Goal: Task Accomplishment & Management: Use online tool/utility

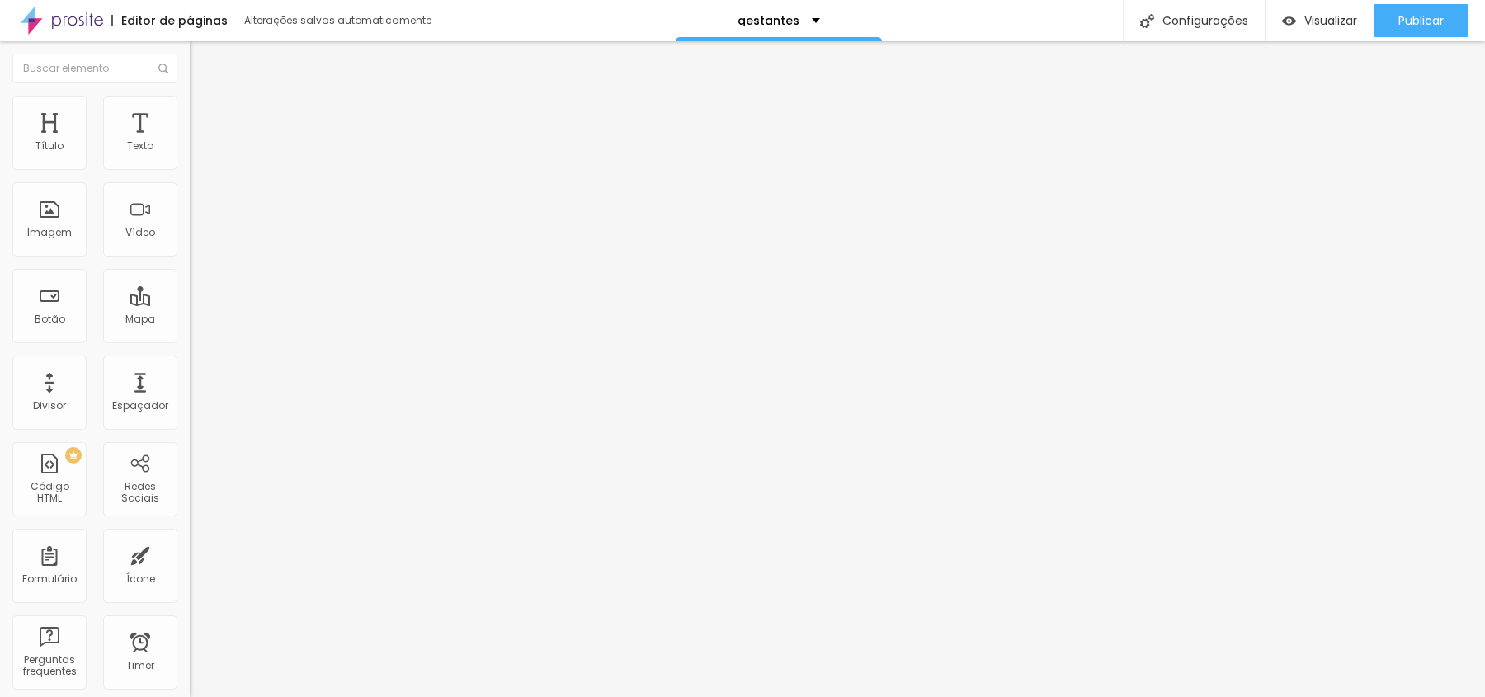
click at [772, 50] on div at bounding box center [837, 369] width 1295 height 656
click at [780, 33] on div "gestantes" at bounding box center [779, 20] width 206 height 41
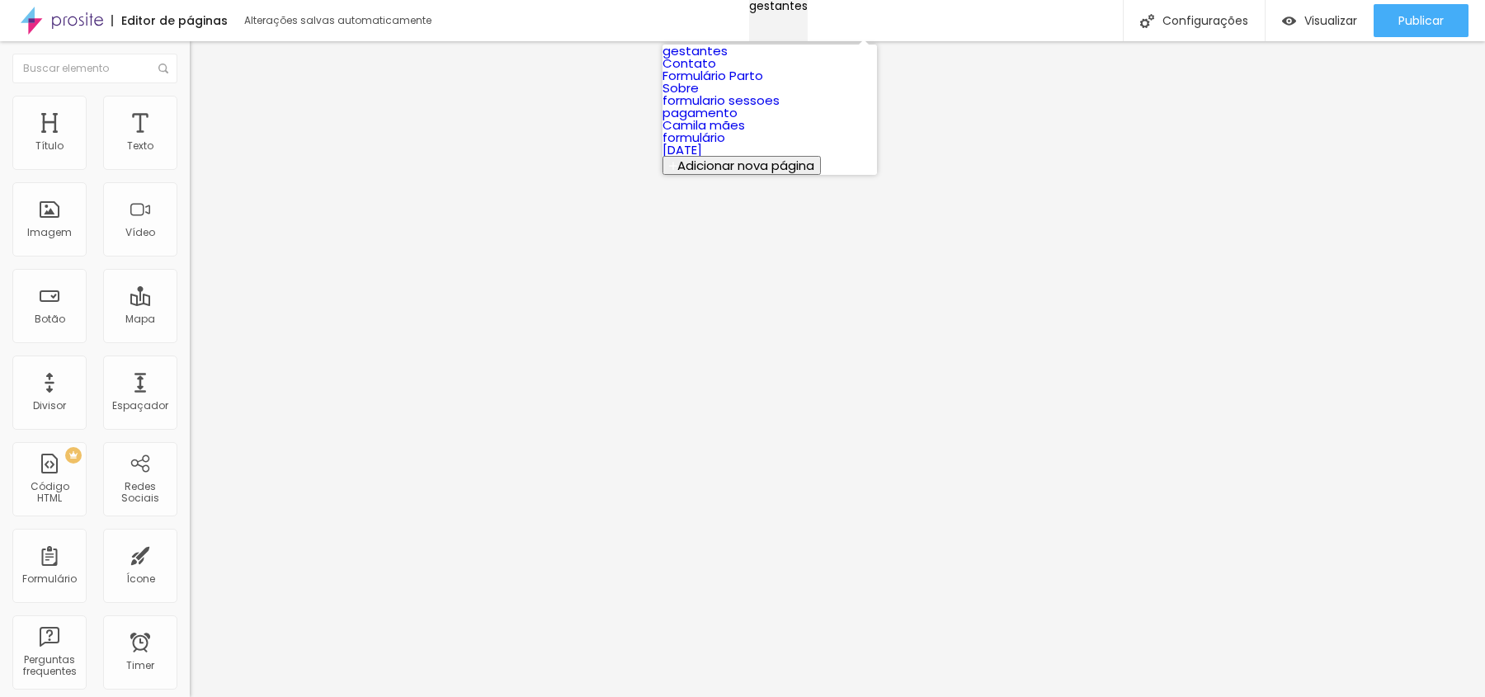
click at [778, 12] on div "gestantes" at bounding box center [778, 6] width 59 height 12
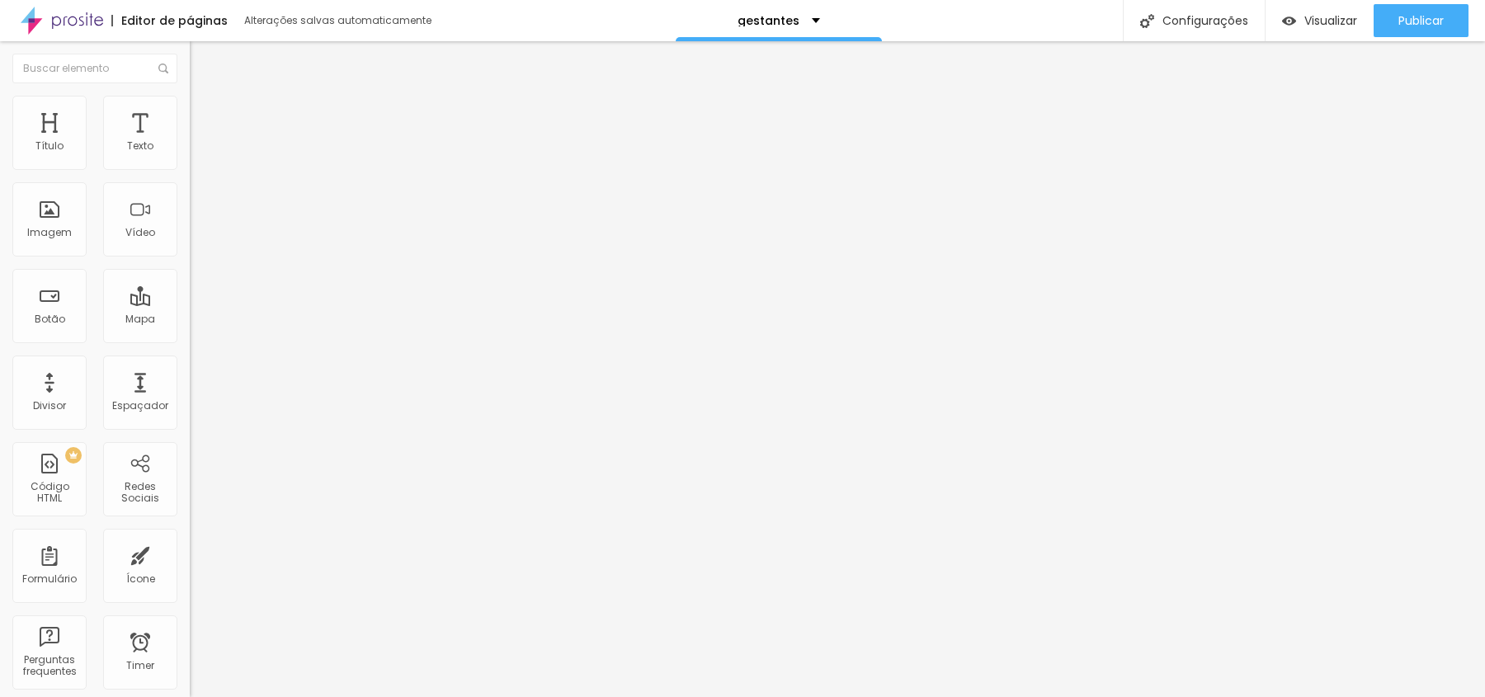
click at [64, 16] on img at bounding box center [62, 20] width 82 height 41
click at [63, 220] on div "Imagem" at bounding box center [49, 219] width 74 height 74
click at [51, 248] on div "Imagem" at bounding box center [49, 219] width 74 height 74
click at [190, 106] on li "Estilo" at bounding box center [285, 104] width 190 height 16
type input "95"
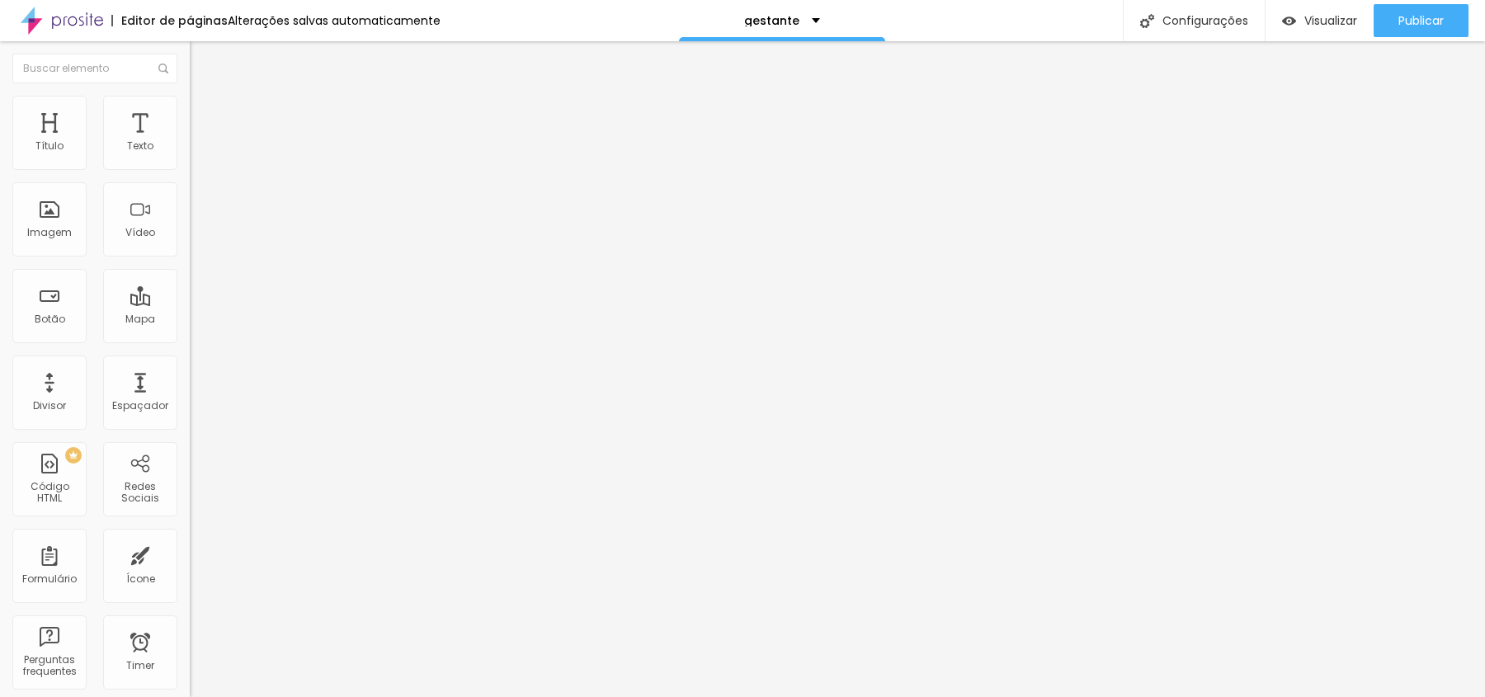
type input "95"
type input "90"
type input "85"
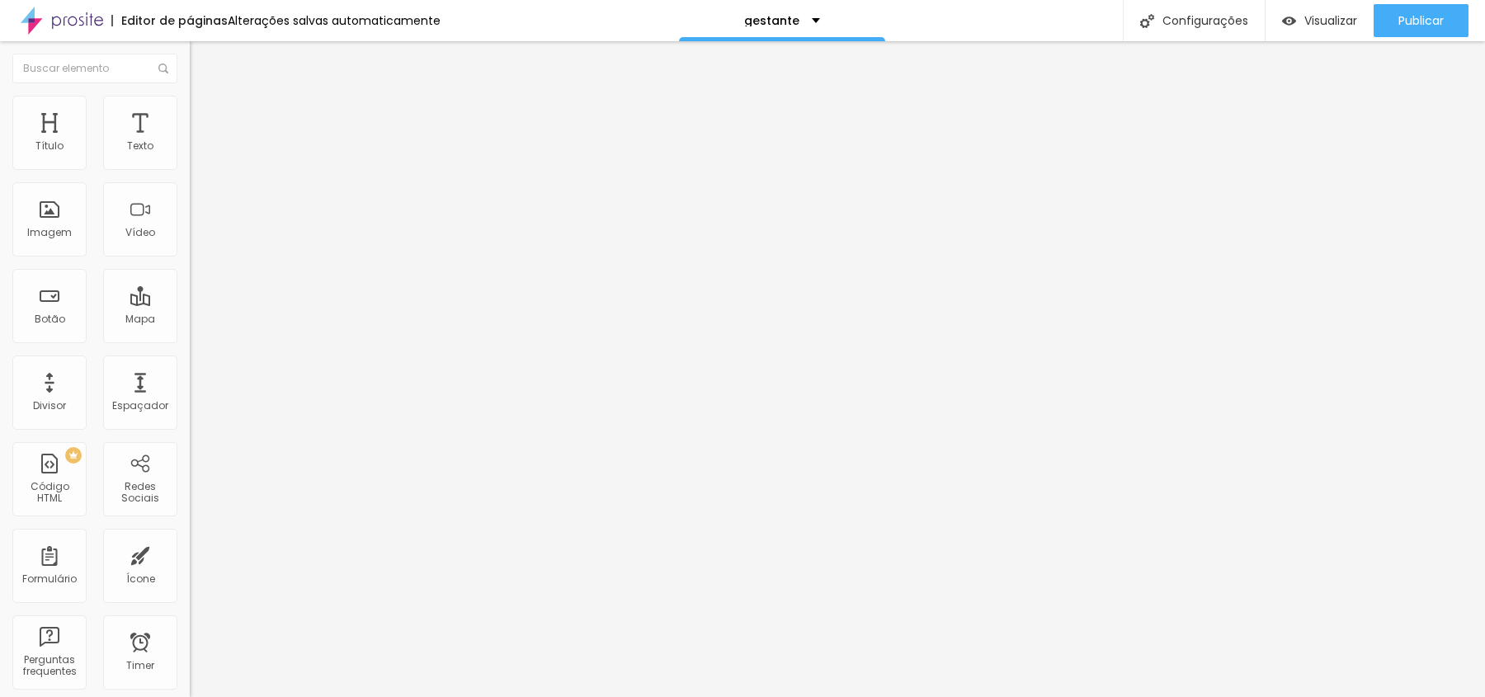
type input "80"
type input "75"
type input "70"
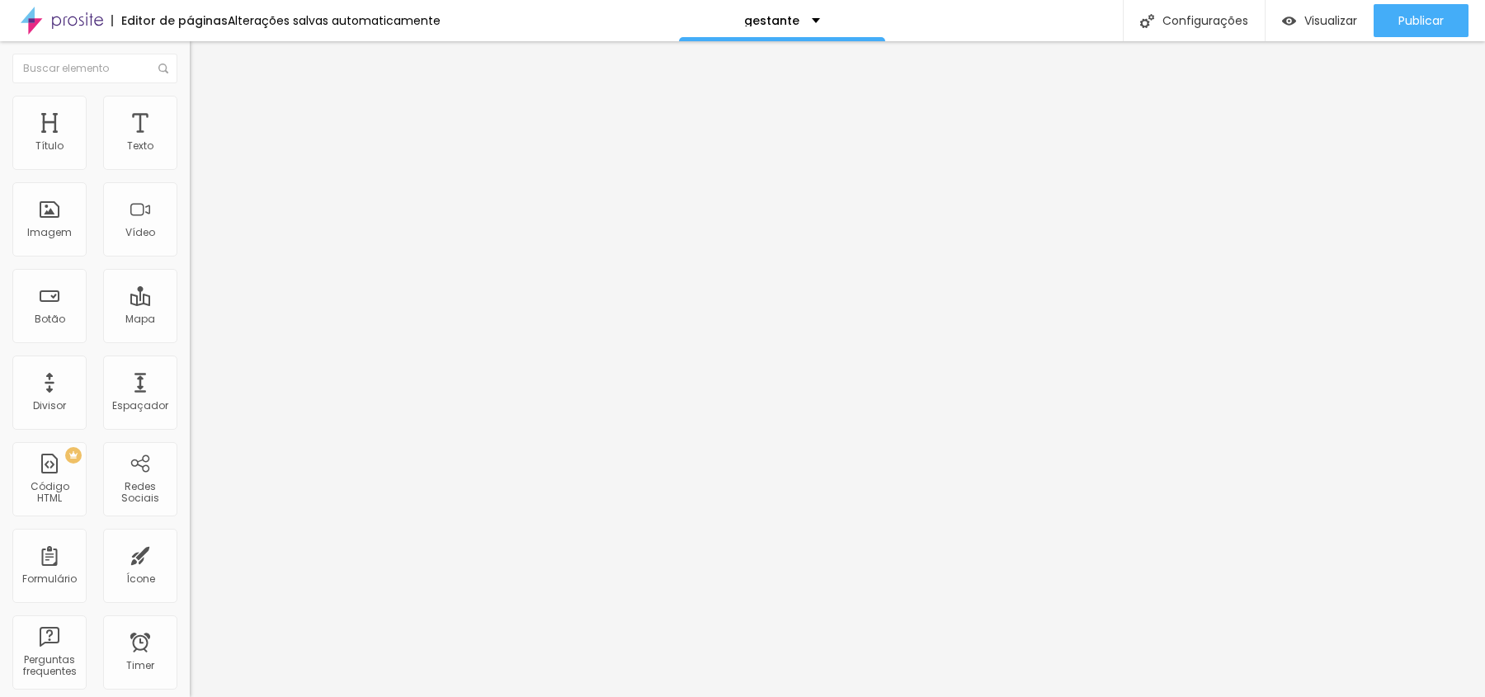
type input "70"
type input "65"
drag, startPoint x: 175, startPoint y: 178, endPoint x: 113, endPoint y: 177, distance: 61.9
type input "65"
click at [190, 169] on input "range" at bounding box center [243, 162] width 106 height 13
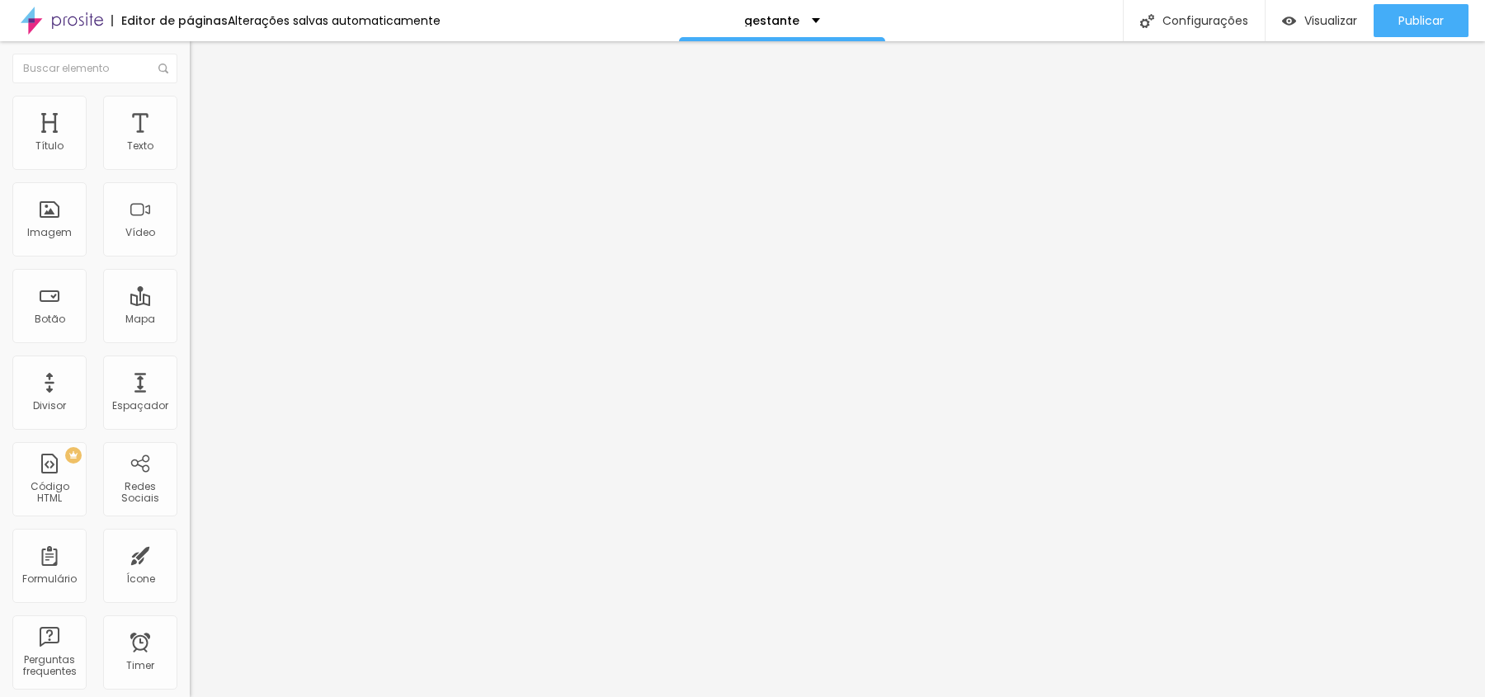
type input "60"
type input "55"
type input "50"
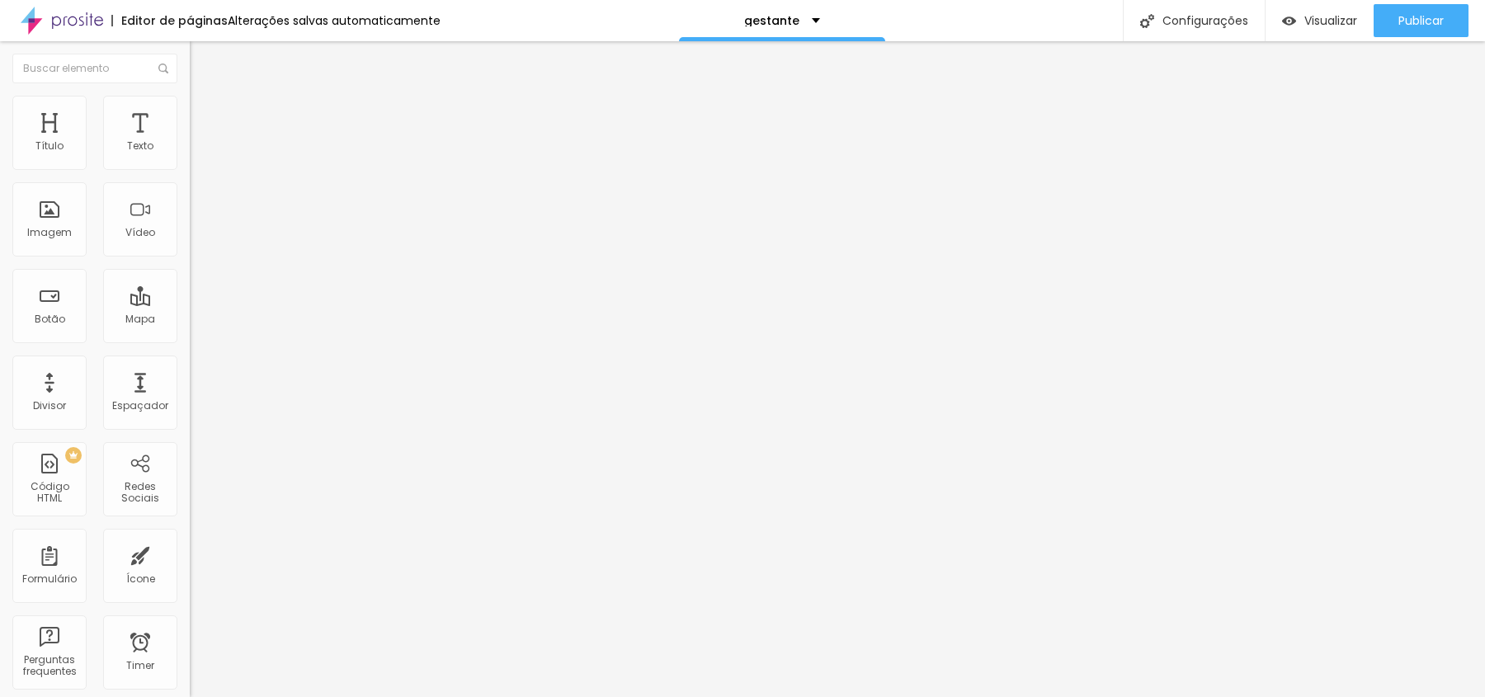
type input "50"
type input "45"
type input "40"
drag, startPoint x: 113, startPoint y: 177, endPoint x: 68, endPoint y: 177, distance: 44.5
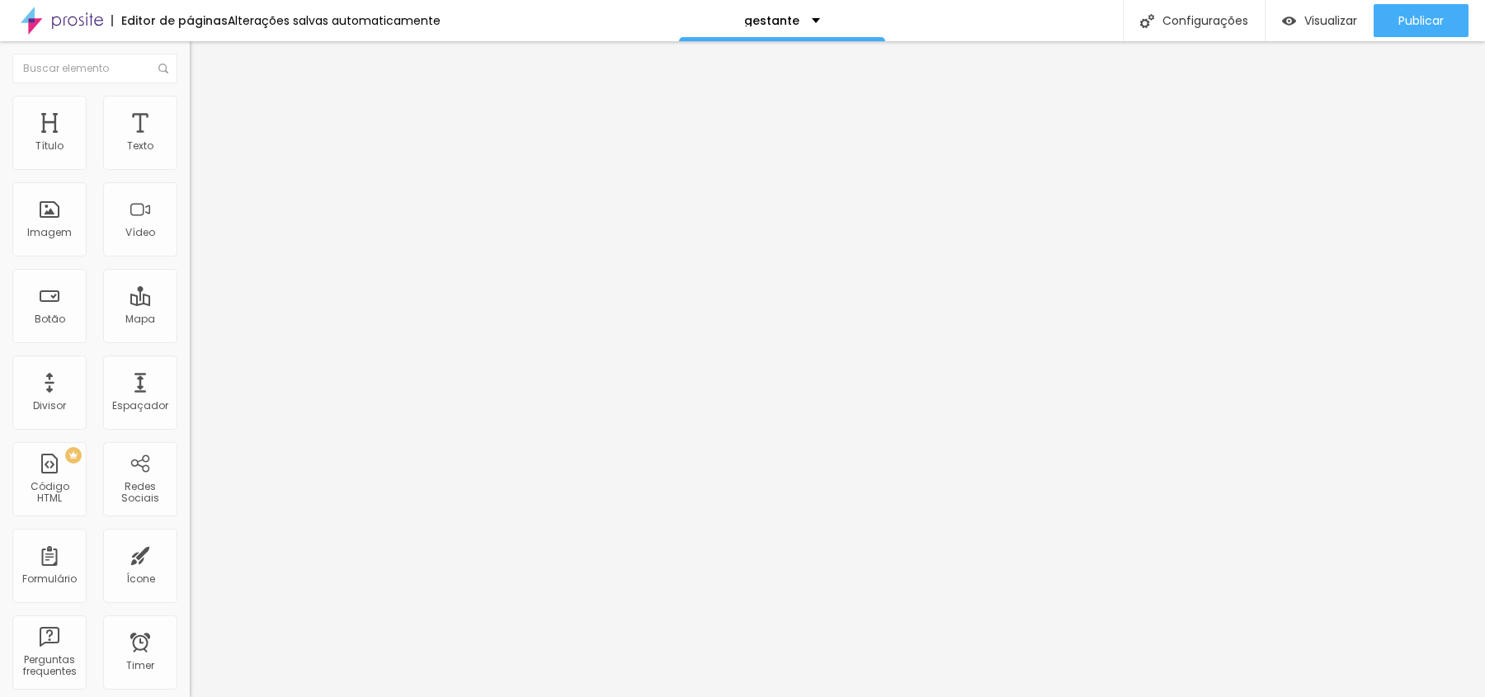
type input "40"
click at [190, 169] on input "range" at bounding box center [243, 162] width 106 height 13
click at [190, 112] on li "Avançado" at bounding box center [285, 120] width 190 height 16
type input "9"
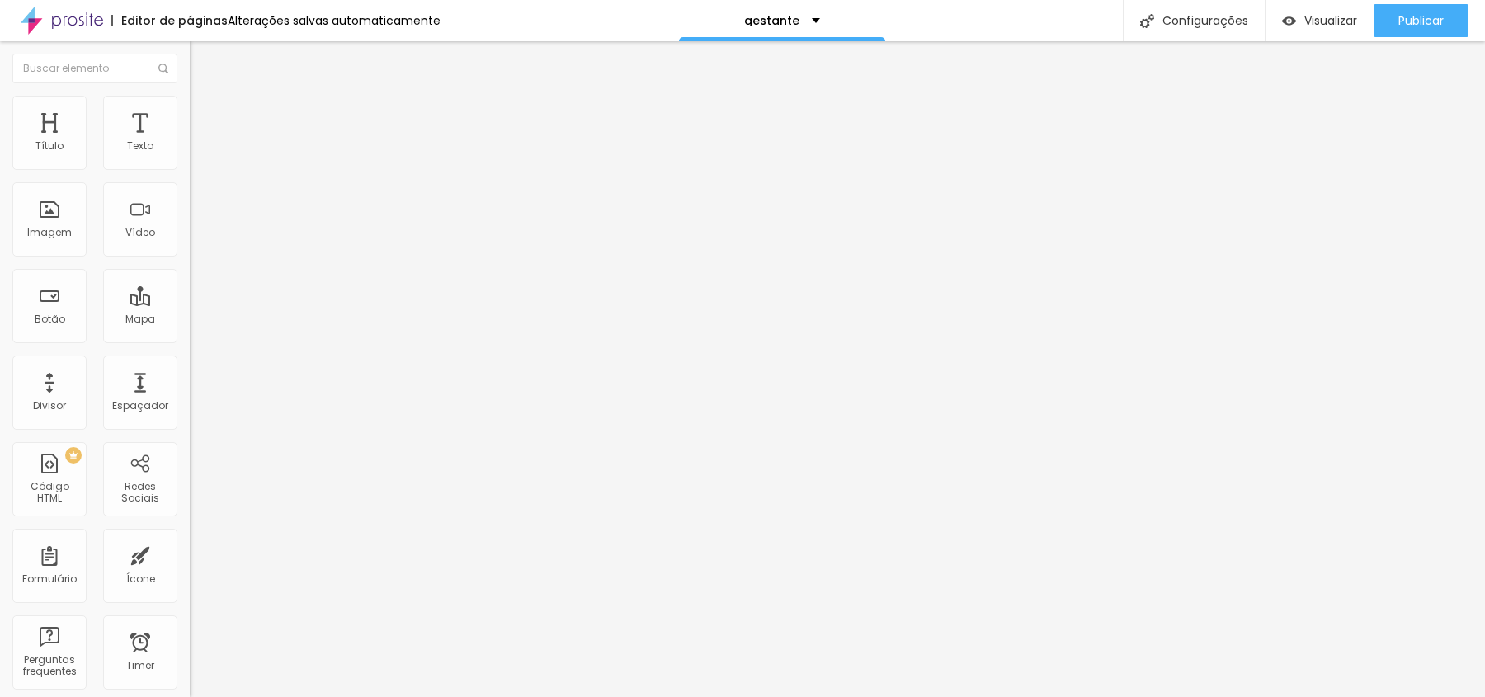
type input "10"
type input "12"
type input "16"
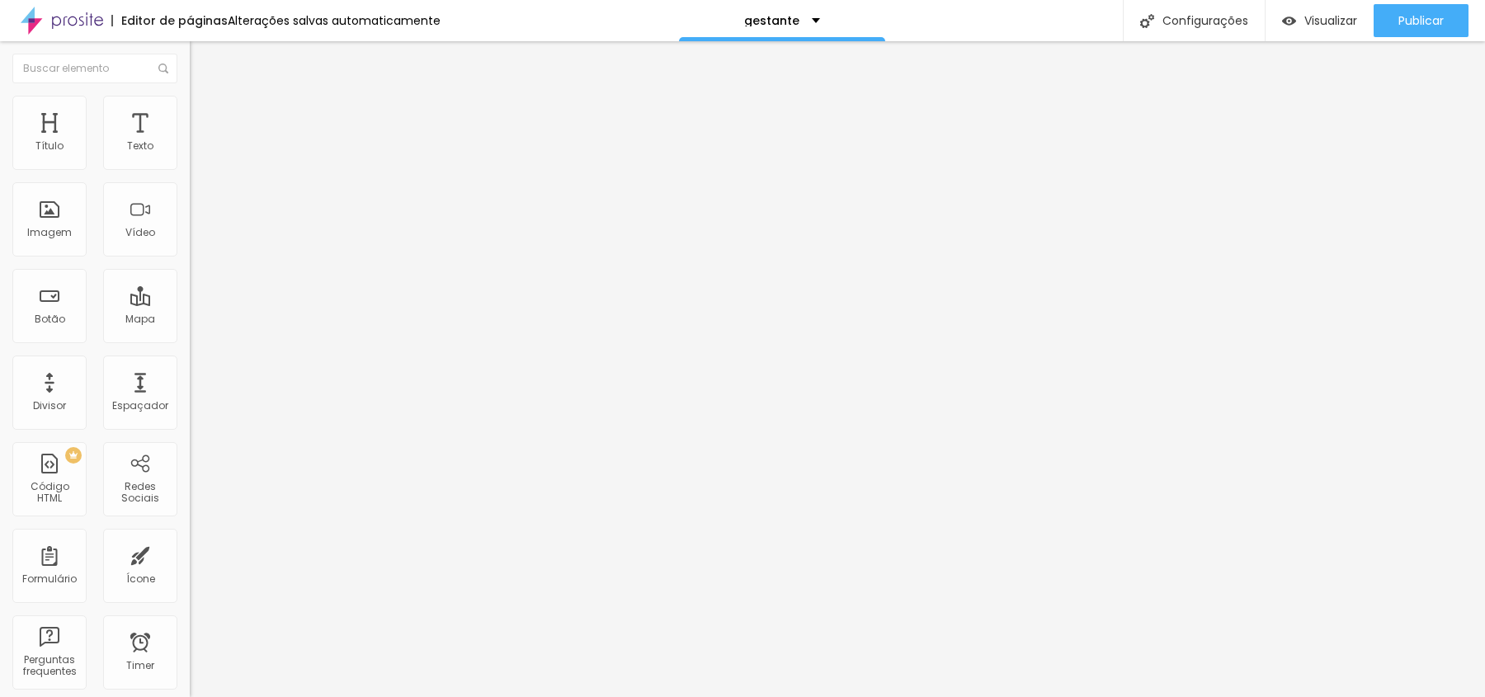
type input "16"
type input "21"
type input "27"
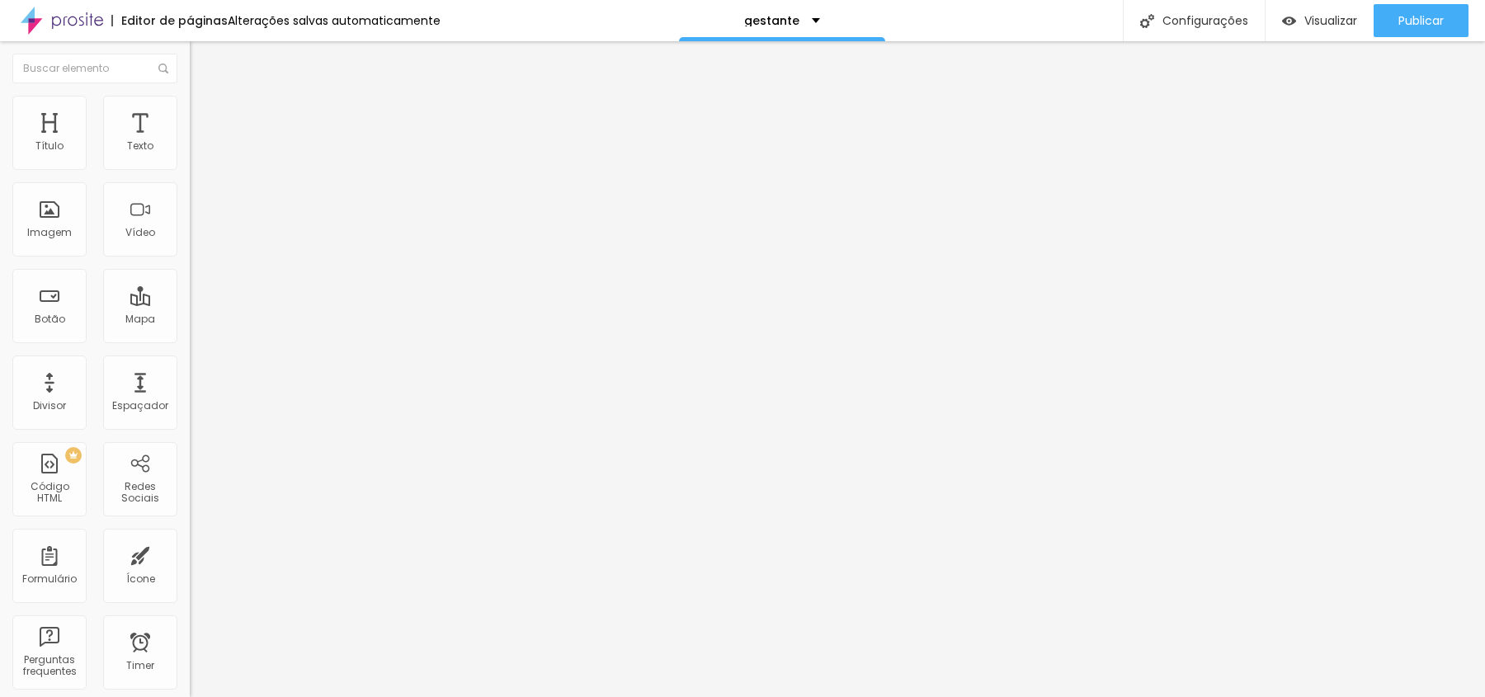
type input "33"
type input "37"
type input "42"
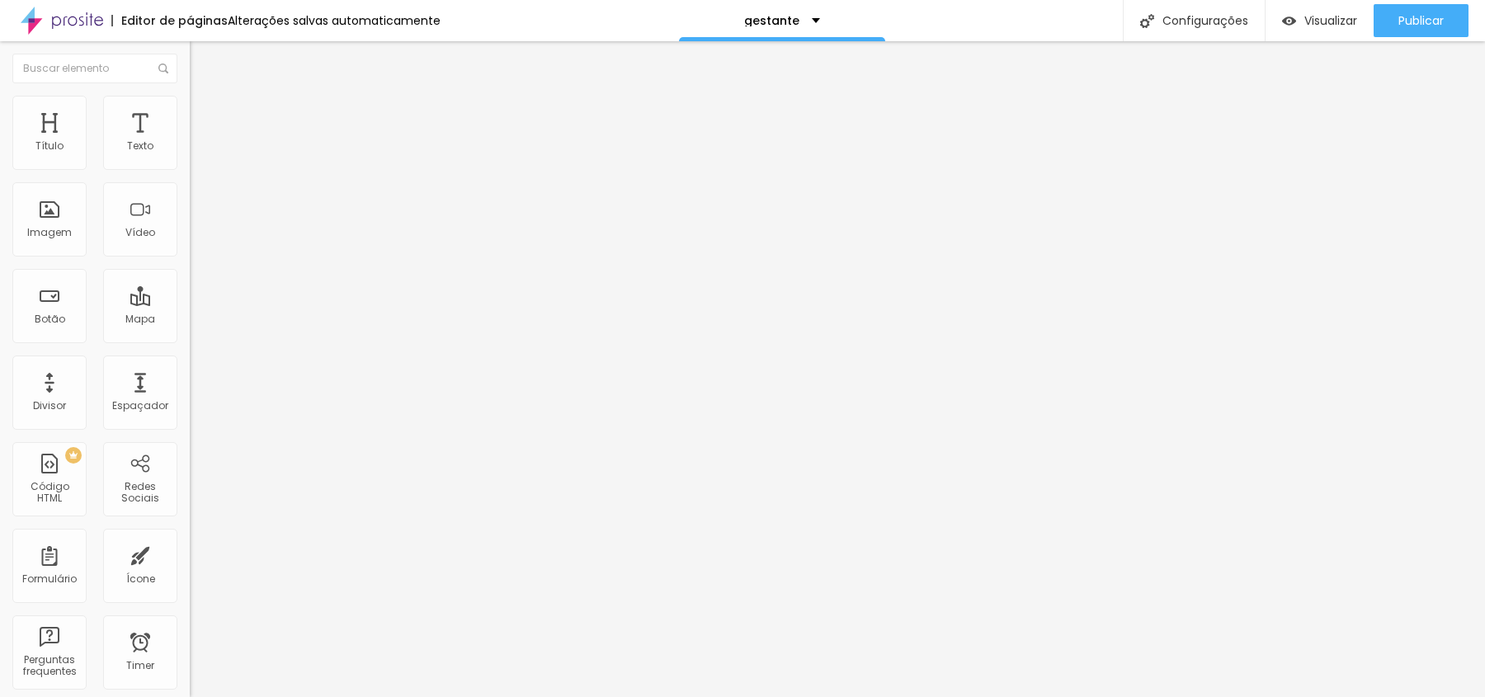
type input "42"
type input "46"
type input "49"
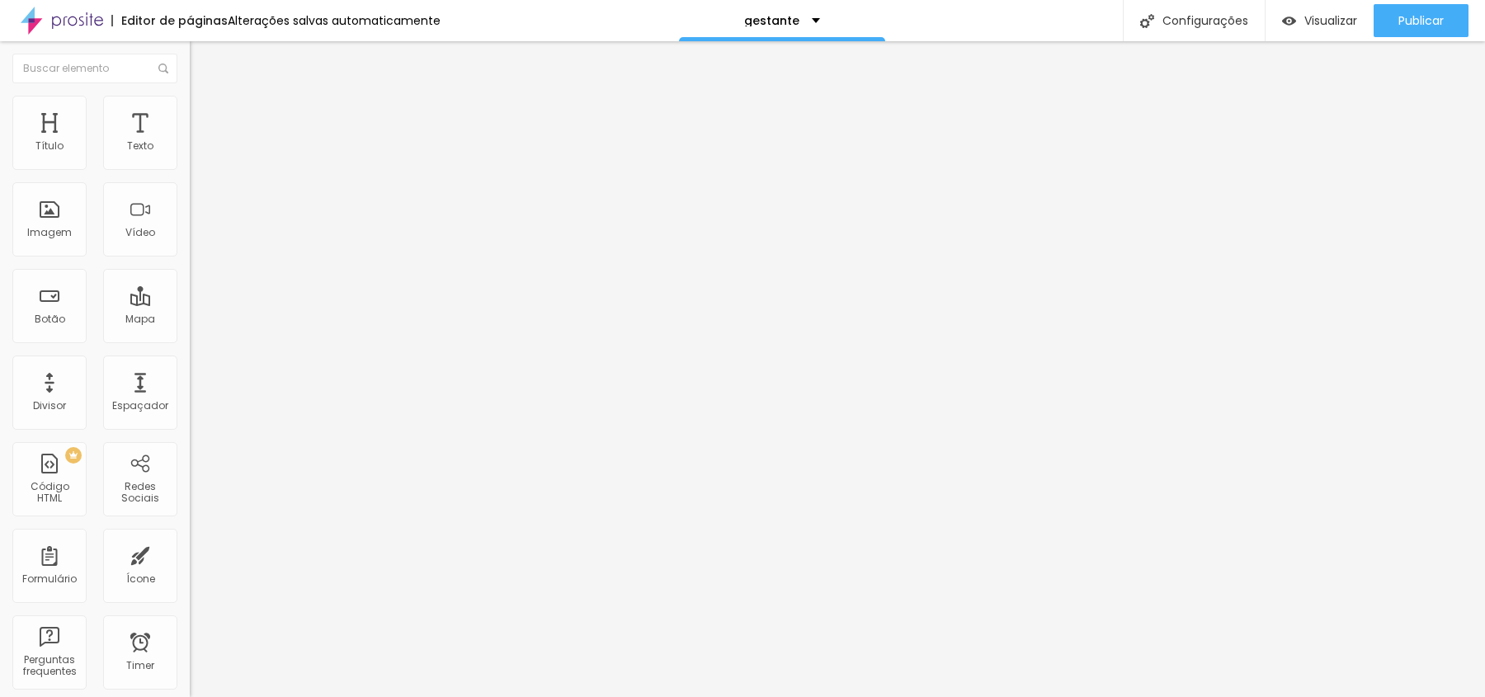
type input "53"
type input "56"
type input "58"
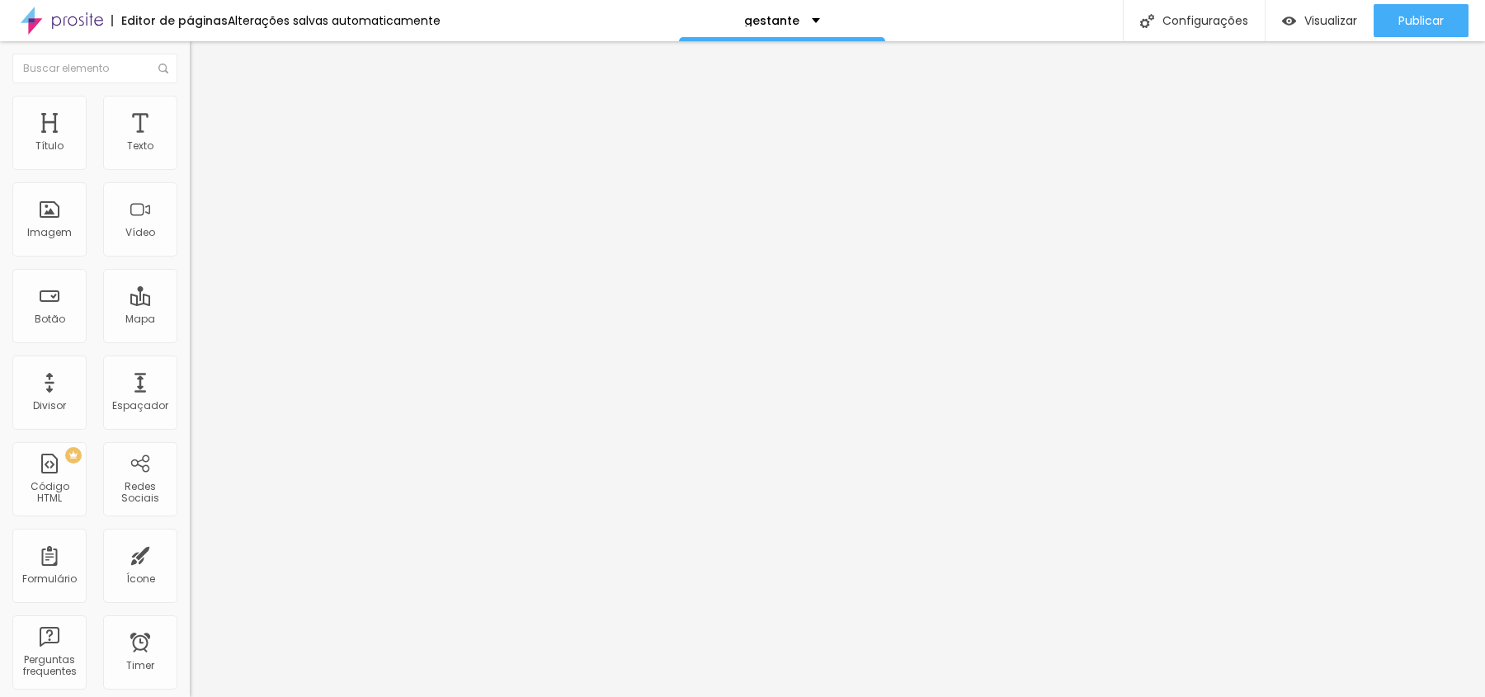
type input "58"
type input "60"
type input "61"
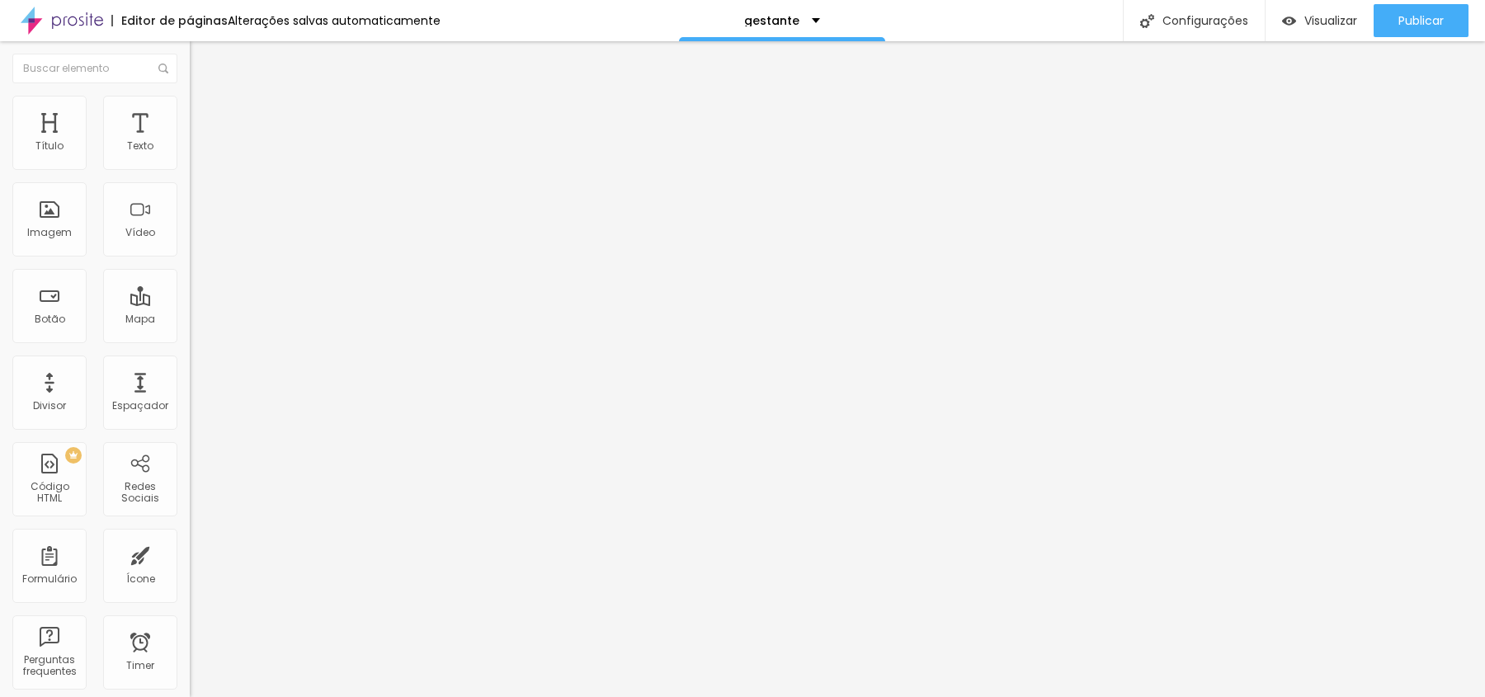
drag, startPoint x: 47, startPoint y: 164, endPoint x: 101, endPoint y: 163, distance: 54.5
type input "63"
click at [190, 320] on input "range" at bounding box center [243, 326] width 106 height 13
type input "63"
type input "62"
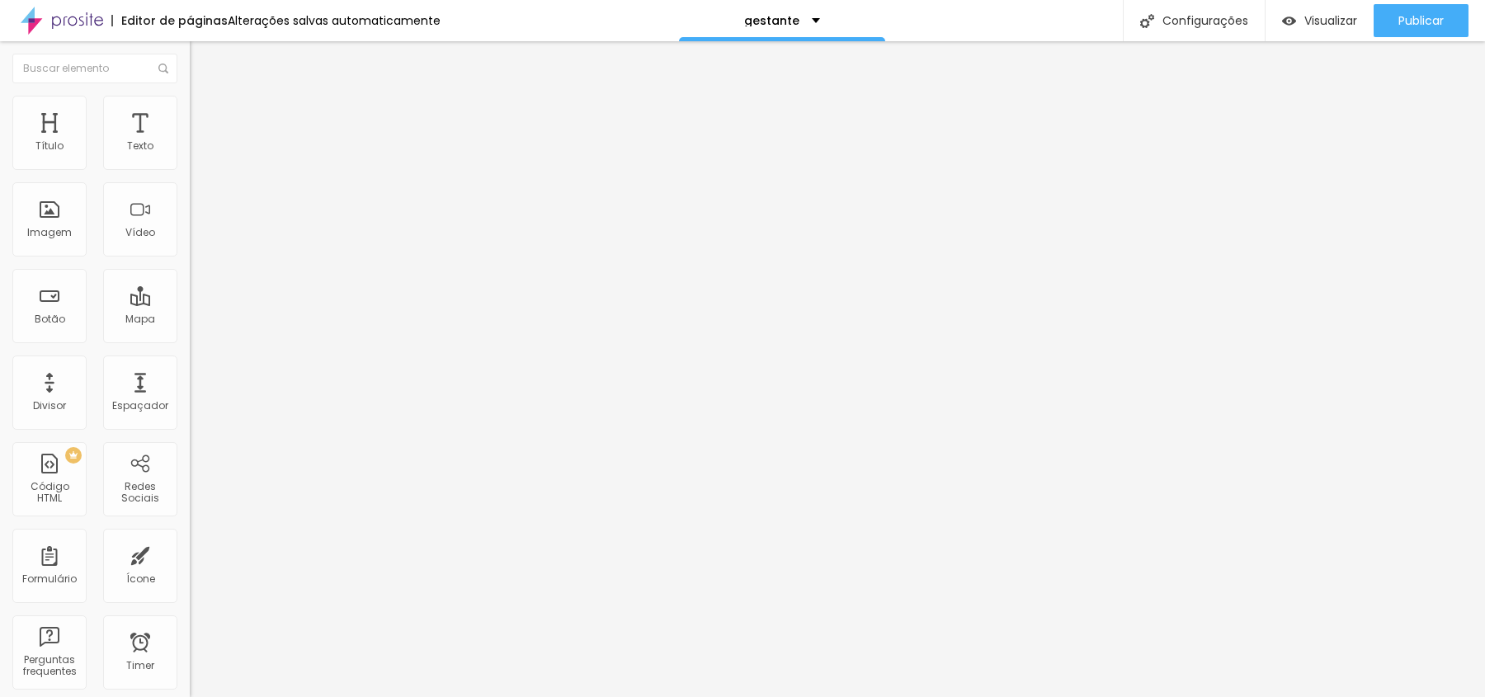
type input "62"
type input "60"
type input "56"
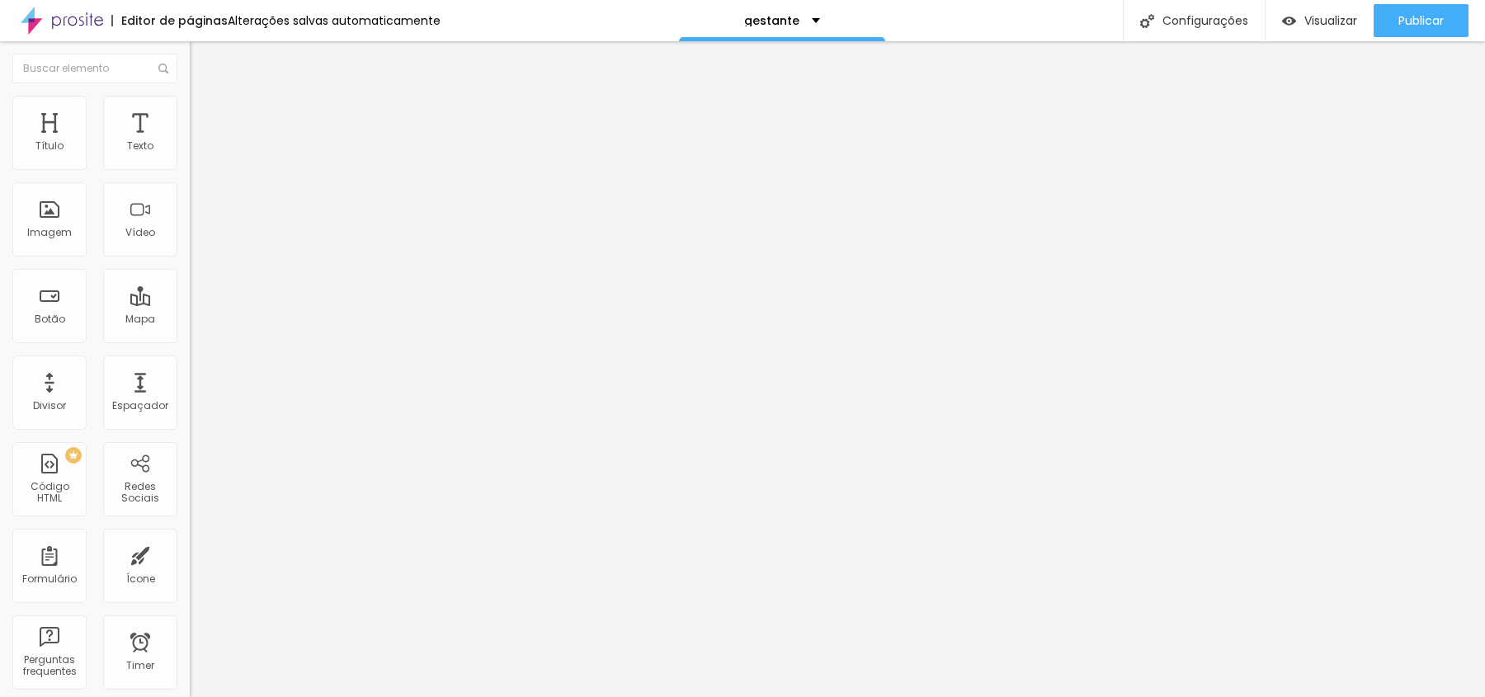
type input "52"
type input "46"
type input "40"
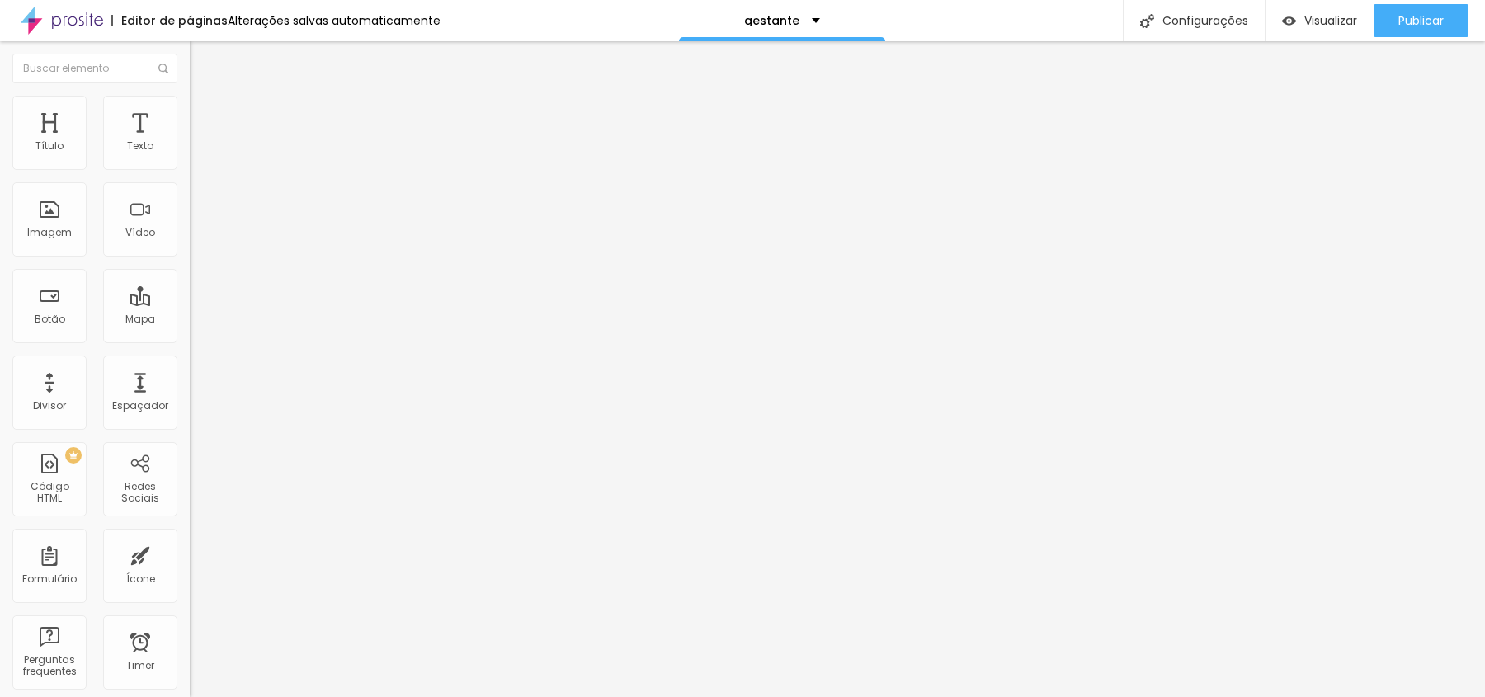
type input "40"
type input "33"
type input "27"
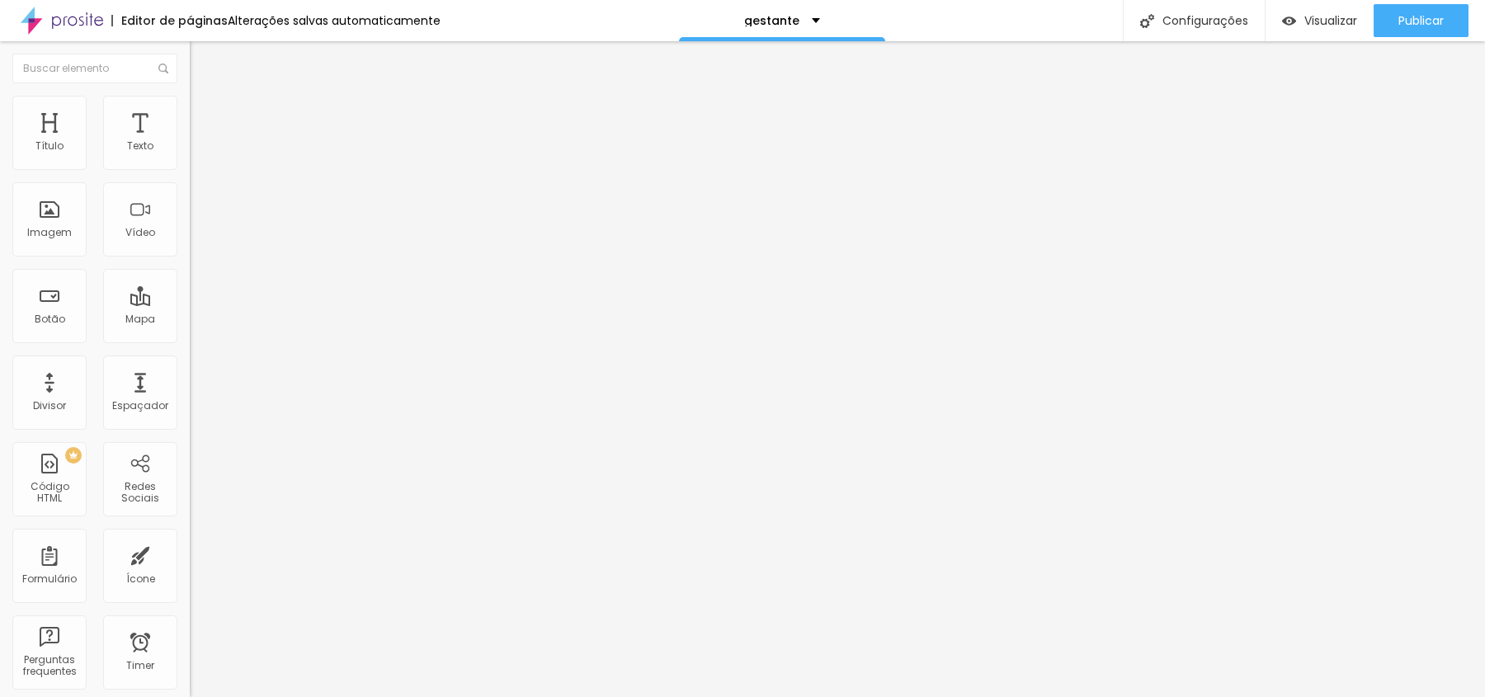
type input "21"
type input "16"
type input "12"
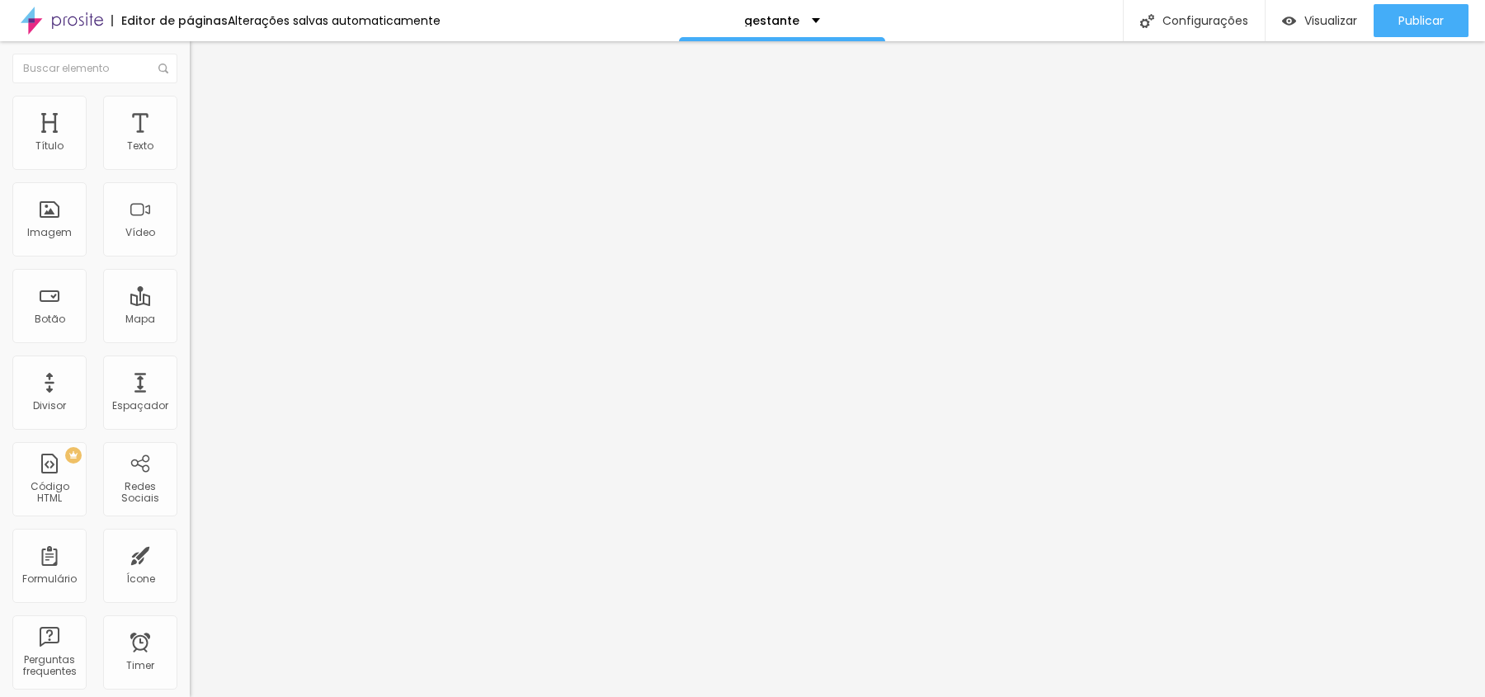
type input "12"
drag, startPoint x: 101, startPoint y: 163, endPoint x: 39, endPoint y: 162, distance: 62.7
type input "9"
click at [190, 320] on input "range" at bounding box center [243, 326] width 106 height 13
type input "9"
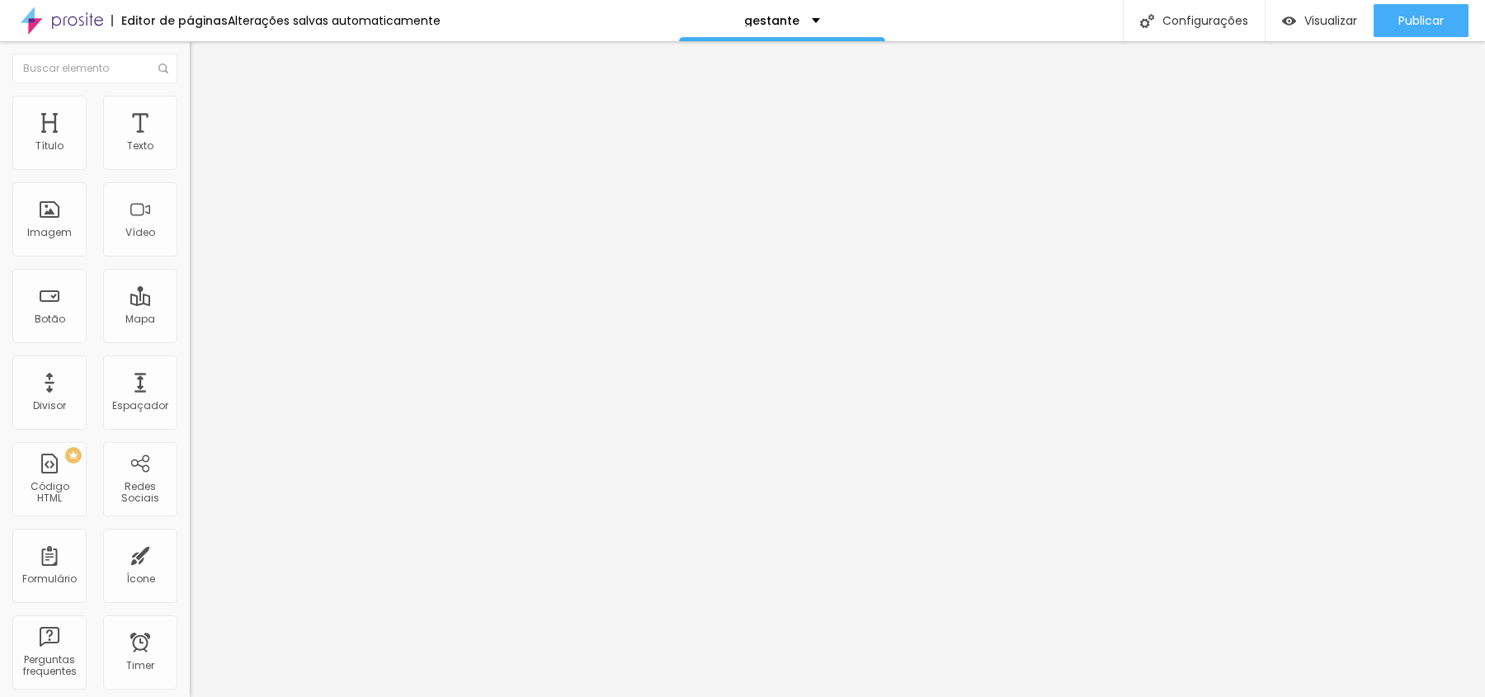
click at [190, 99] on img at bounding box center [197, 103] width 15 height 15
click at [190, 49] on button "Editar Imagem" at bounding box center [285, 60] width 190 height 38
click at [190, 51] on button "Editar Imagem" at bounding box center [285, 60] width 190 height 38
click at [202, 54] on img "button" at bounding box center [208, 60] width 13 height 13
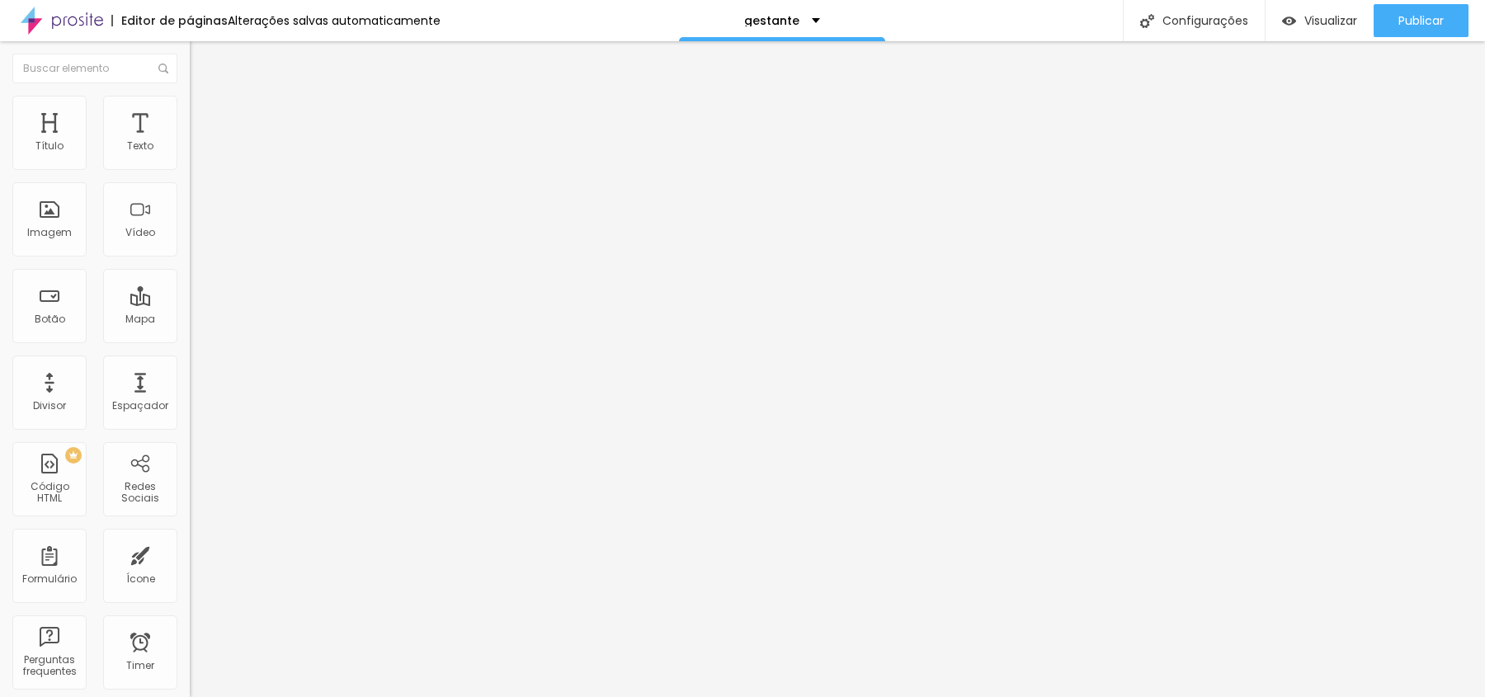
click at [190, 142] on span "Adicionar imagem" at bounding box center [243, 135] width 106 height 14
click at [190, 106] on li "Estilo" at bounding box center [285, 104] width 190 height 16
type input "45"
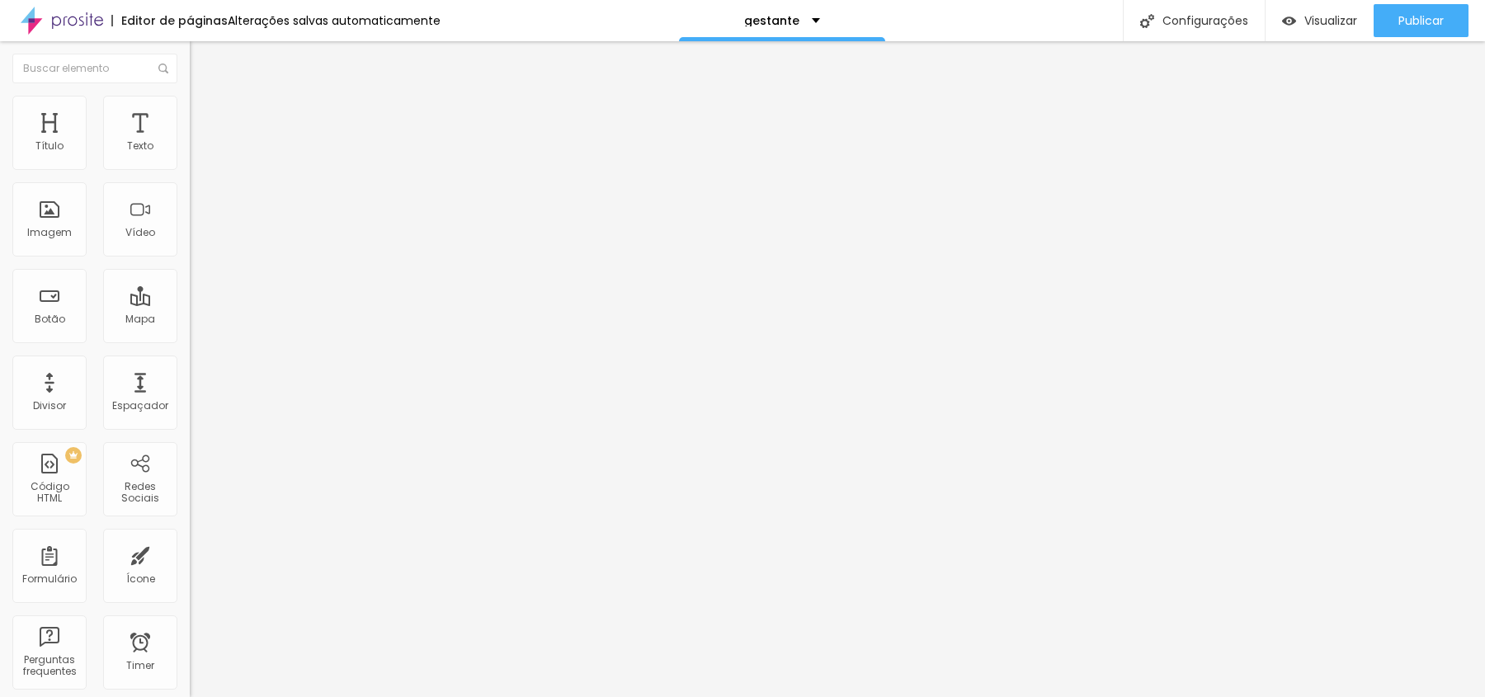
type input "45"
type input "50"
type input "55"
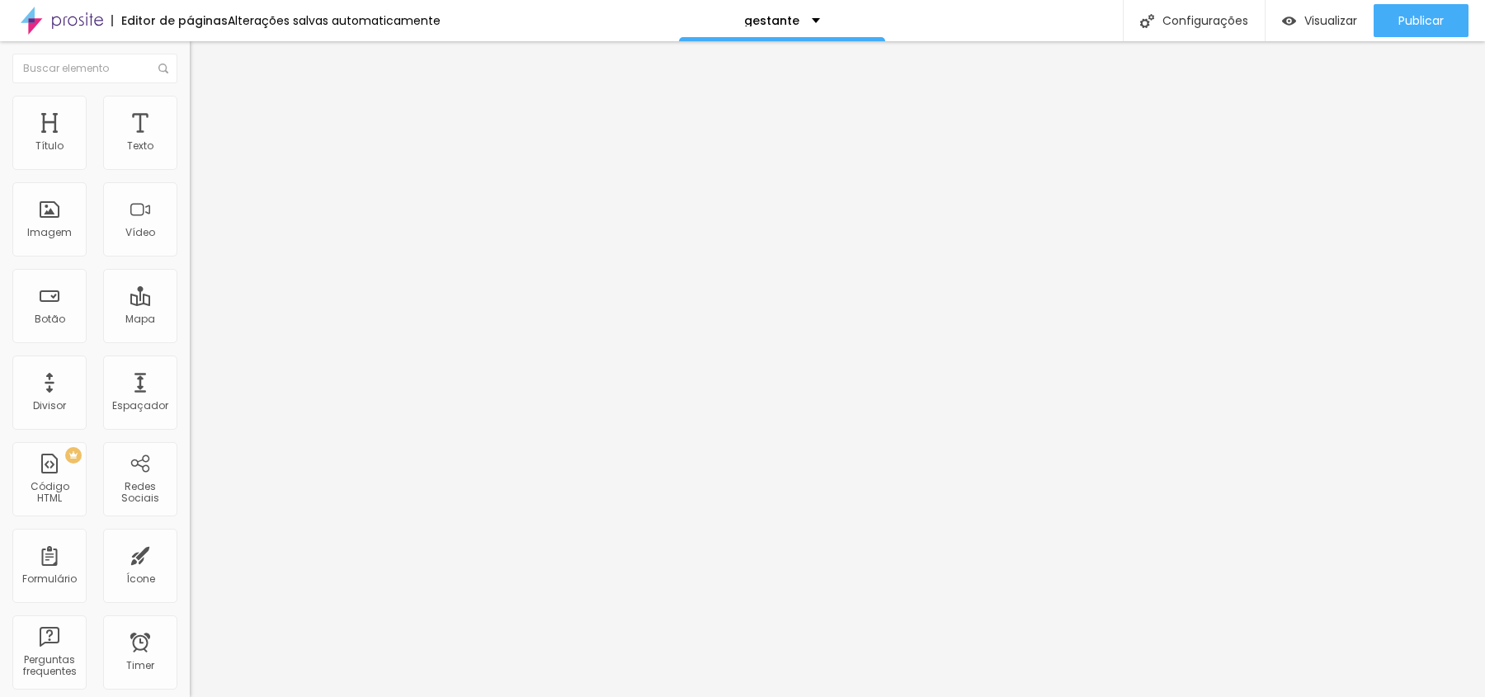
type input "60"
type input "65"
type input "70"
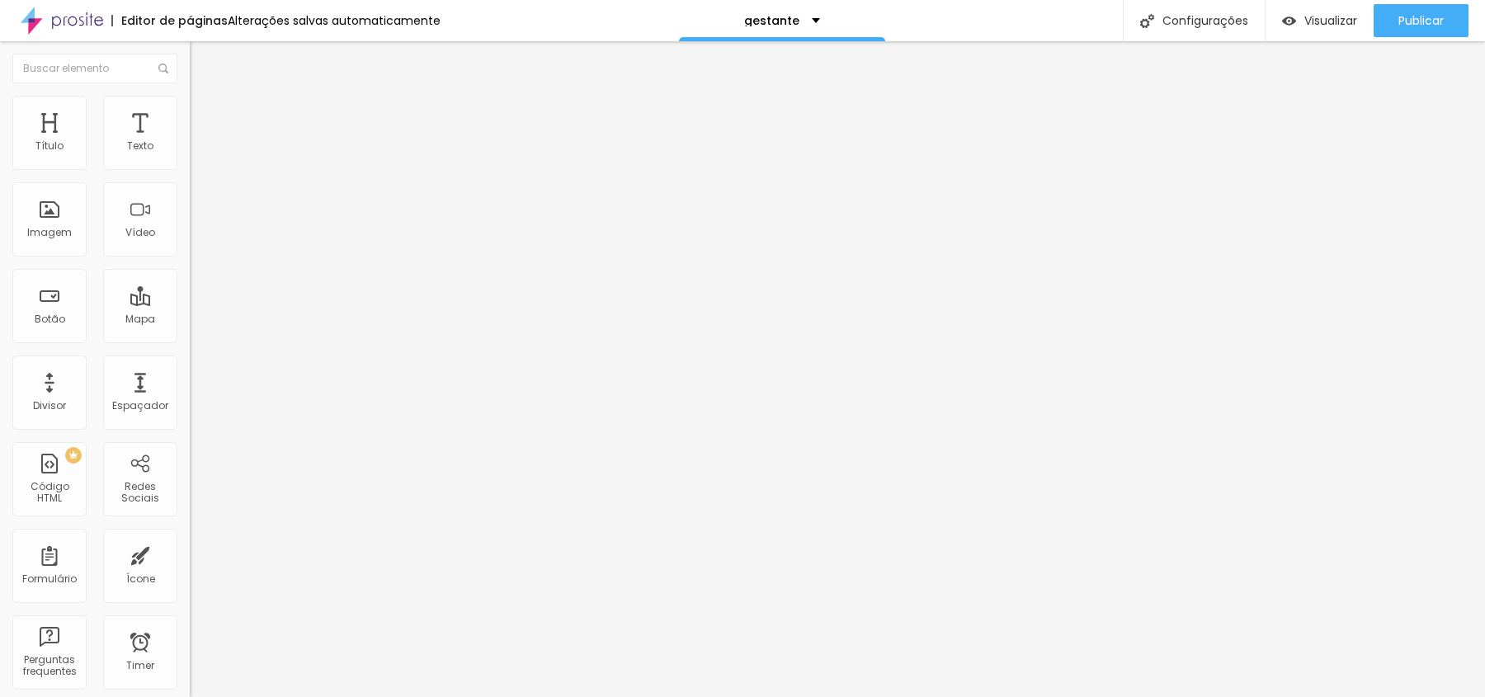
type input "70"
type input "75"
type input "80"
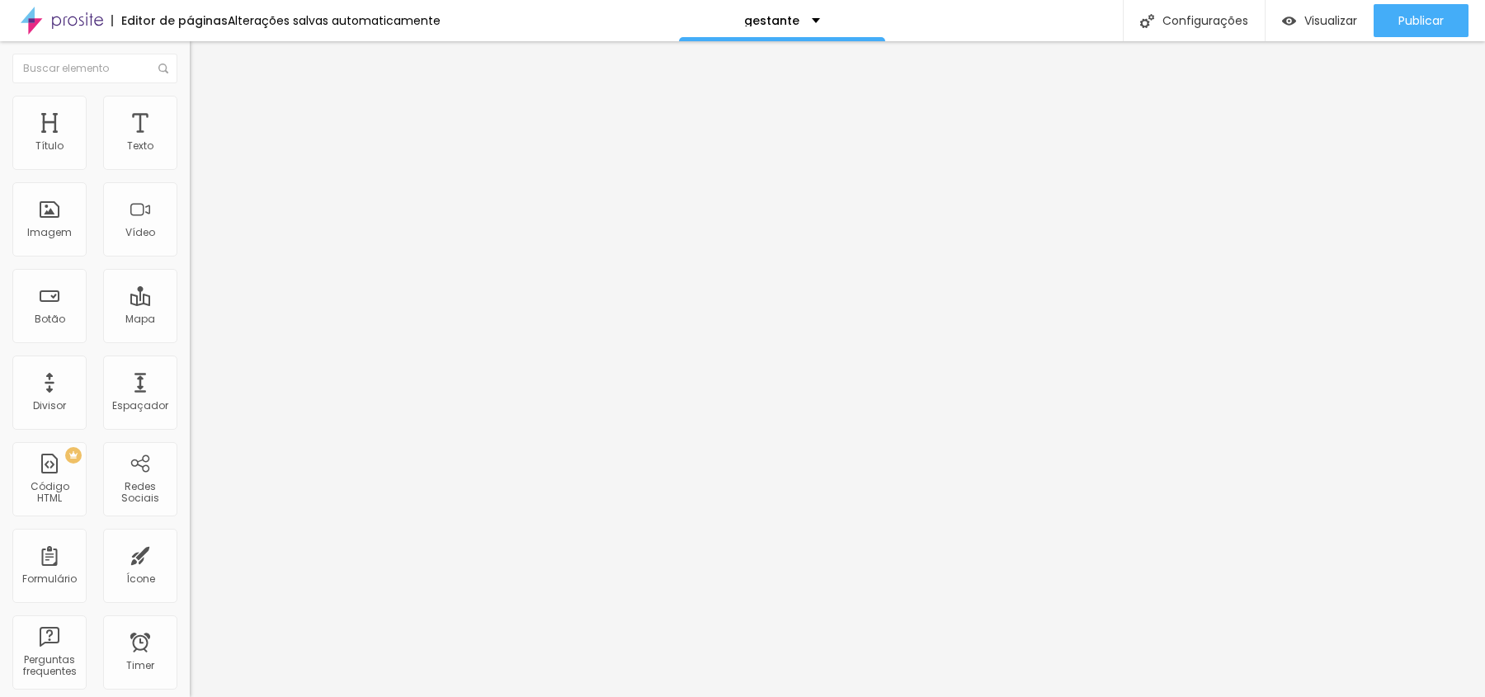
type input "75"
type input "70"
drag, startPoint x: 71, startPoint y: 178, endPoint x: 123, endPoint y: 179, distance: 52.0
type input "70"
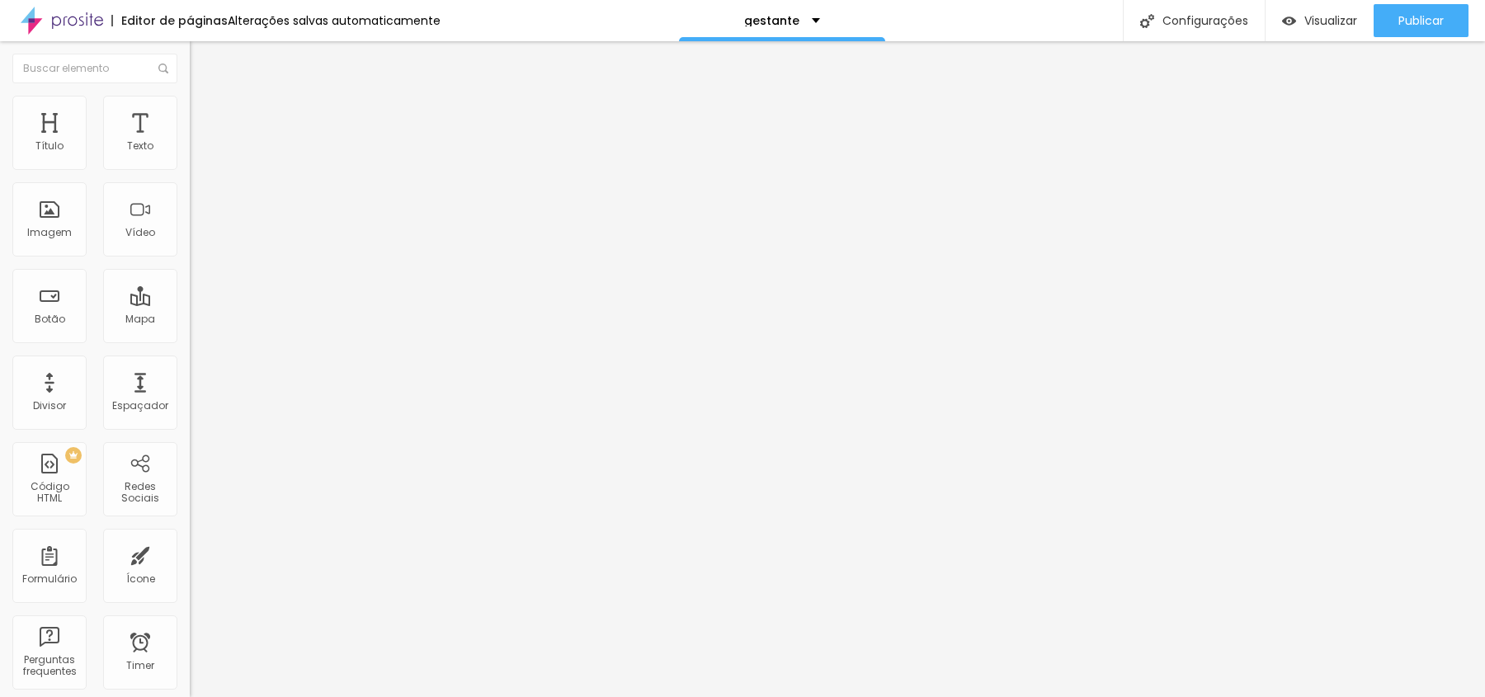
click at [190, 169] on input "range" at bounding box center [243, 162] width 106 height 13
click at [205, 116] on span "Avançado" at bounding box center [232, 123] width 54 height 14
type input "20"
click at [190, 320] on input "range" at bounding box center [243, 326] width 106 height 13
type input "20"
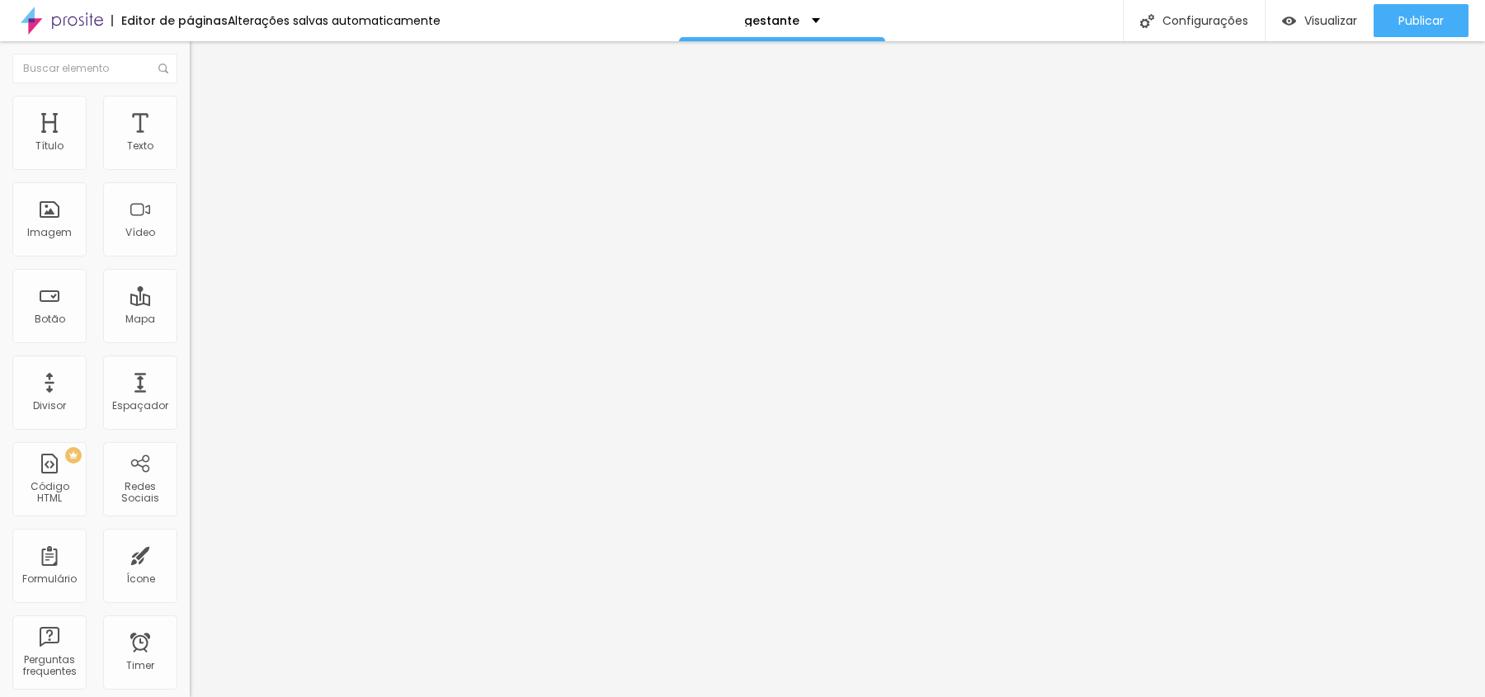
type input "50"
click at [190, 320] on input "range" at bounding box center [243, 326] width 106 height 13
type input "10"
click at [190, 320] on input "range" at bounding box center [243, 326] width 106 height 13
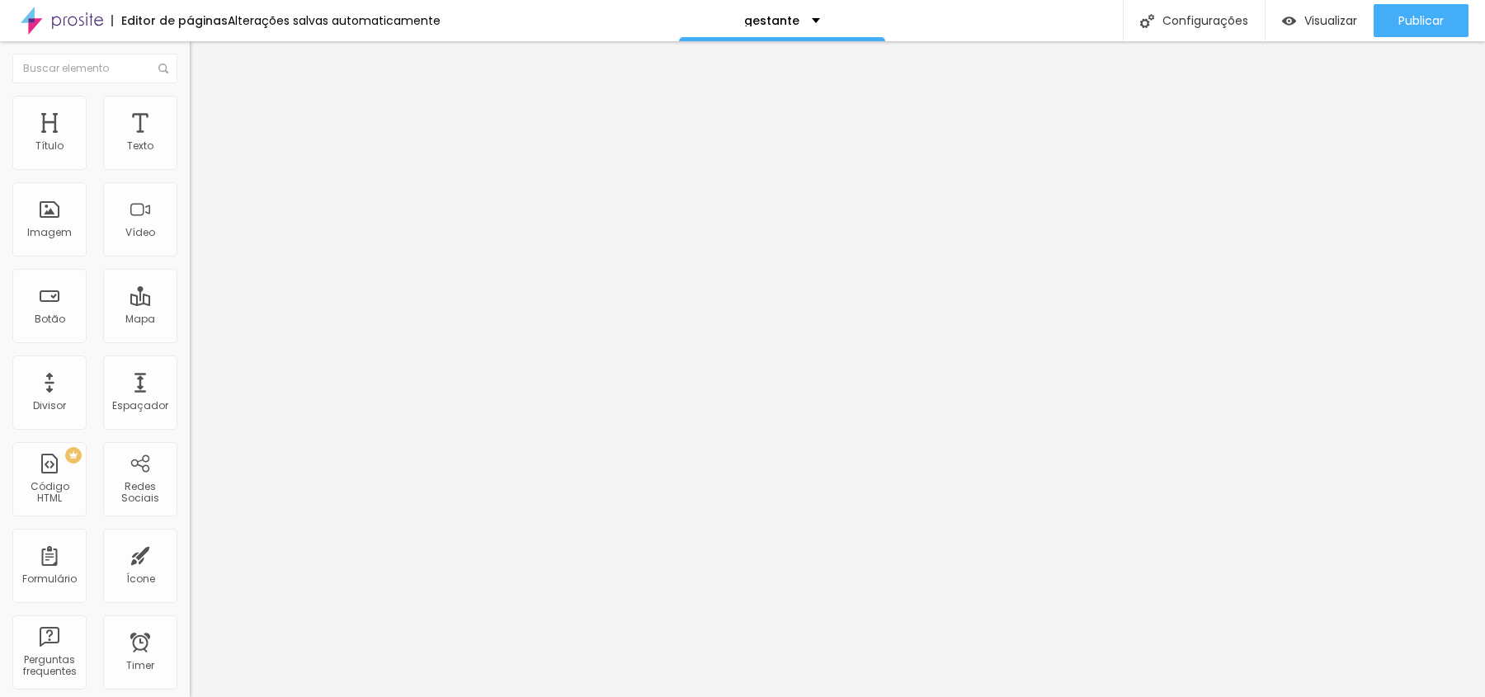
type input "10"
click at [190, 320] on input "range" at bounding box center [243, 326] width 106 height 13
click at [190, 101] on li "Estilo" at bounding box center [285, 104] width 190 height 16
click at [190, 96] on li "Conteúdo" at bounding box center [285, 87] width 190 height 16
click at [190, 258] on span "Original" at bounding box center [210, 251] width 40 height 14
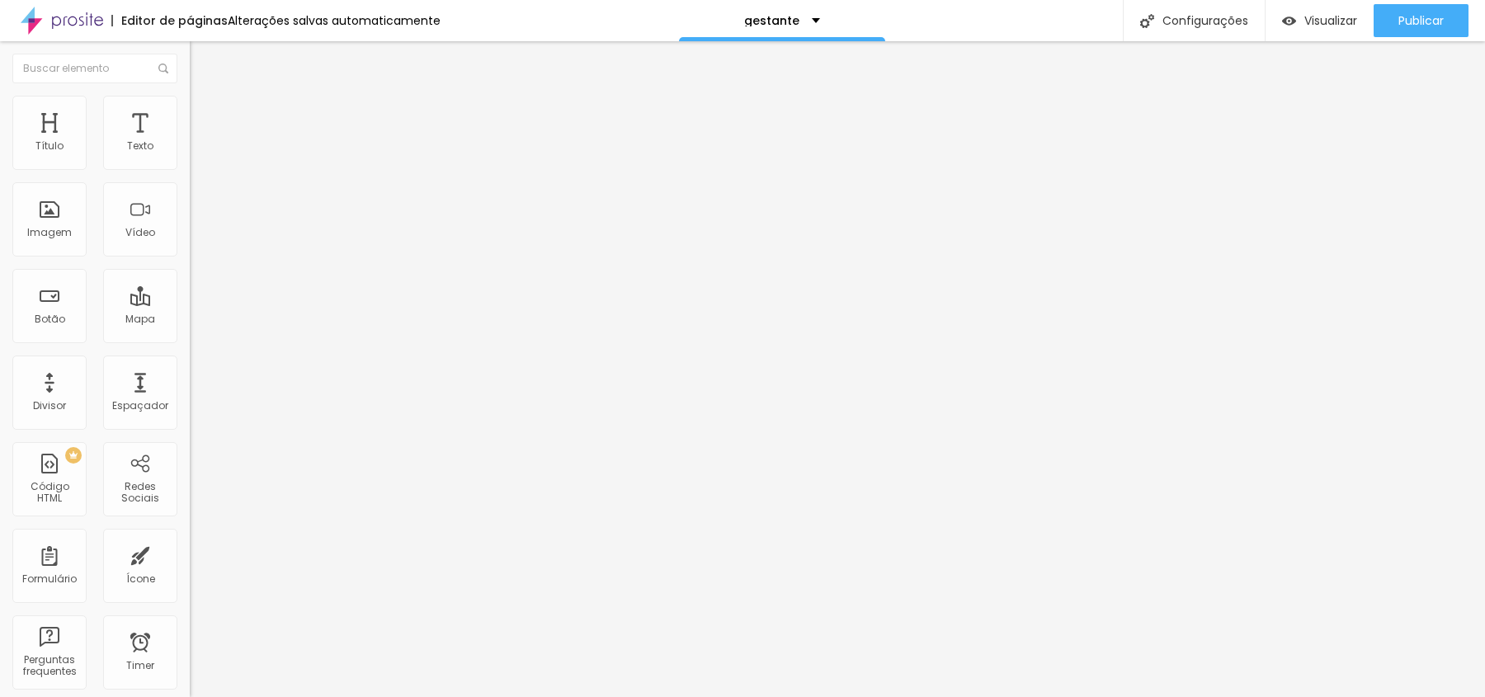
click at [190, 268] on span "Cinema" at bounding box center [210, 261] width 41 height 14
click at [190, 284] on span "Padrão" at bounding box center [208, 277] width 37 height 14
click at [190, 268] on span "Cinema" at bounding box center [210, 261] width 41 height 14
click at [1312, 26] on span "Visualizar" at bounding box center [1330, 20] width 53 height 13
click at [1192, 2] on div "Configurações" at bounding box center [1194, 20] width 142 height 41
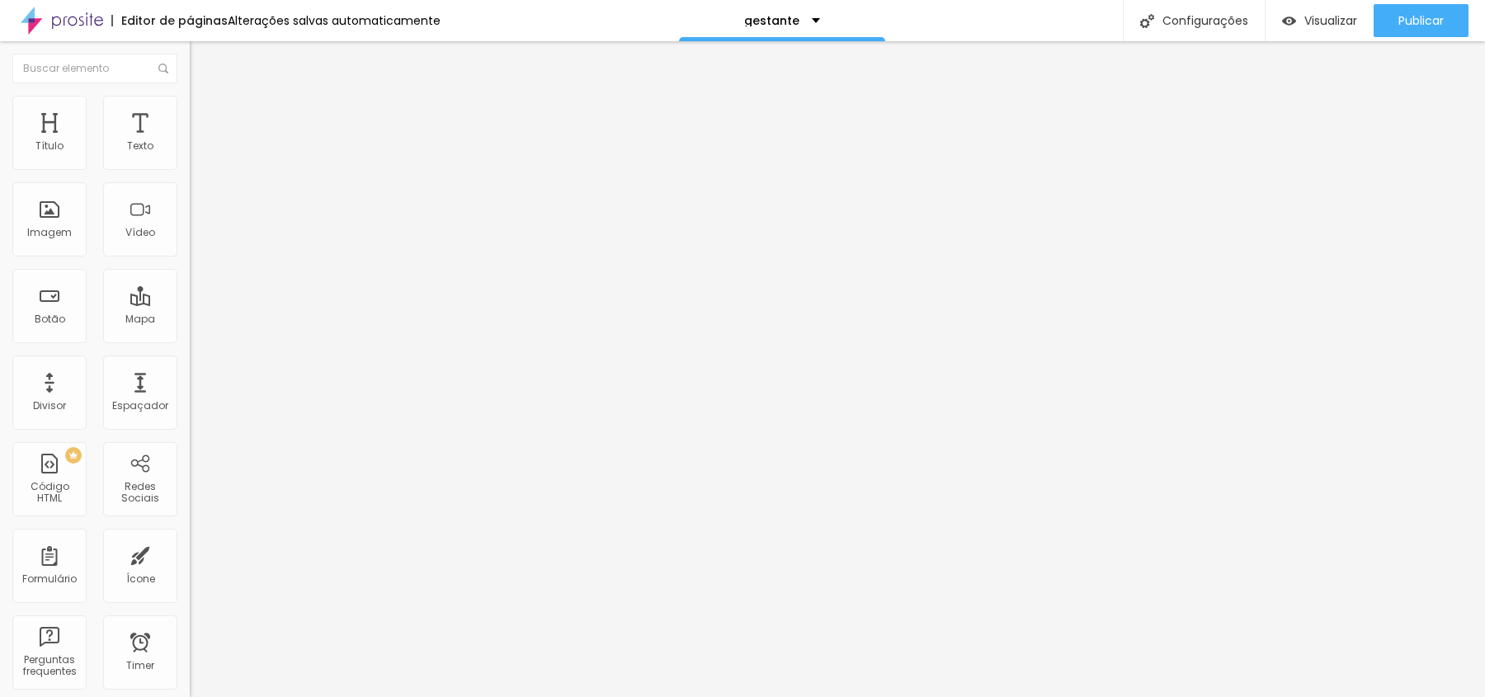
click at [1058, 696] on div "Configurações da página" at bounding box center [742, 709] width 1485 height 25
click at [190, 84] on ul "Conteúdo Estilo Avançado" at bounding box center [285, 103] width 190 height 49
click at [190, 106] on li "Estilo" at bounding box center [285, 104] width 190 height 16
click at [261, 156] on button "px" at bounding box center [274, 147] width 26 height 17
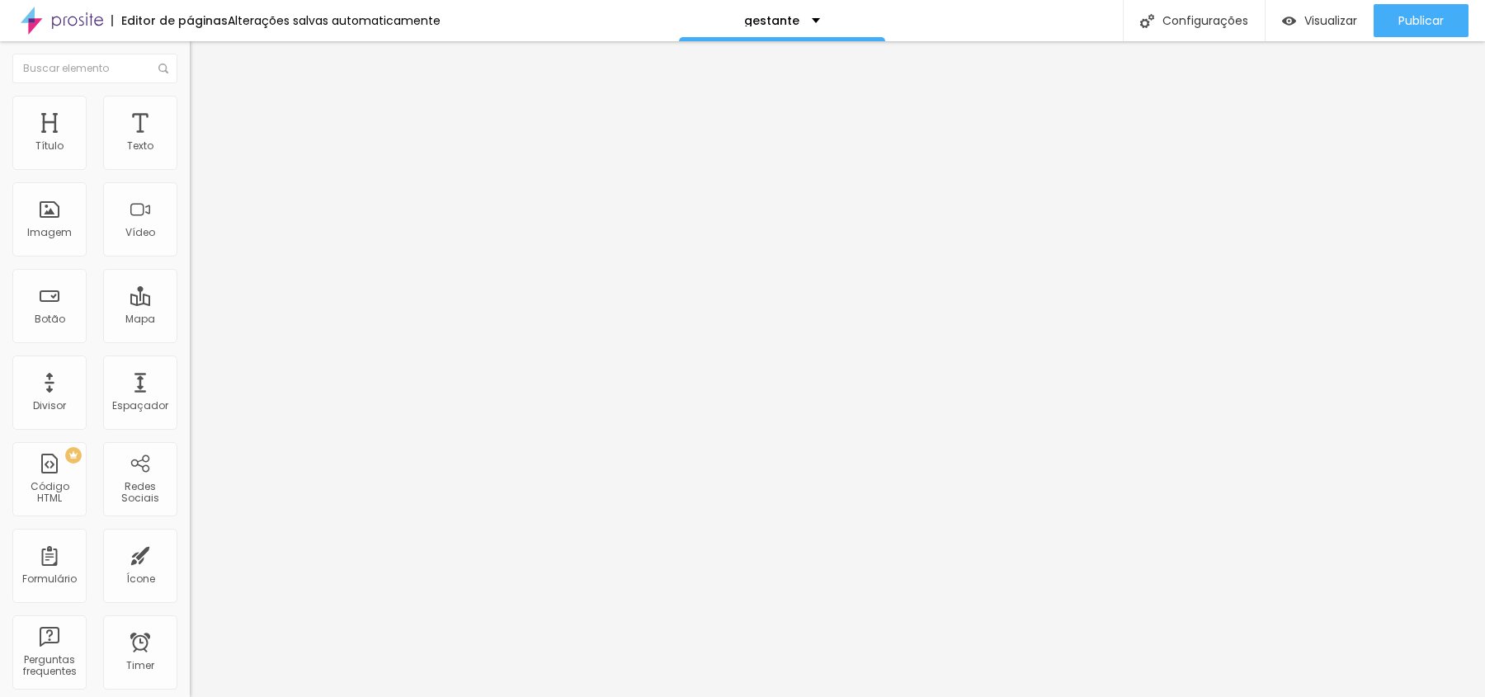
type input "600"
click at [295, 156] on button "%" at bounding box center [306, 147] width 22 height 17
type input "75"
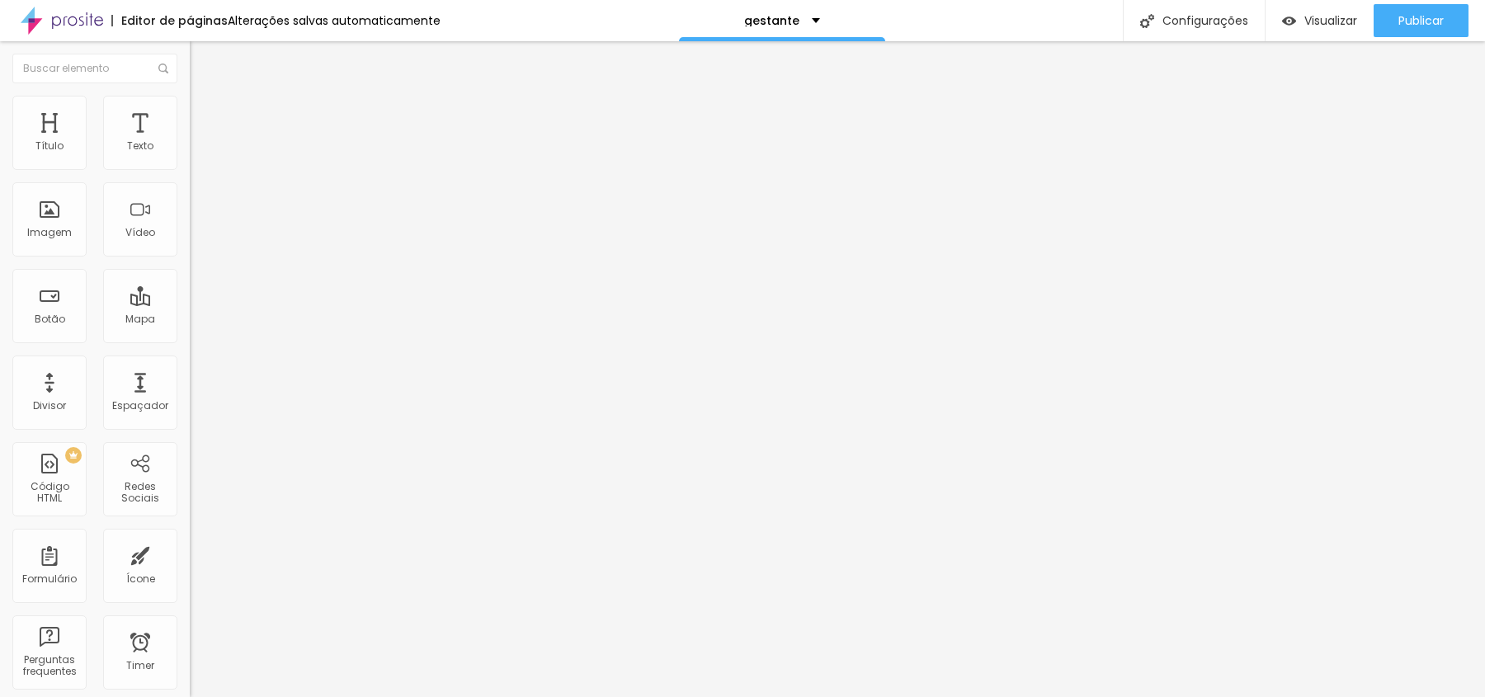
click at [190, 169] on input "range" at bounding box center [243, 162] width 106 height 13
type input "100"
click at [190, 169] on input "range" at bounding box center [243, 162] width 106 height 13
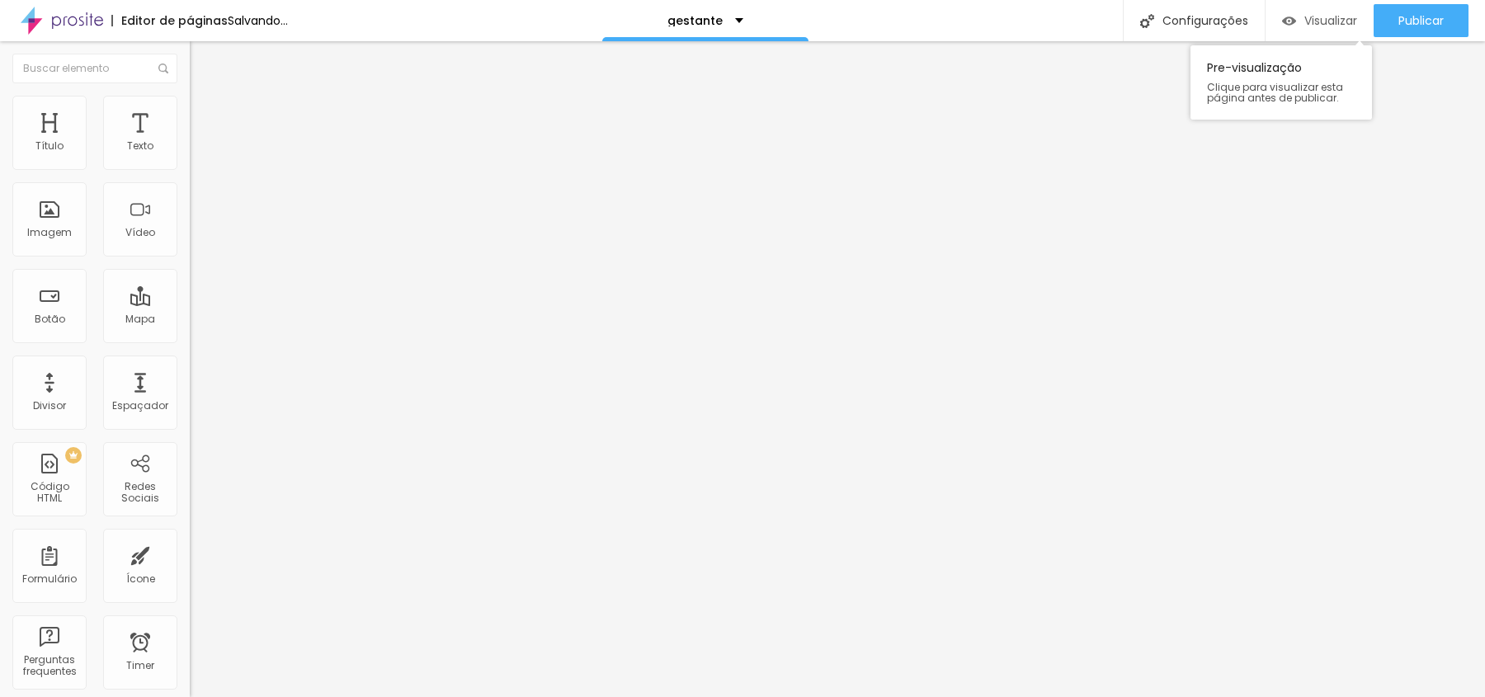
click at [1322, 33] on div "Visualizar" at bounding box center [1319, 20] width 75 height 33
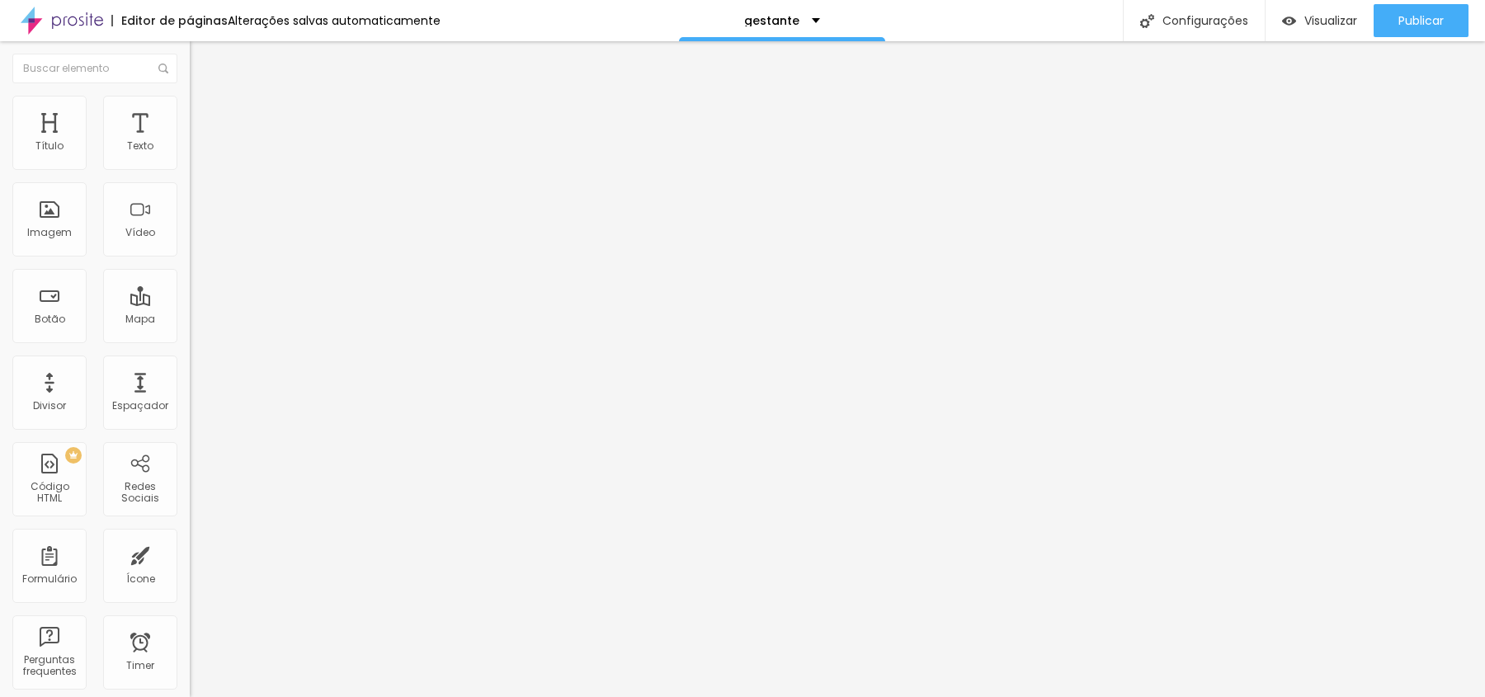
type input "104"
click at [190, 362] on input "range" at bounding box center [243, 368] width 106 height 13
type input "104"
click at [190, 219] on div "104 Borda arredondada" at bounding box center [285, 287] width 190 height 233
click at [190, 362] on div at bounding box center [285, 369] width 190 height 15
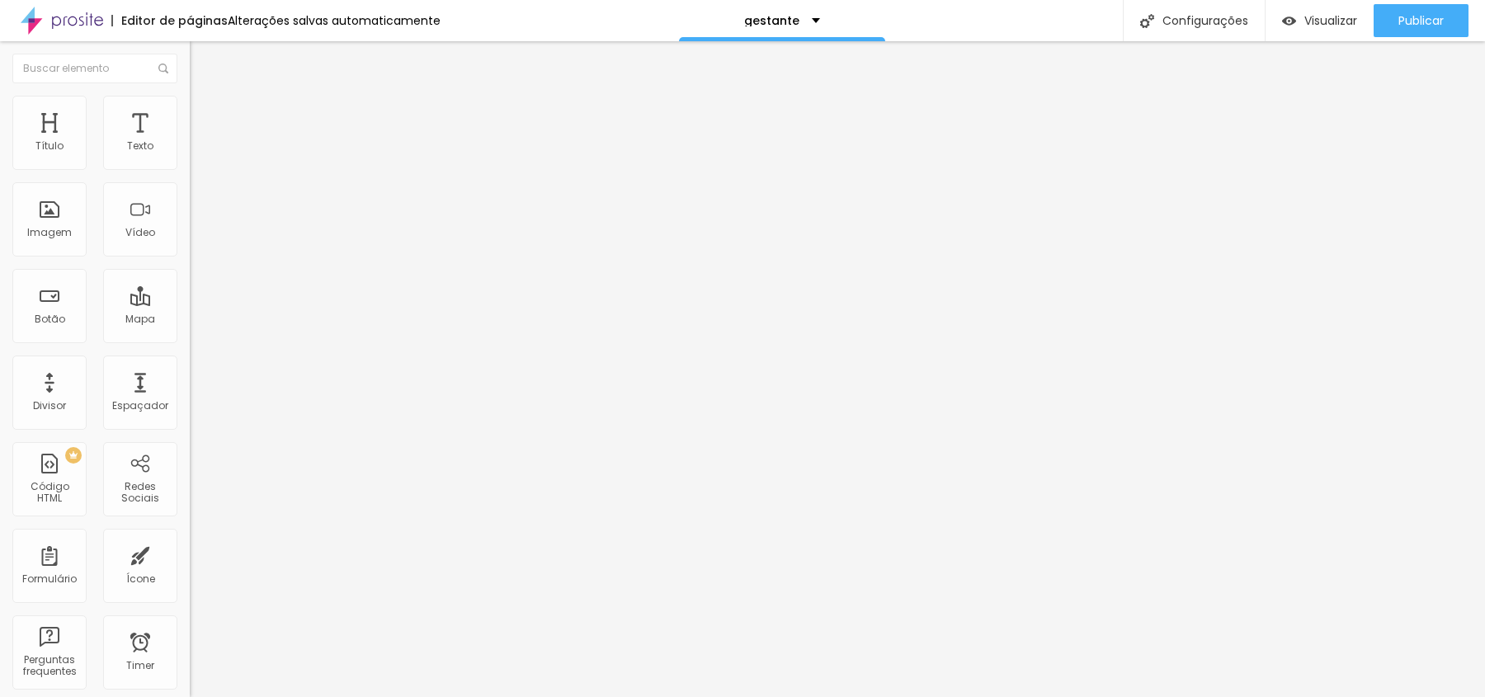
type input "97"
type input "94"
type input "85"
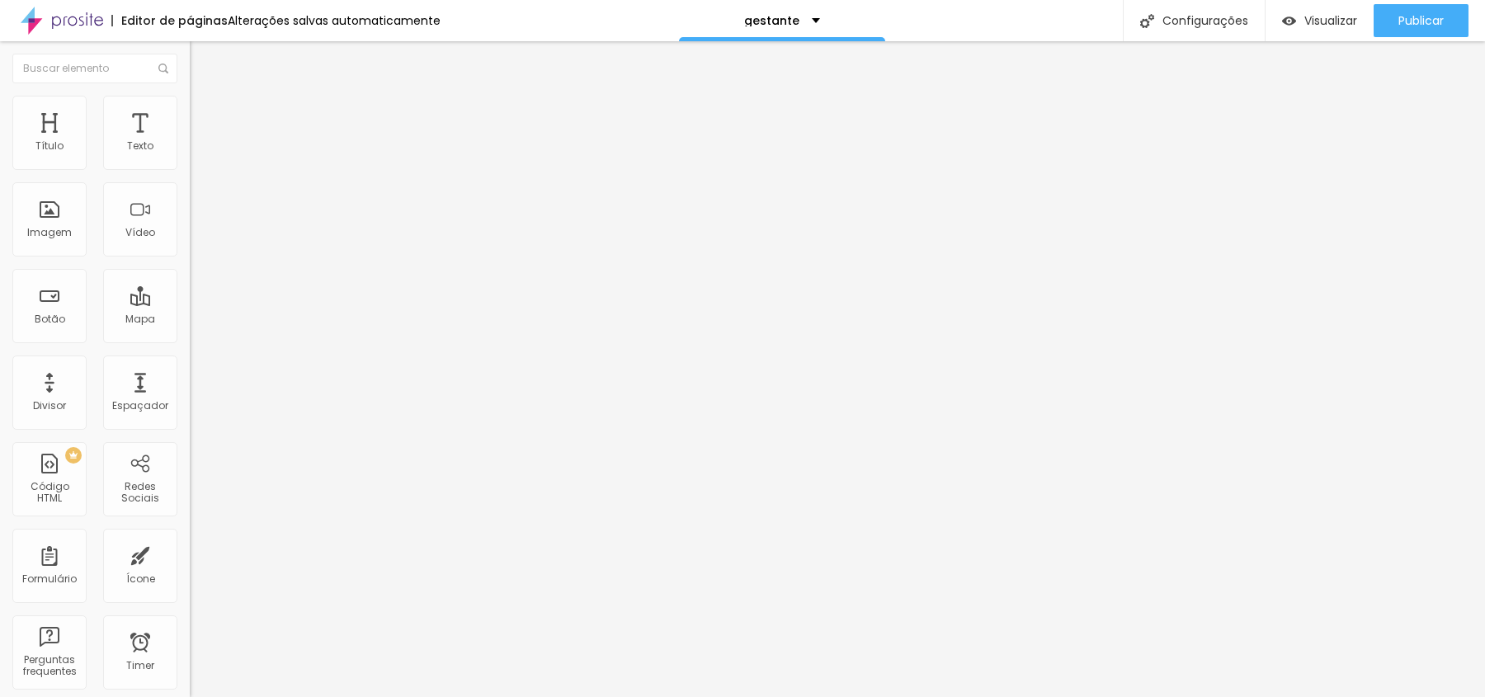
type input "85"
type input "70"
type input "53"
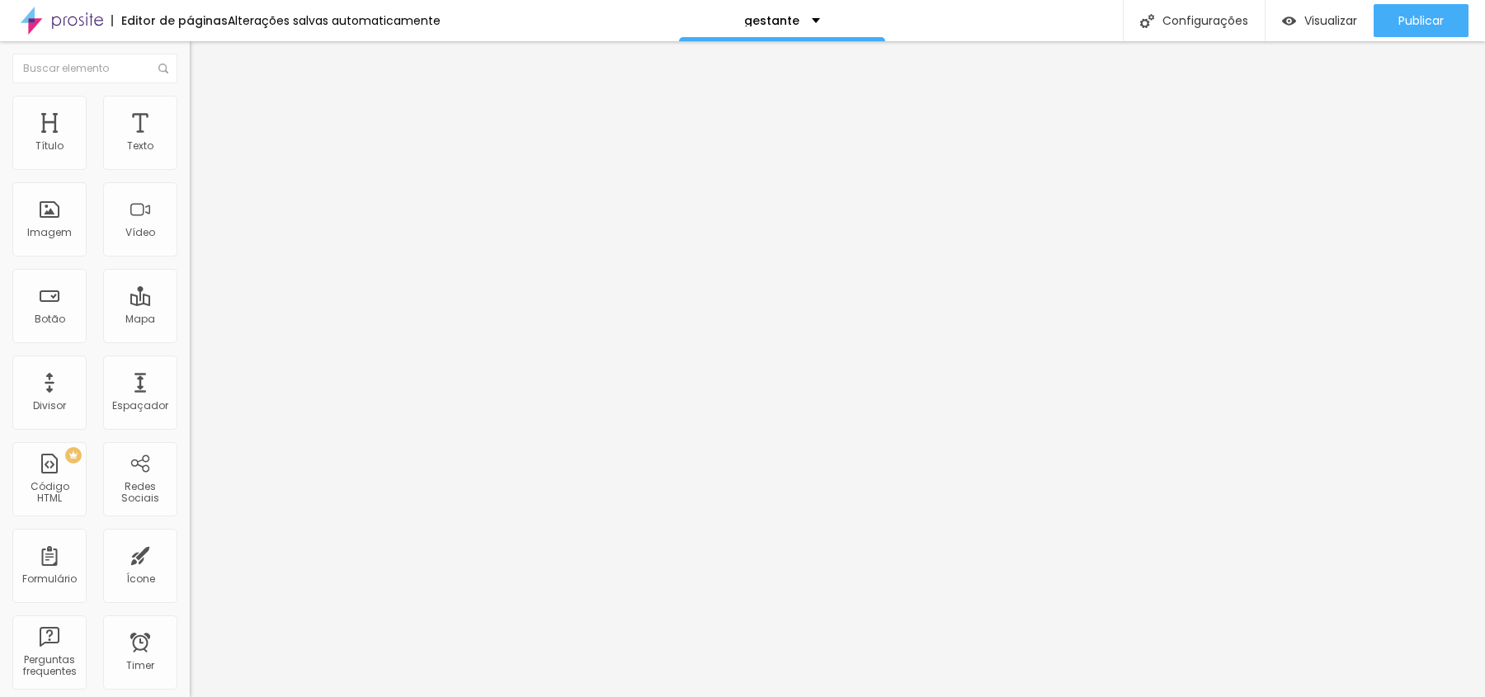
type input "21"
type input "6"
type input "0"
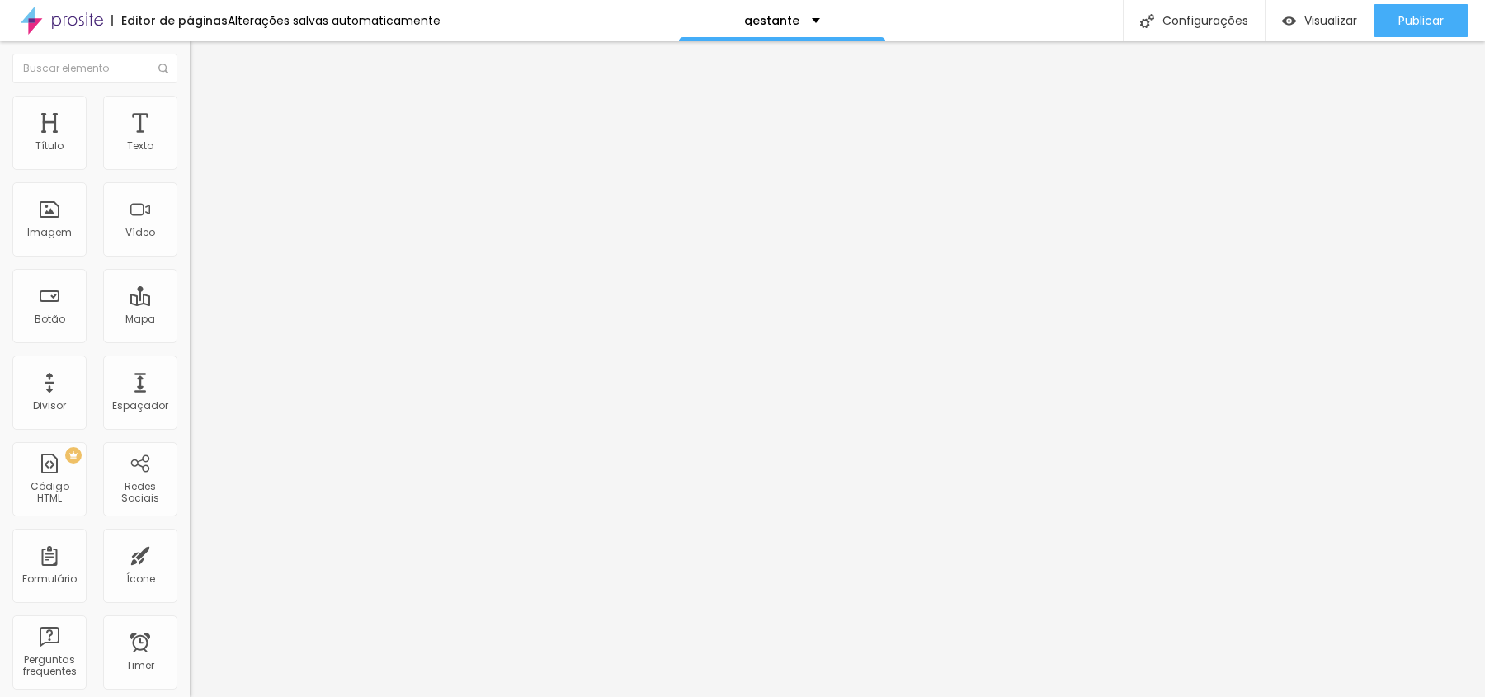
type input "0"
drag, startPoint x: 87, startPoint y: 210, endPoint x: 0, endPoint y: 203, distance: 87.8
click at [190, 204] on div "Tamanho 100 px % 0 Borda arredondada Sombra DESATIVADO Voltar ao padrão" at bounding box center [285, 294] width 190 height 331
click at [190, 112] on ul "Conteúdo Estilo Avançado" at bounding box center [285, 103] width 190 height 49
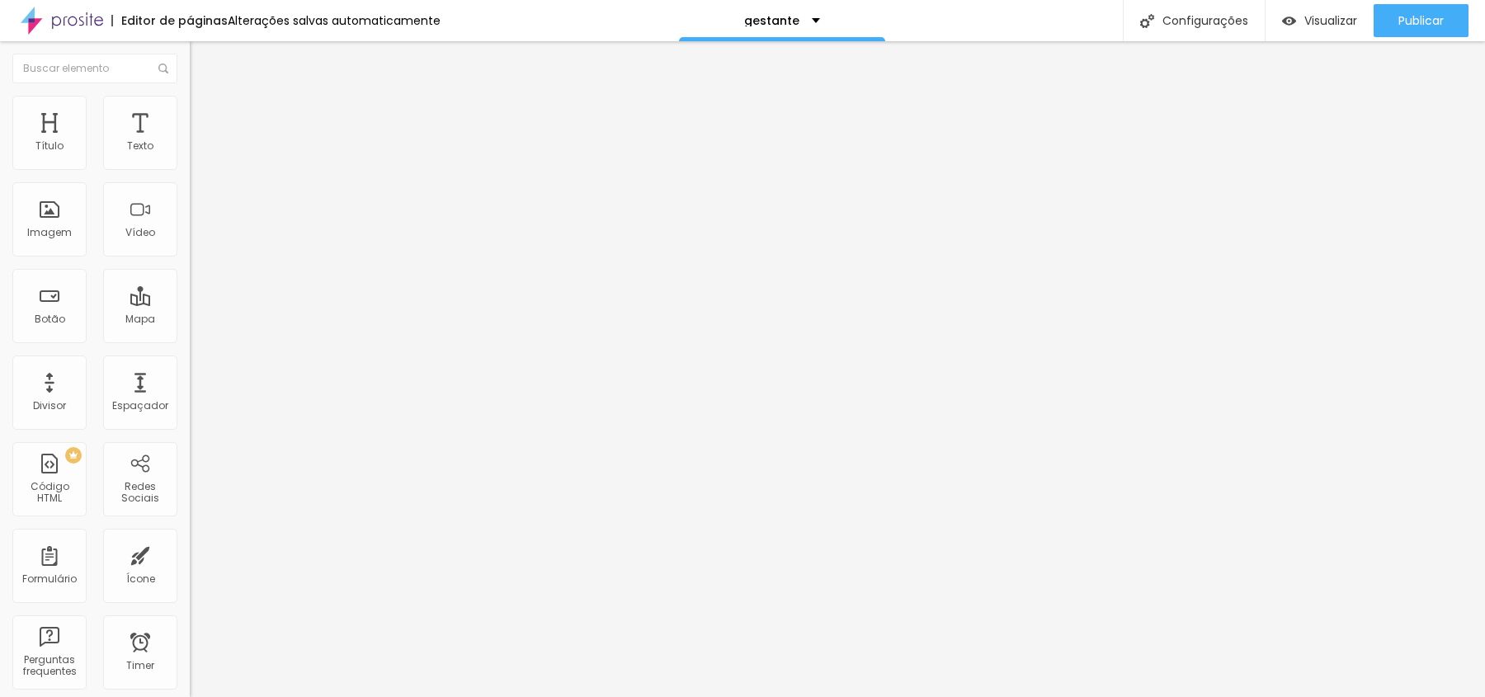
click at [190, 112] on li "Avançado" at bounding box center [285, 120] width 190 height 16
click at [190, 88] on li "Conteúdo" at bounding box center [285, 87] width 190 height 16
click at [202, 60] on img "button" at bounding box center [208, 60] width 13 height 13
click at [205, 114] on span "Avançado" at bounding box center [232, 107] width 54 height 14
click at [190, 244] on button "button" at bounding box center [201, 235] width 23 height 17
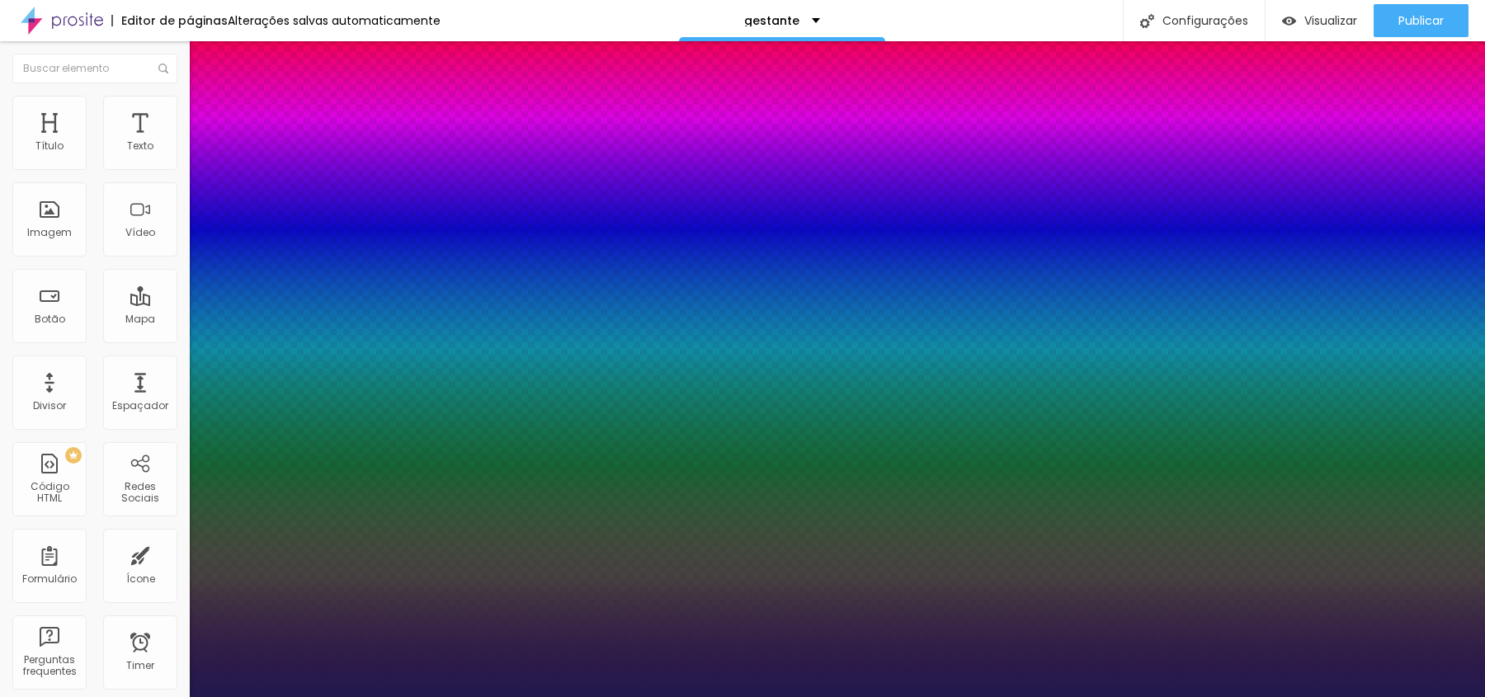
type input "1"
select select "Alegreya"
type input "1"
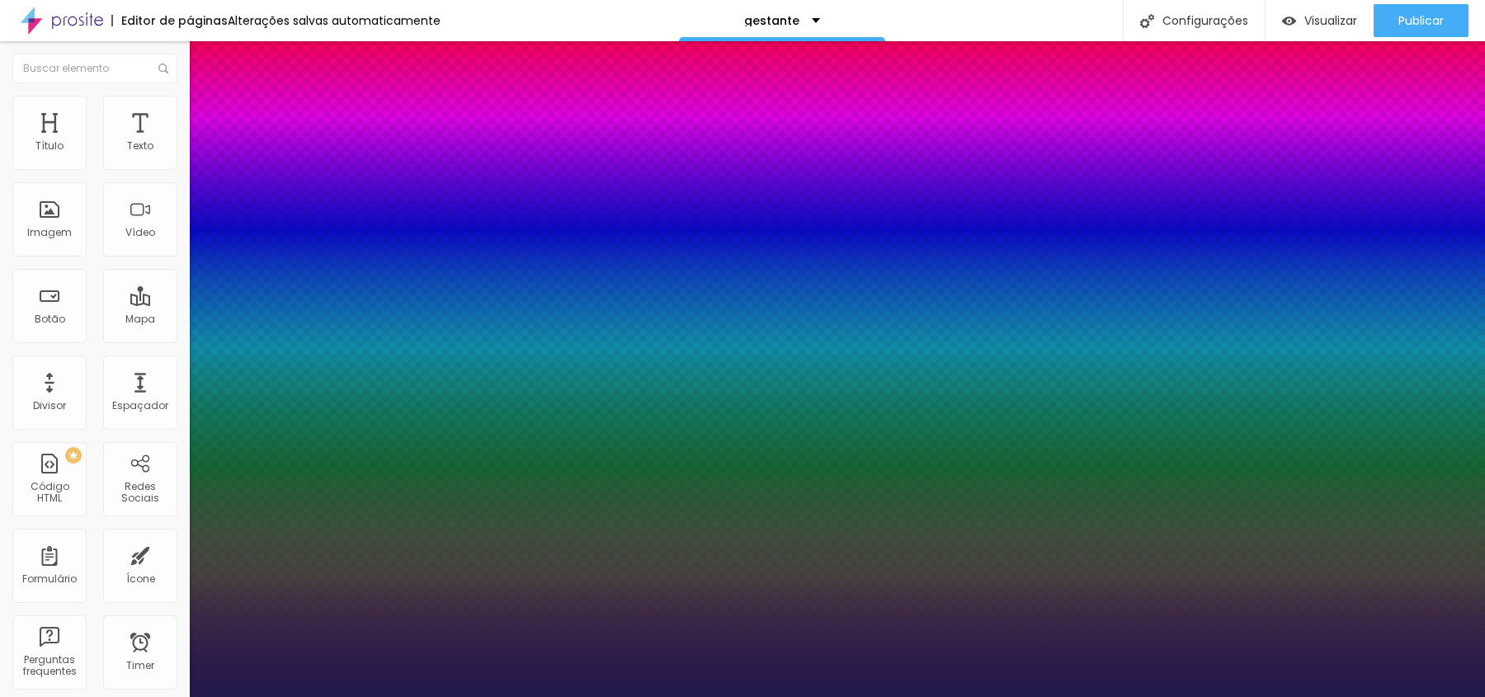
select select "Alice"
type input "1"
select select "Allan-Regular"
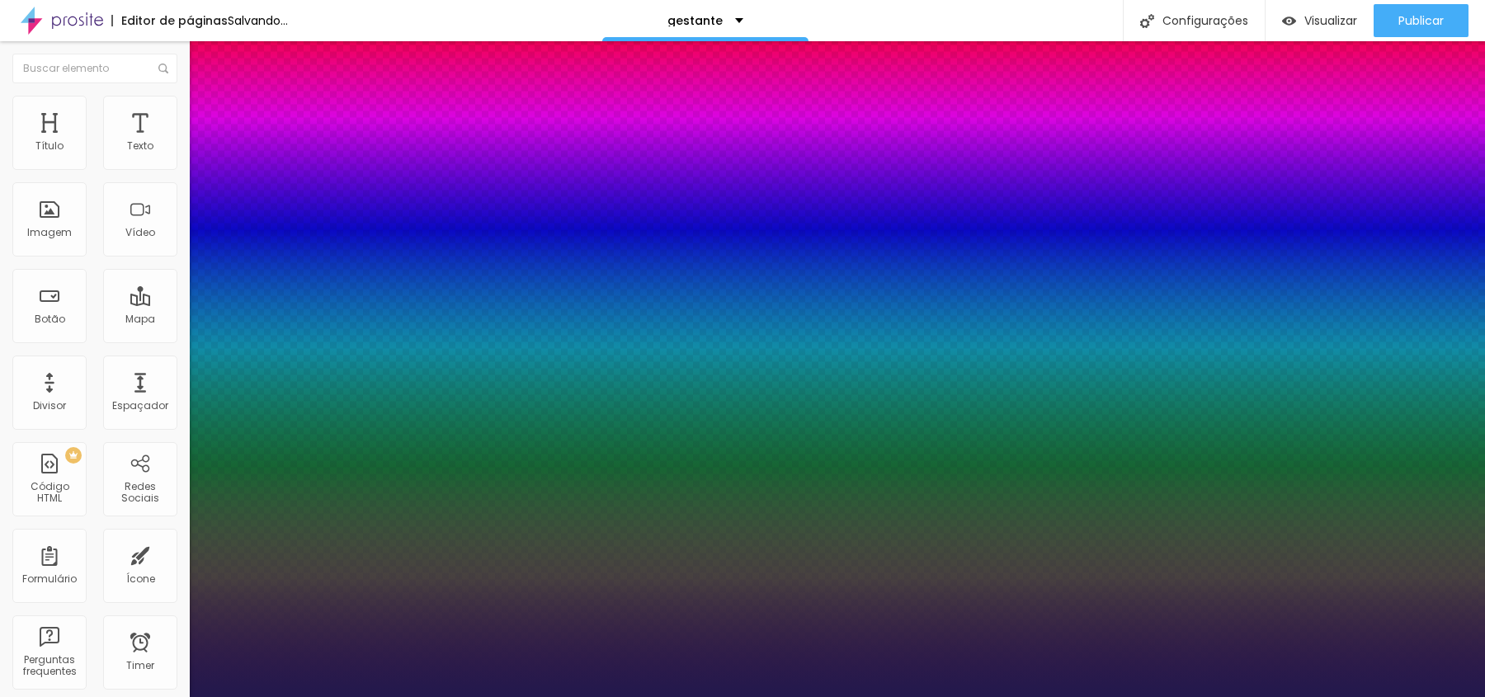
type input "1"
select select "Arvo"
type input "1"
select select "ChangaOne-Regular"
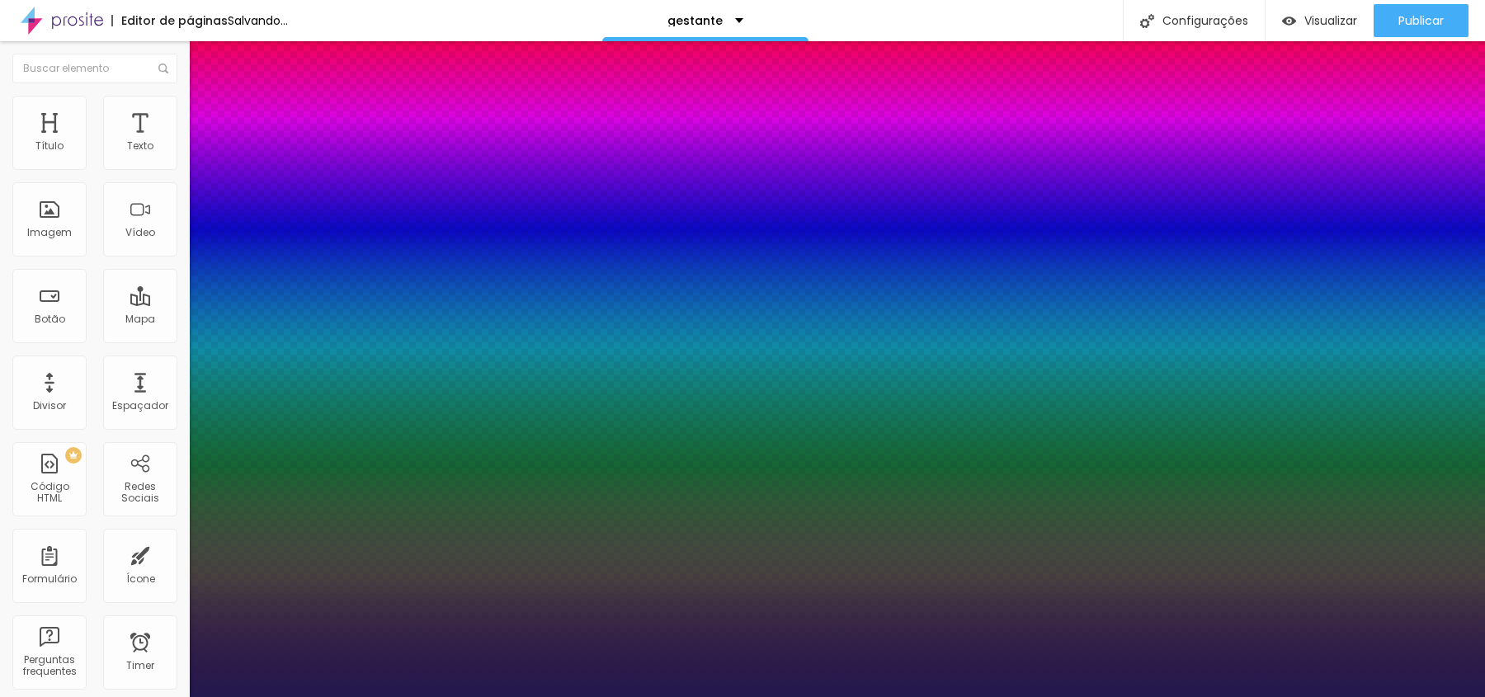
type input "1"
select select "Anaheim"
type input "1"
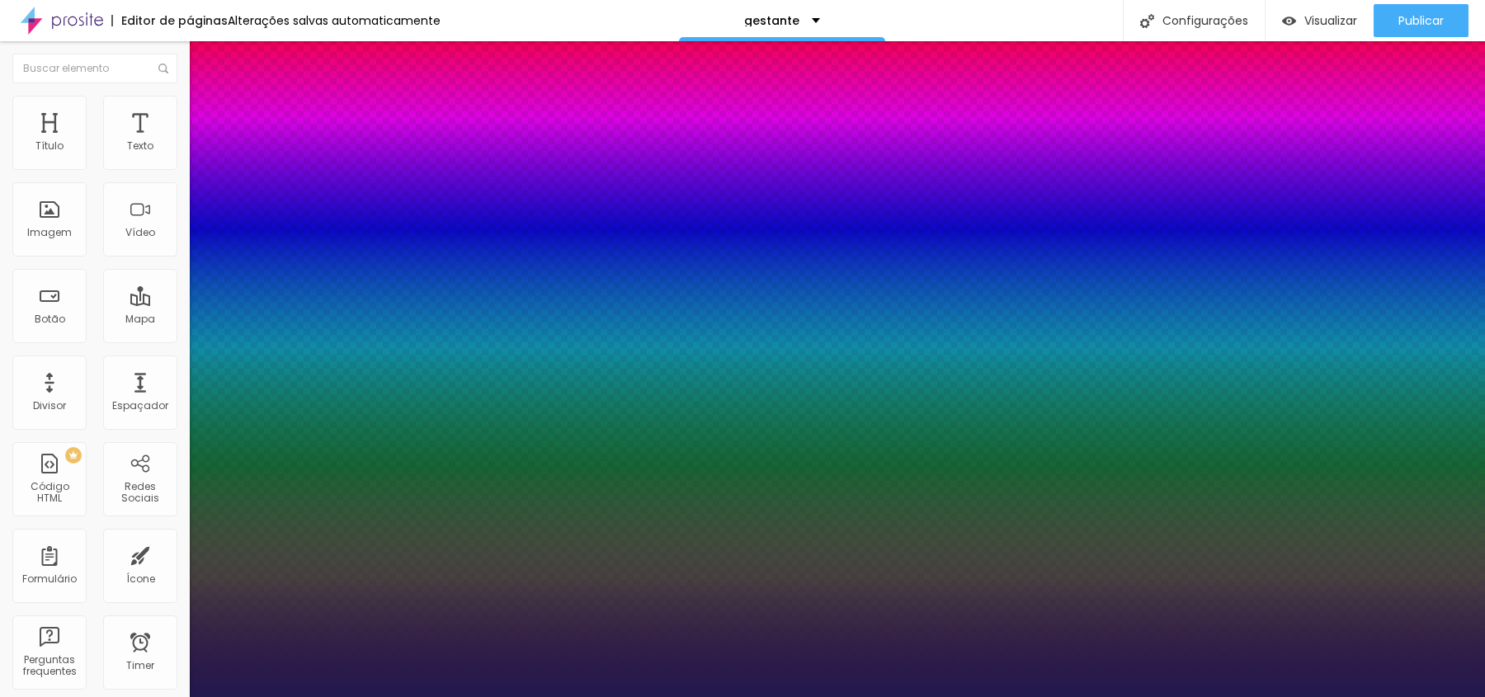
select select "AbrilFatface-Regular"
type input "1"
select select "Actor-Regular"
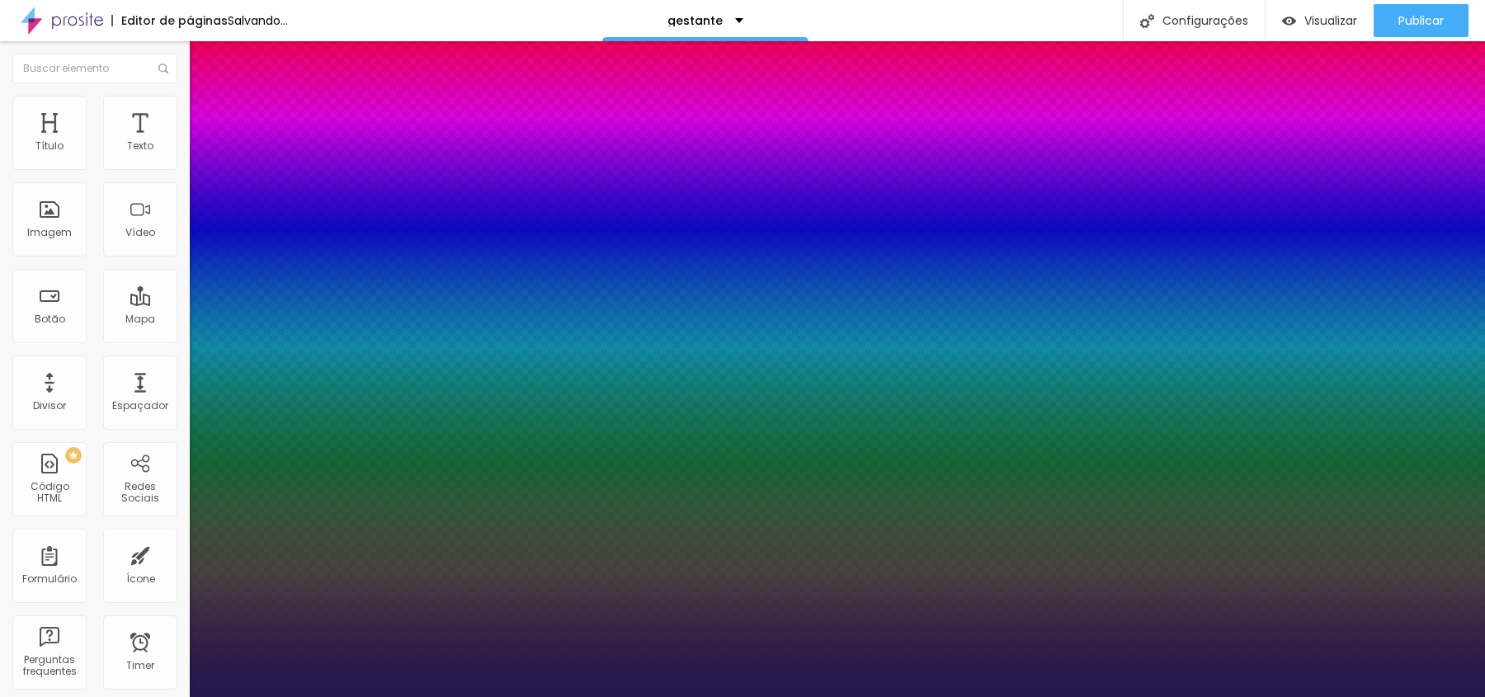
type input "1"
select select "Alegreya"
type input "1"
type input "2.2"
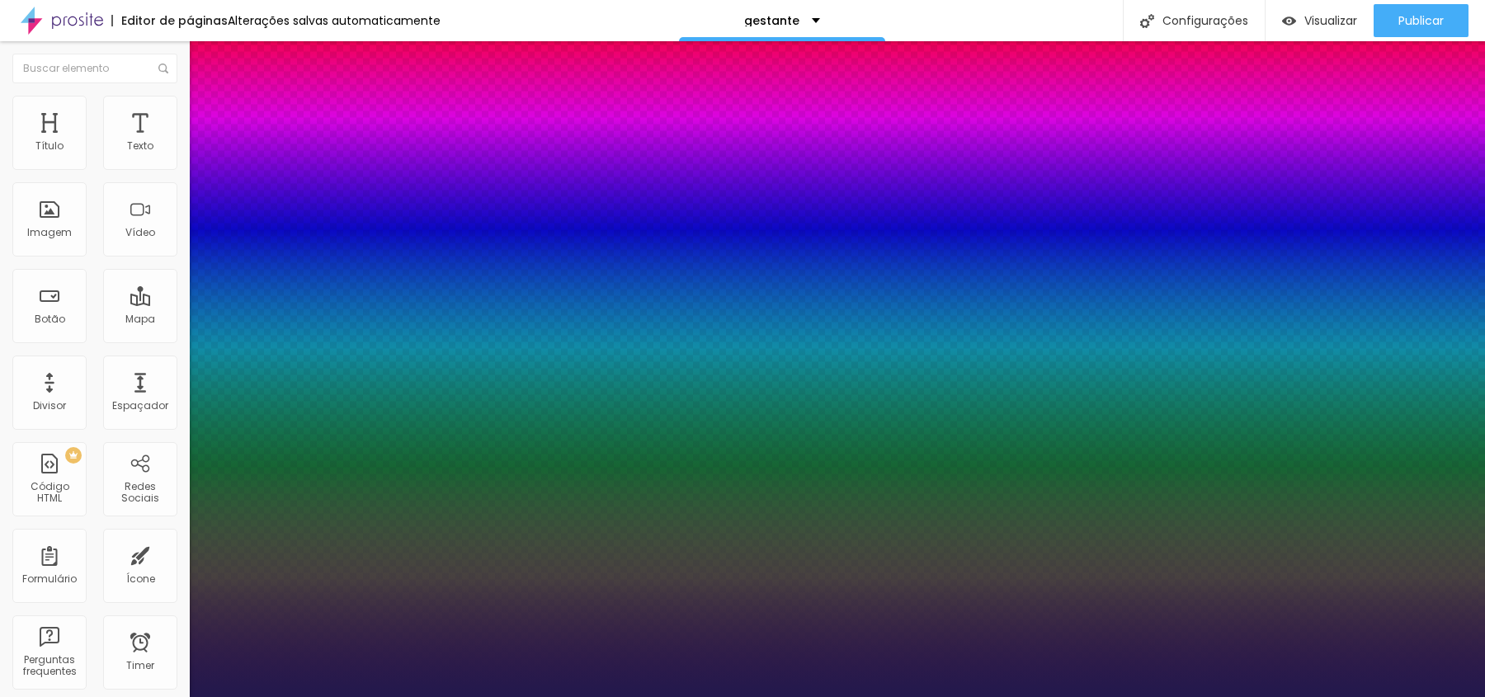
type input "1"
type input "2.2"
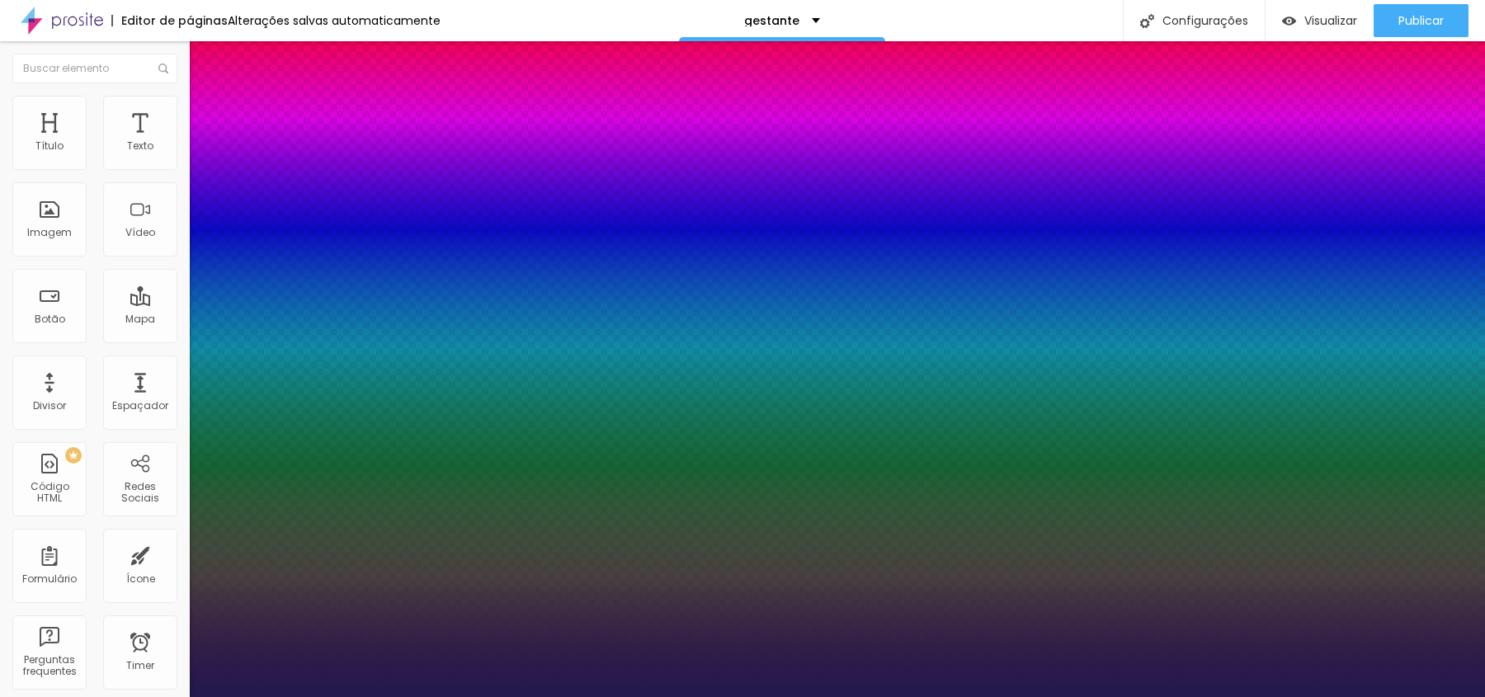
type input "1"
type input "2.1"
type input "1"
type input "2"
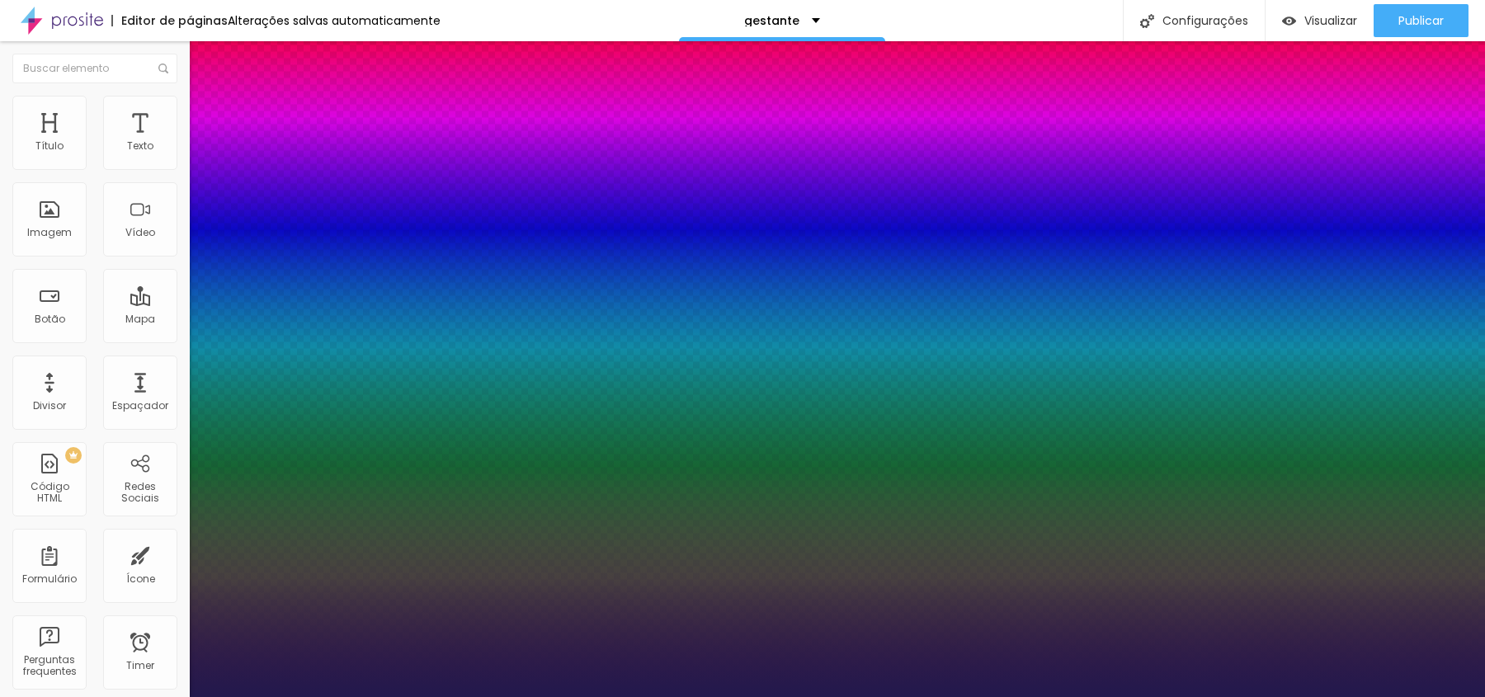
type input "2"
type input "1"
type input "1.9"
type input "1"
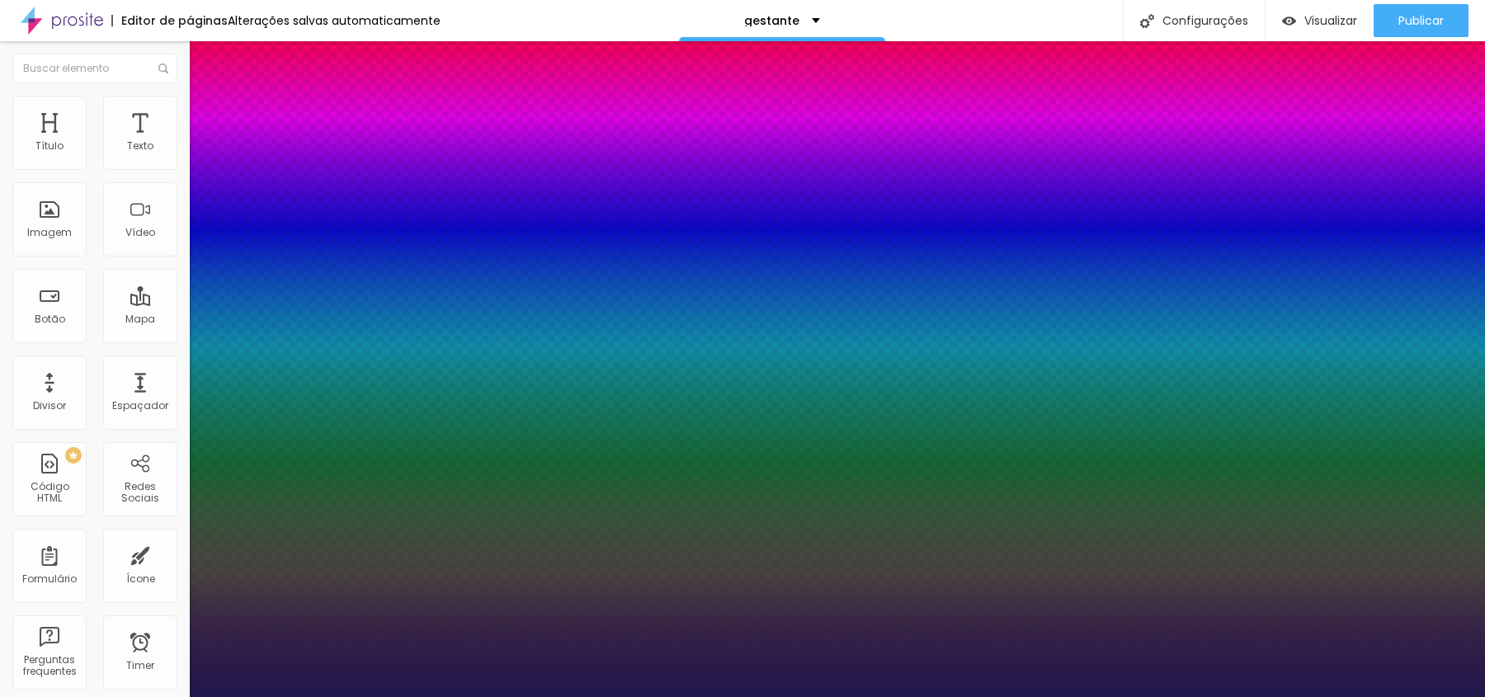
type input "1.8"
type input "1"
type input "1.7"
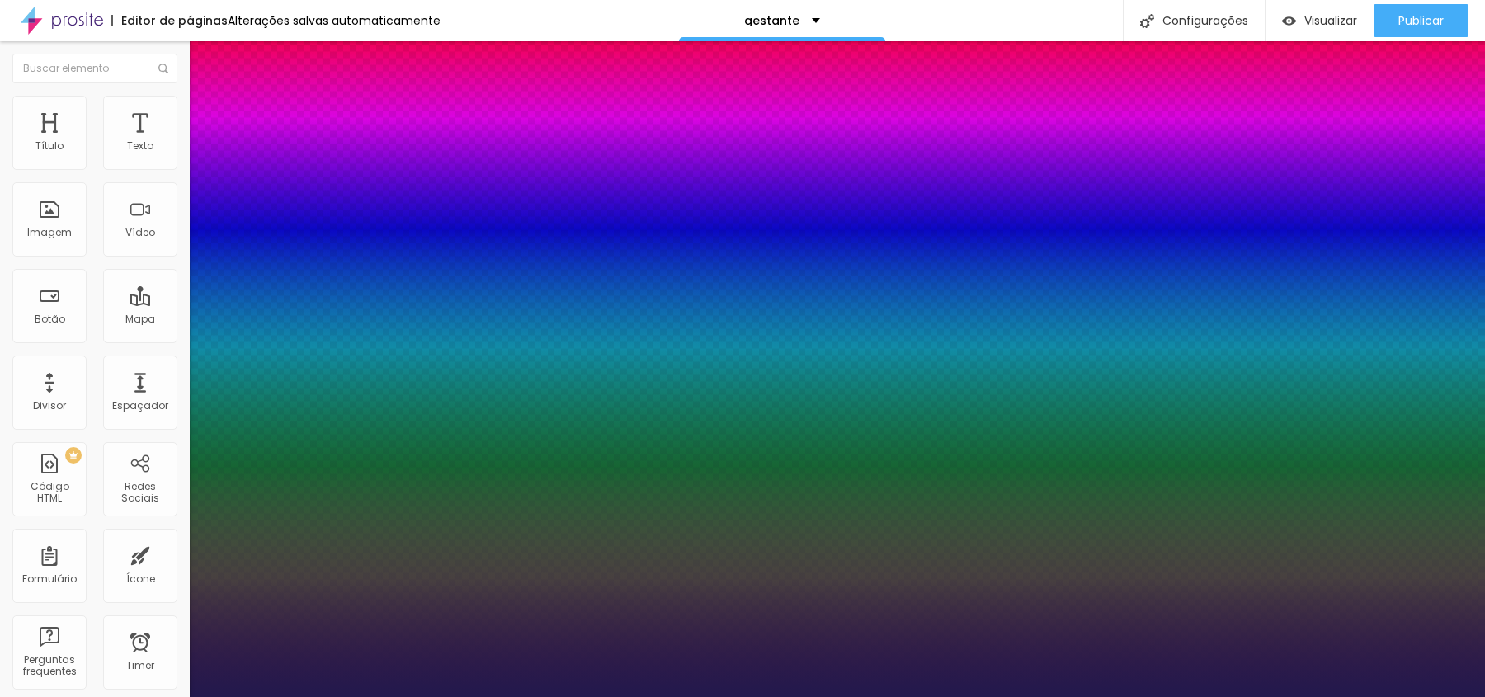
type input "1"
type input "1.6"
type input "1"
type input "1.5"
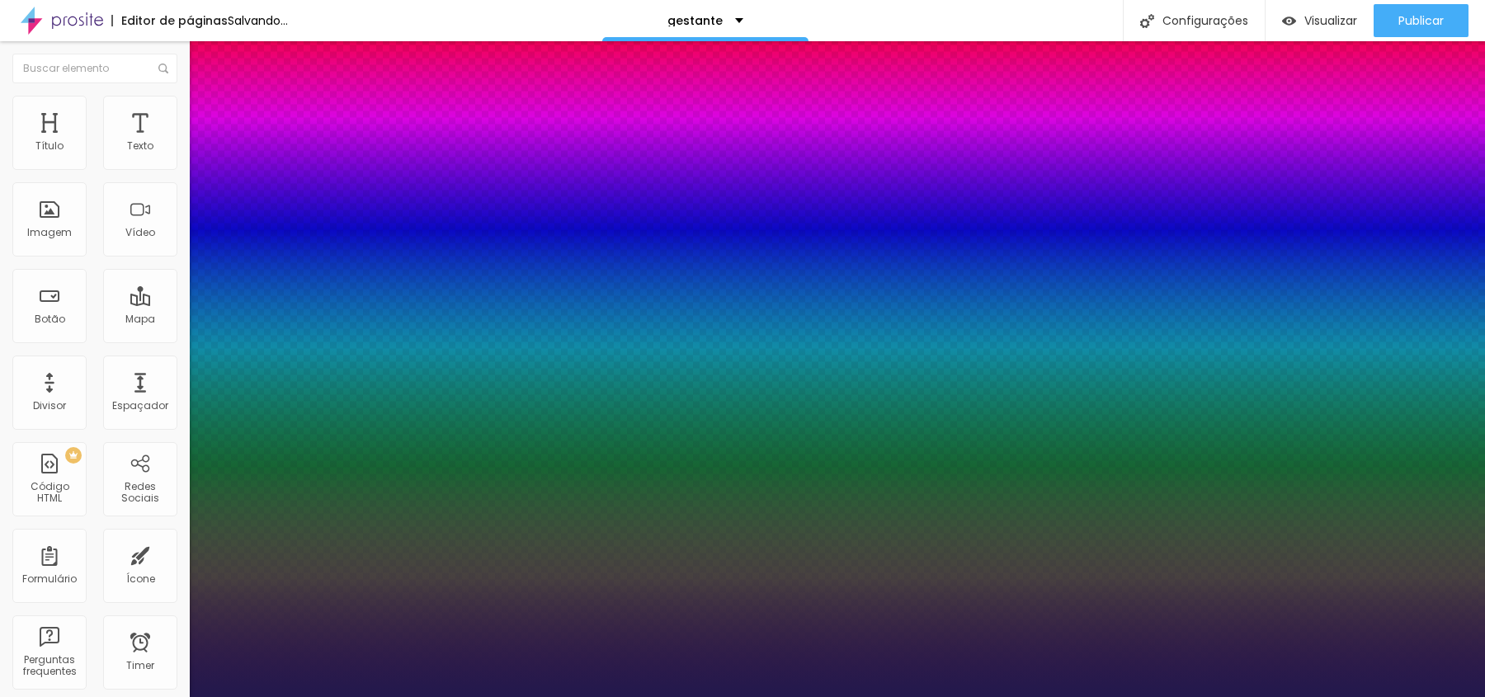
type input "1.5"
type input "1"
type input "1.4"
type input "1"
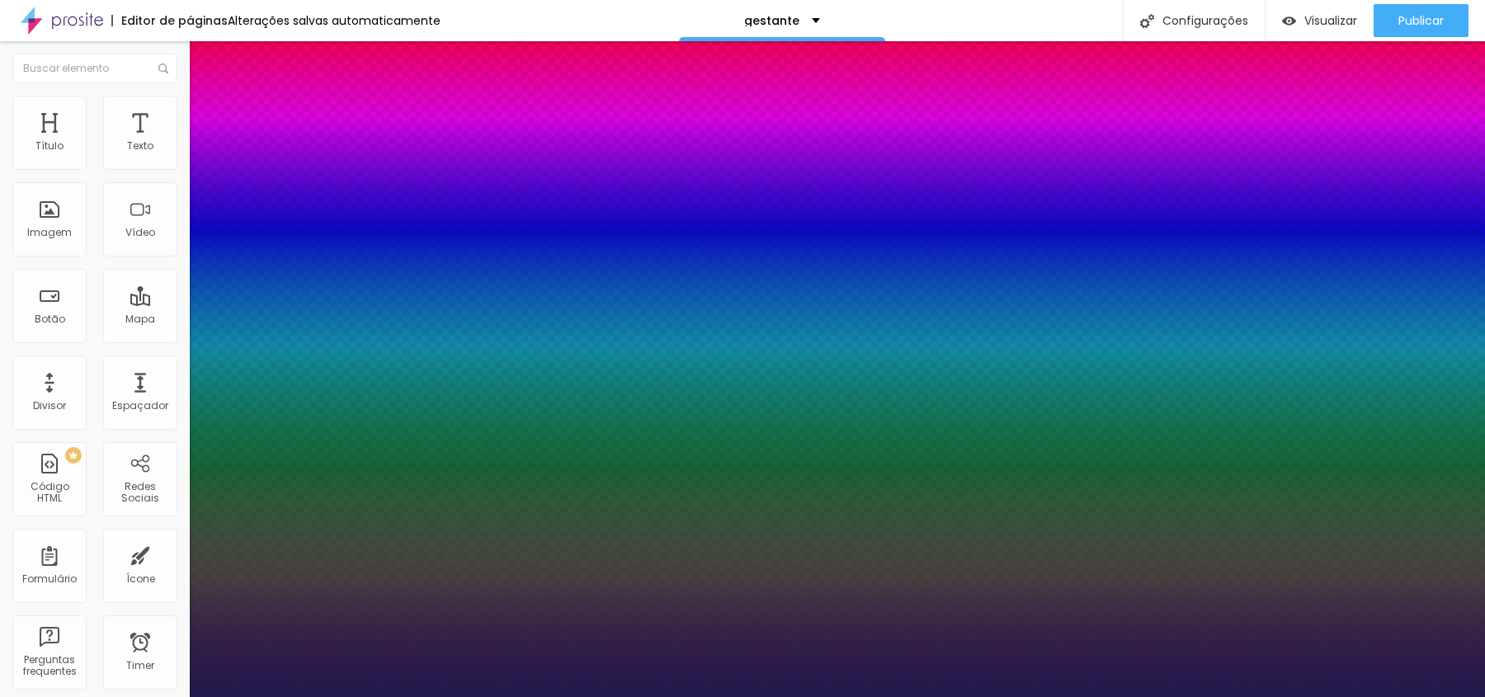
drag, startPoint x: 240, startPoint y: 501, endPoint x: 230, endPoint y: 501, distance: 9.9
type input "1.4"
click at [71, 696] on div at bounding box center [742, 697] width 1485 height 0
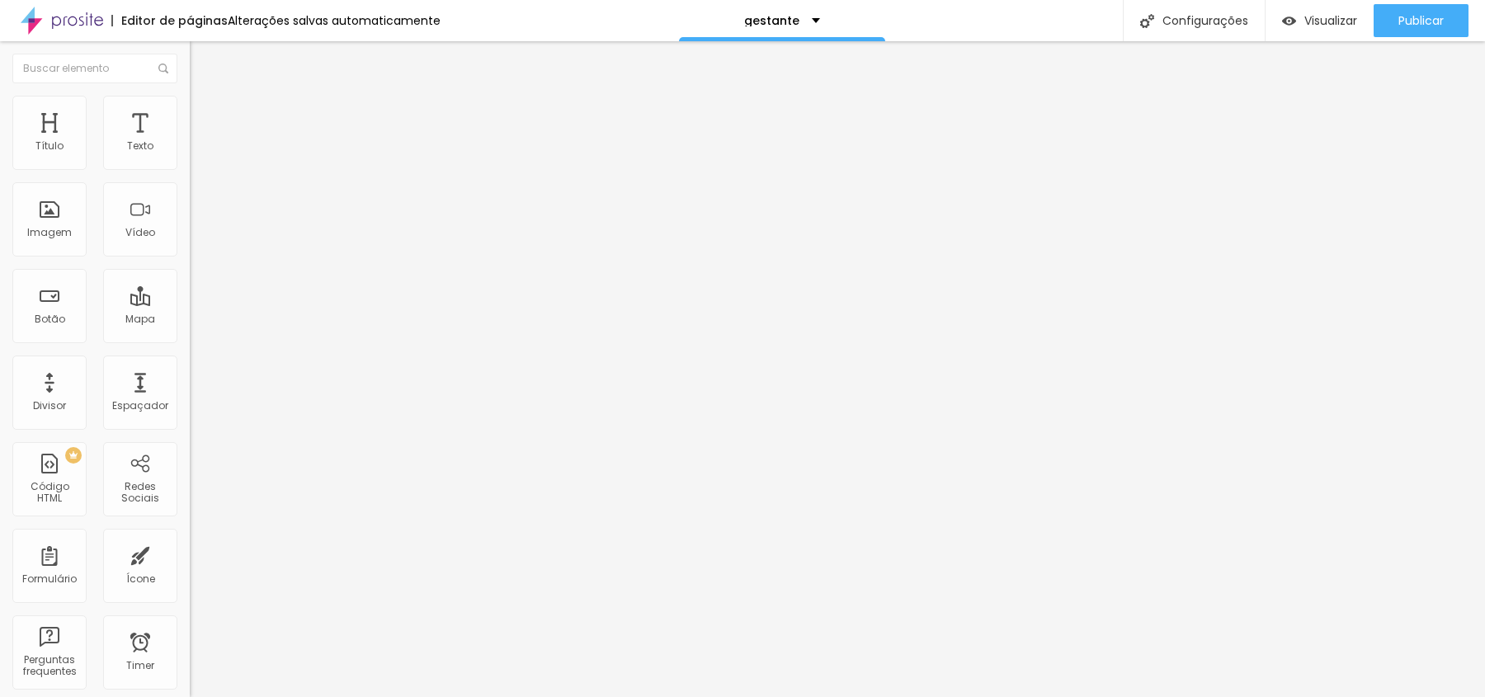
click at [190, 101] on li "Avançado" at bounding box center [285, 104] width 190 height 16
click at [190, 109] on ul "Estilo Avançado" at bounding box center [285, 95] width 190 height 33
click at [190, 94] on img at bounding box center [197, 86] width 15 height 15
click at [196, 239] on icon "button" at bounding box center [201, 234] width 10 height 10
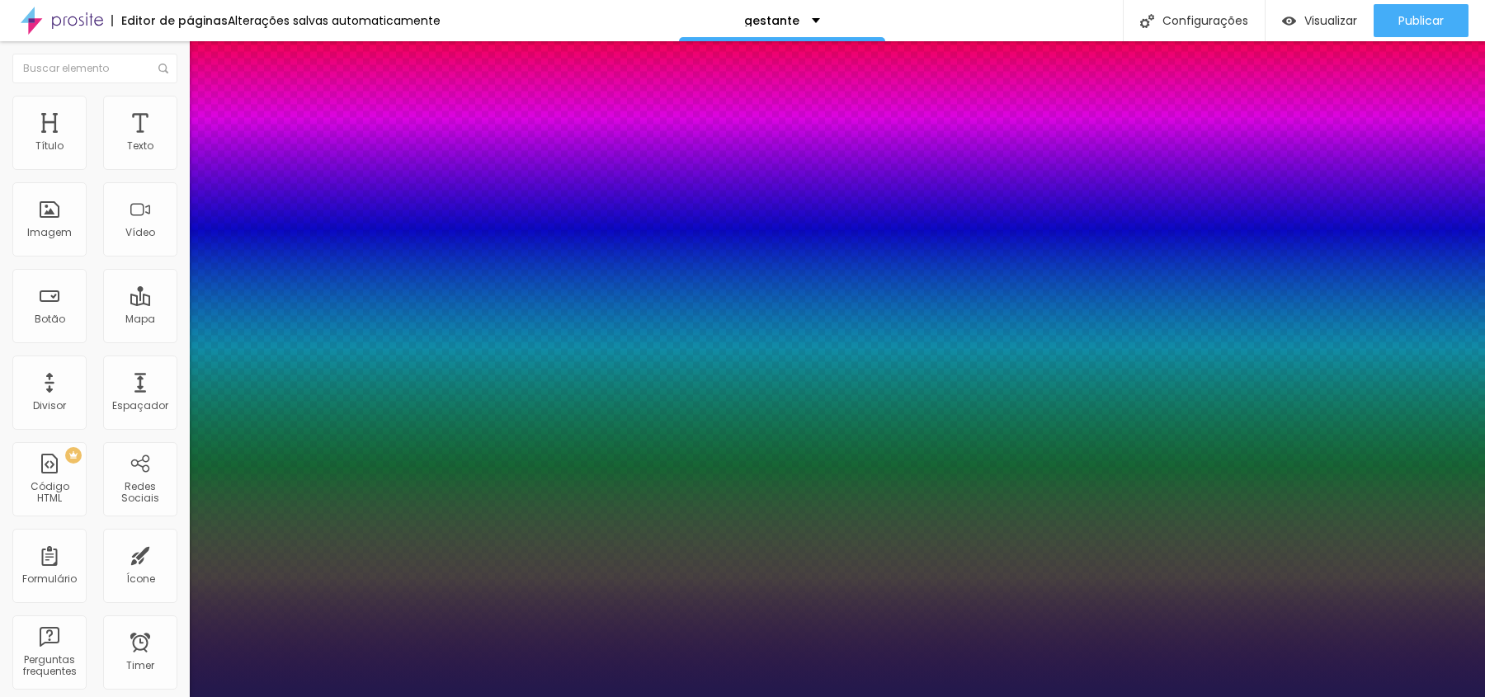
type input "1"
type input "22"
type input "1"
type input "21"
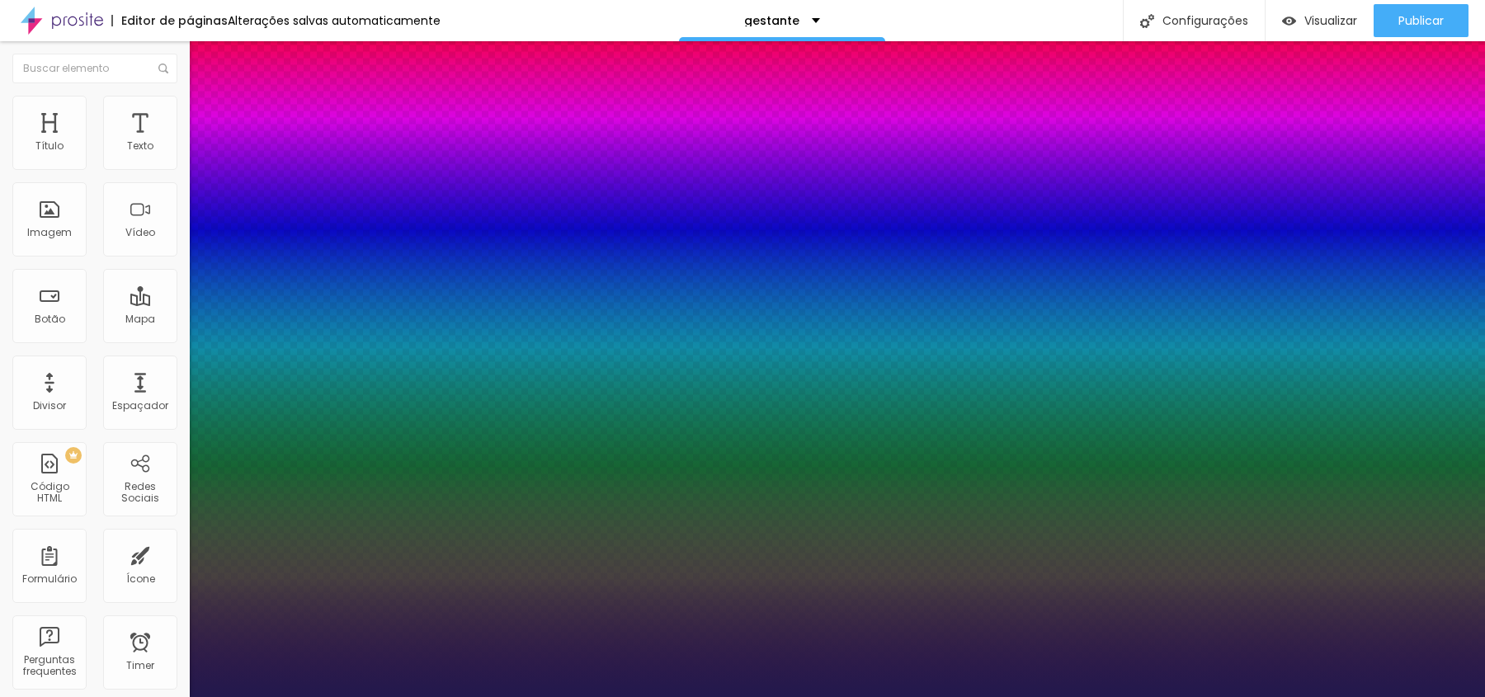
type input "21"
type input "1"
type input "24"
type input "1"
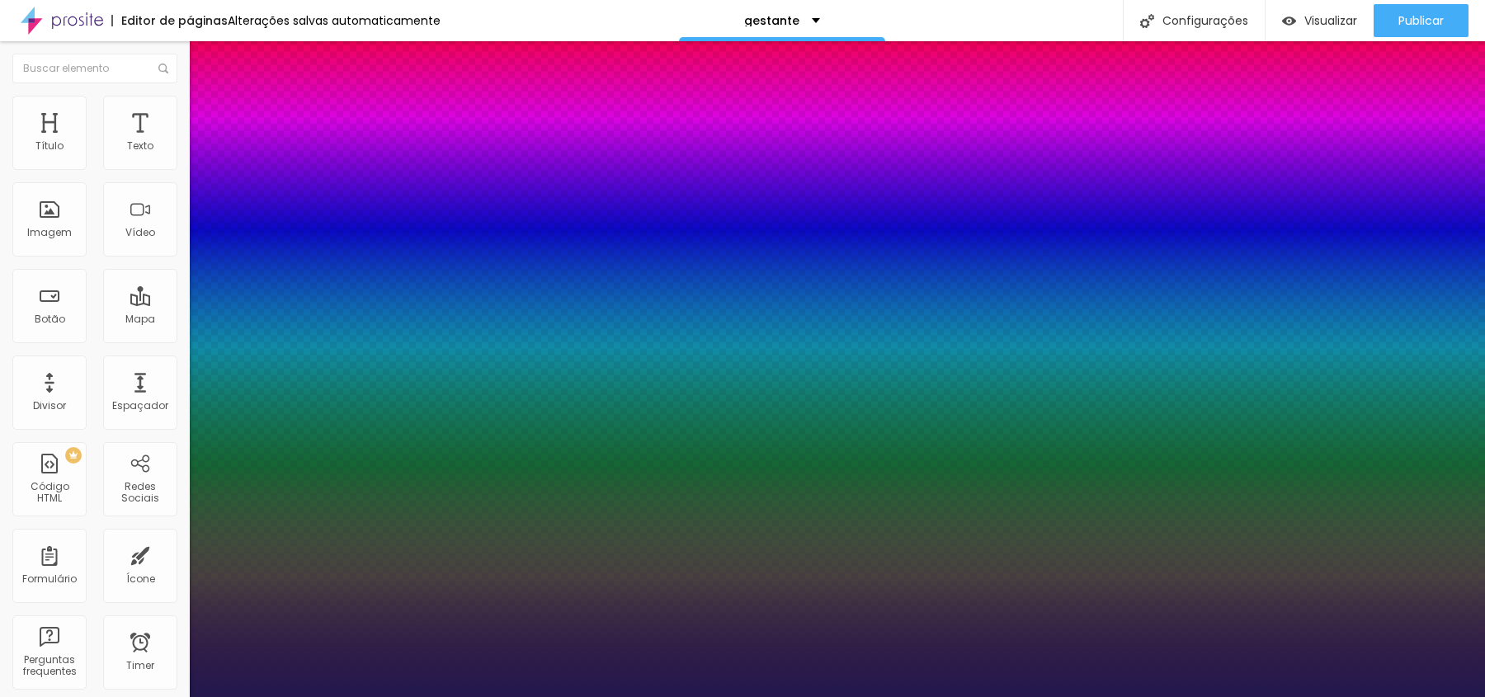
type input "27"
type input "1"
type input "28"
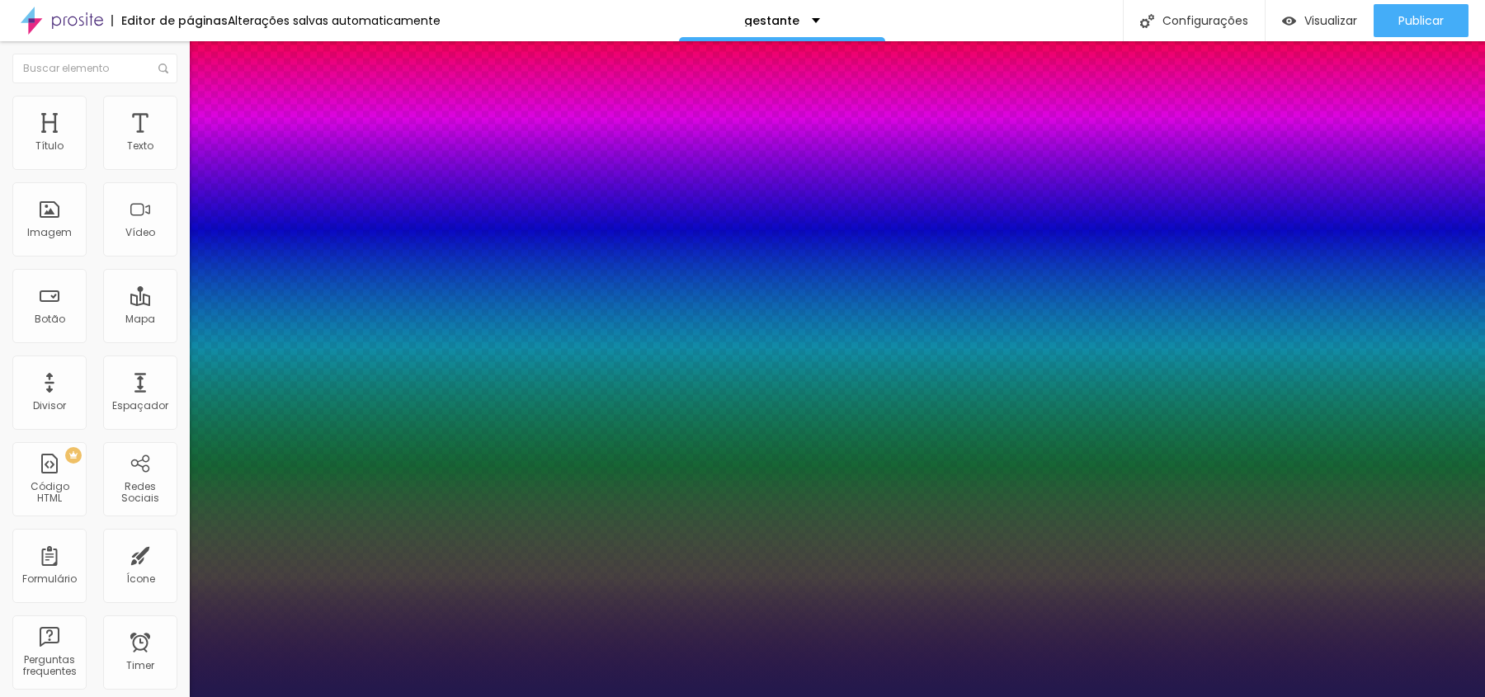
type input "1"
type input "27"
type input "1"
type input "26"
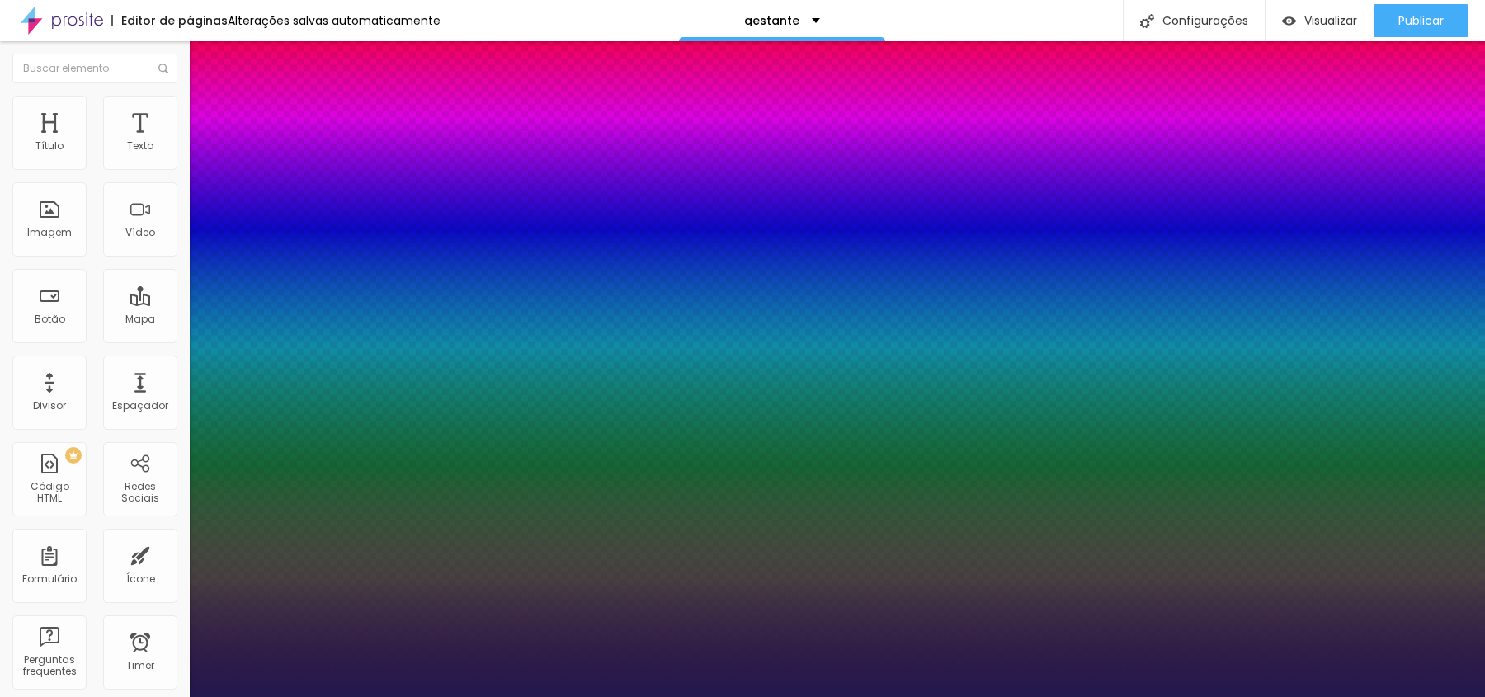
type input "26"
type input "1"
type input "25"
type input "1"
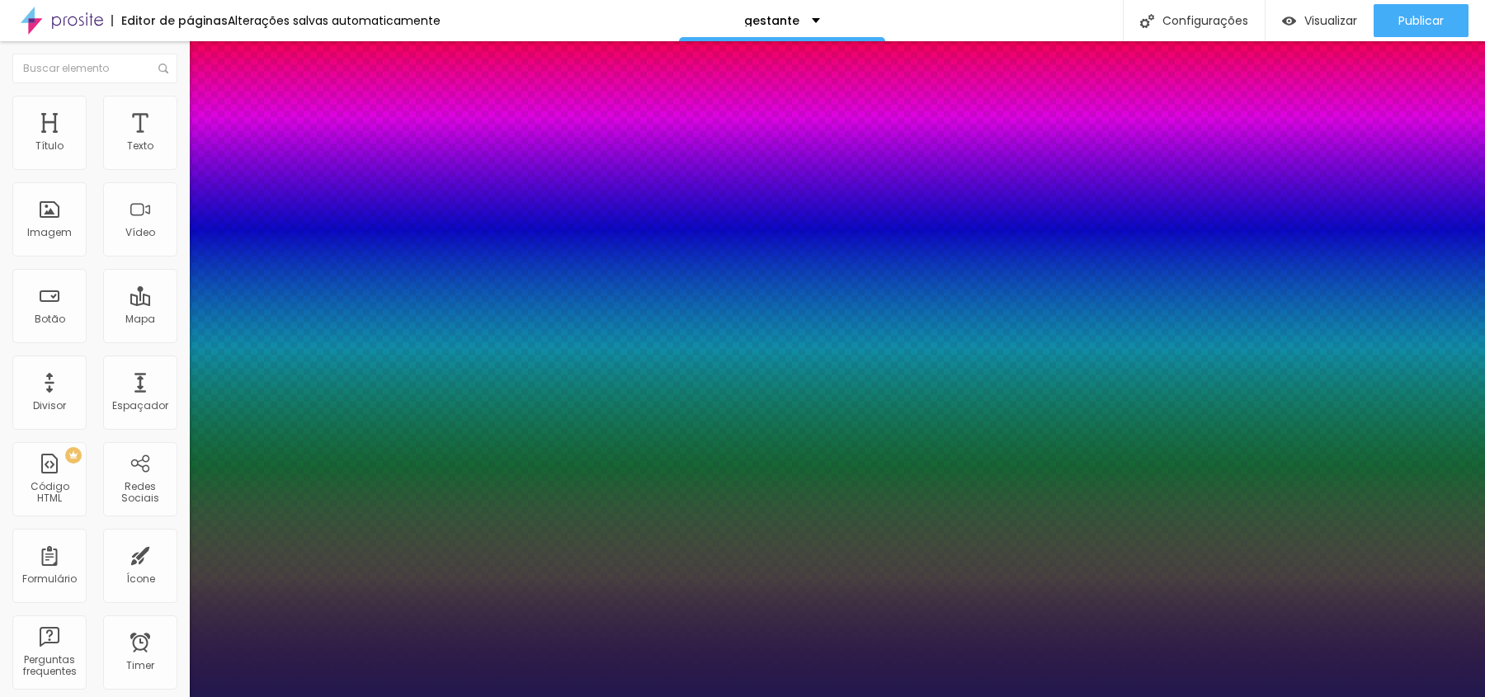
type input "24"
type input "1"
type input "23"
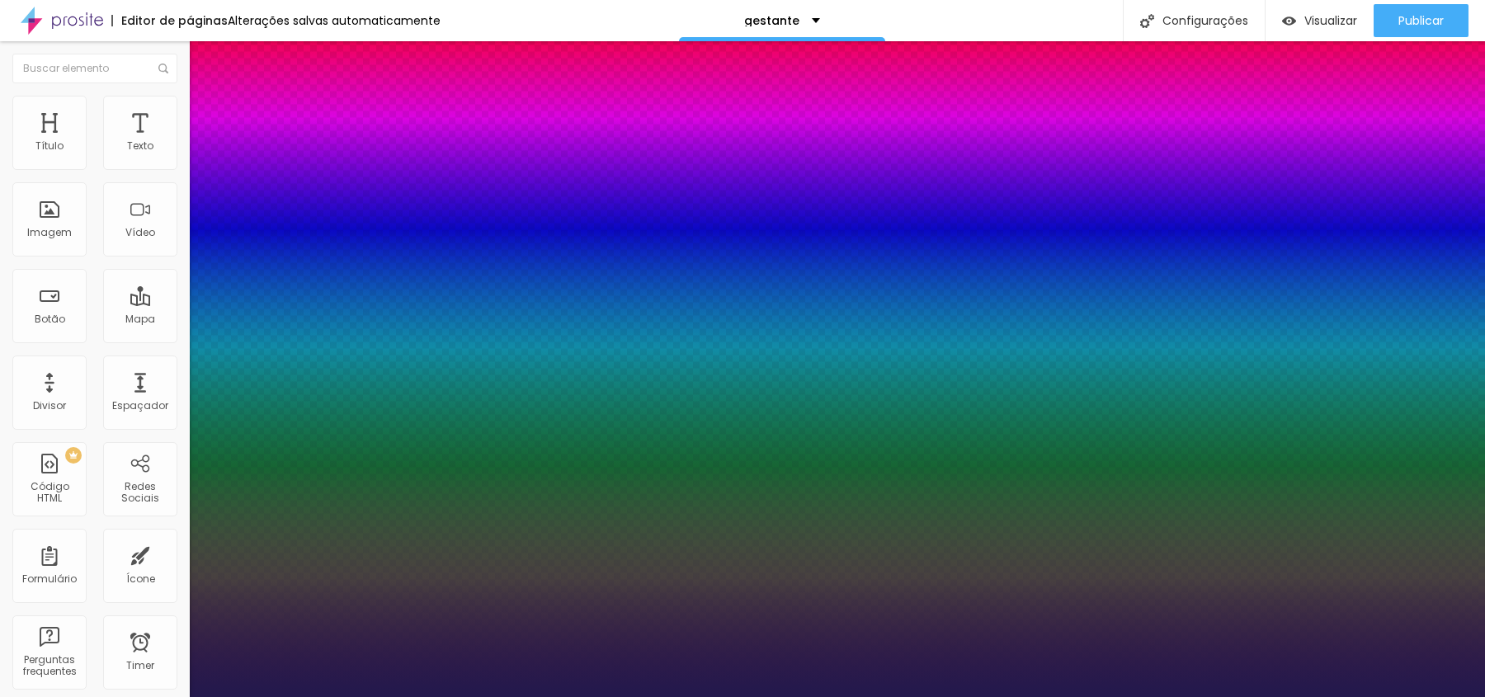
type input "1"
type input "20"
type input "1"
type input "19"
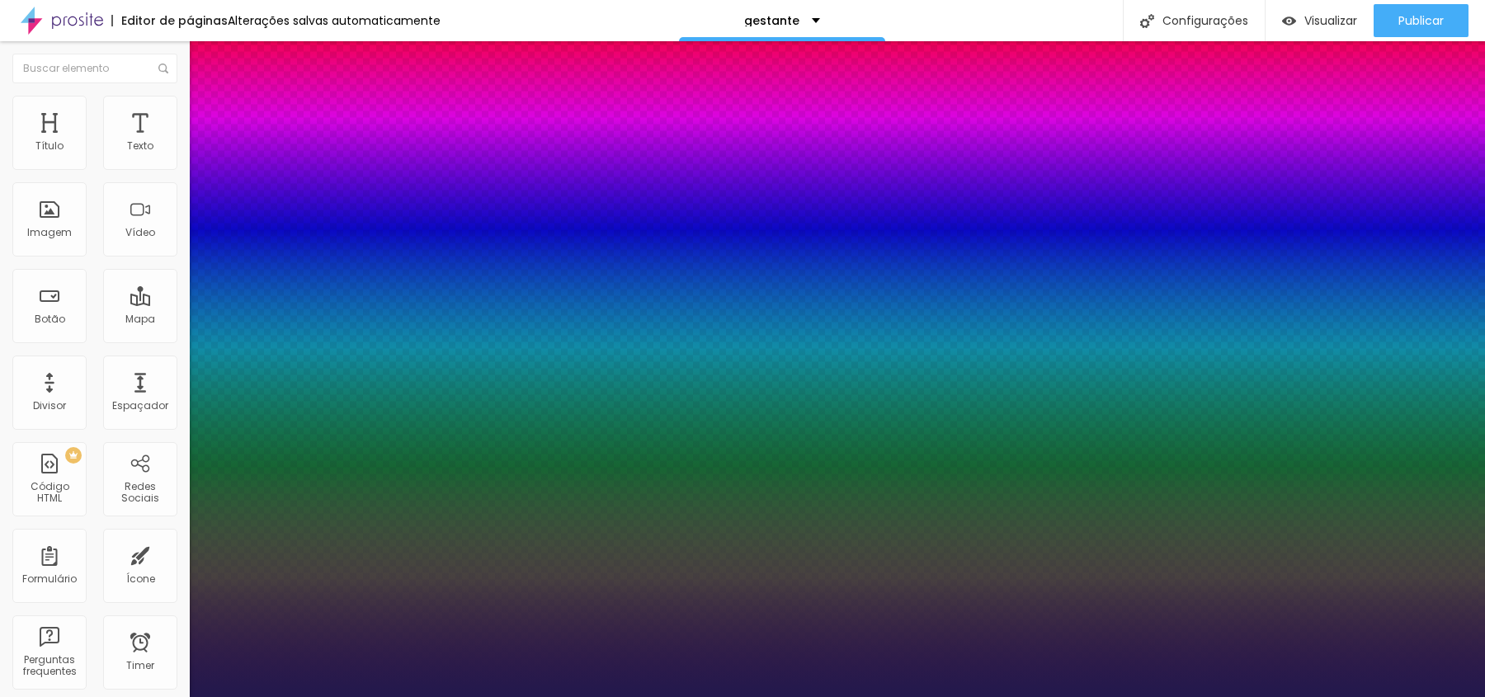
type input "19"
type input "1"
type input "18"
type input "1"
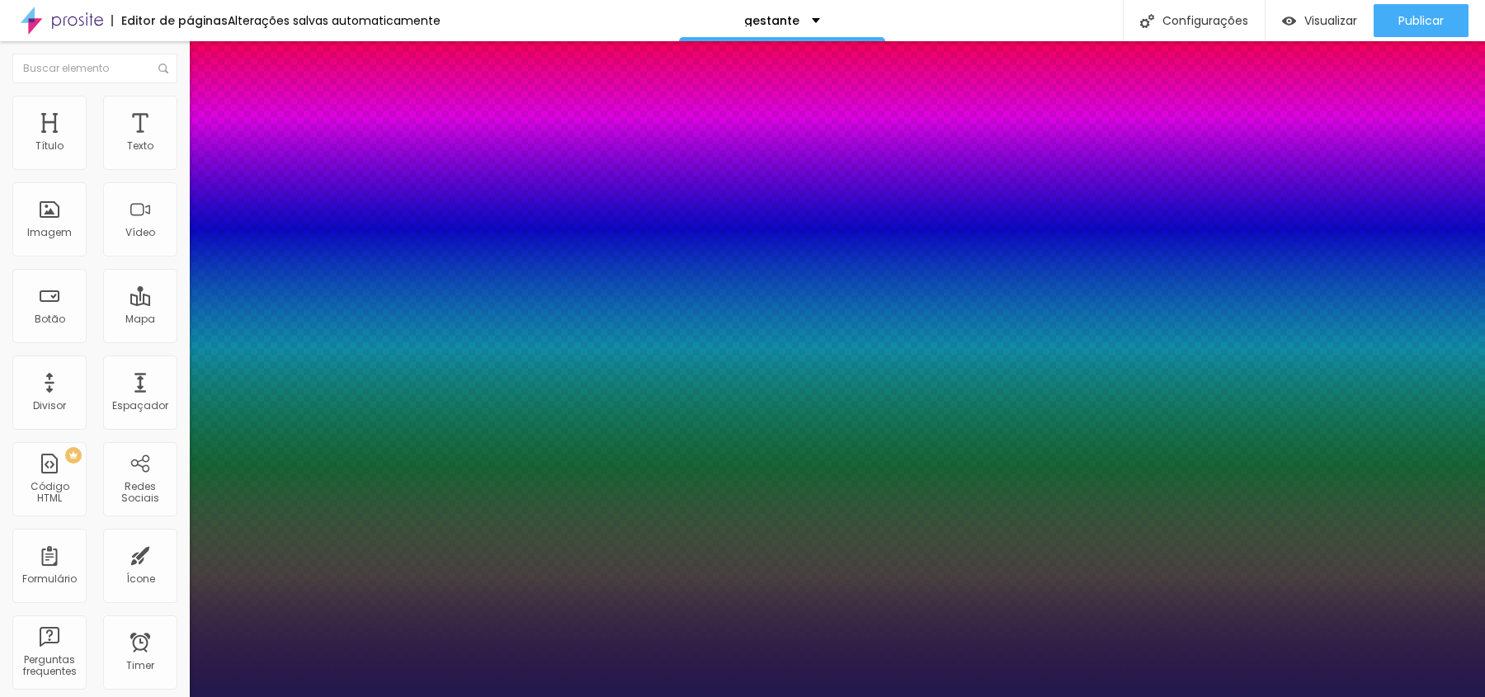
type input "19"
type input "1"
type input "20"
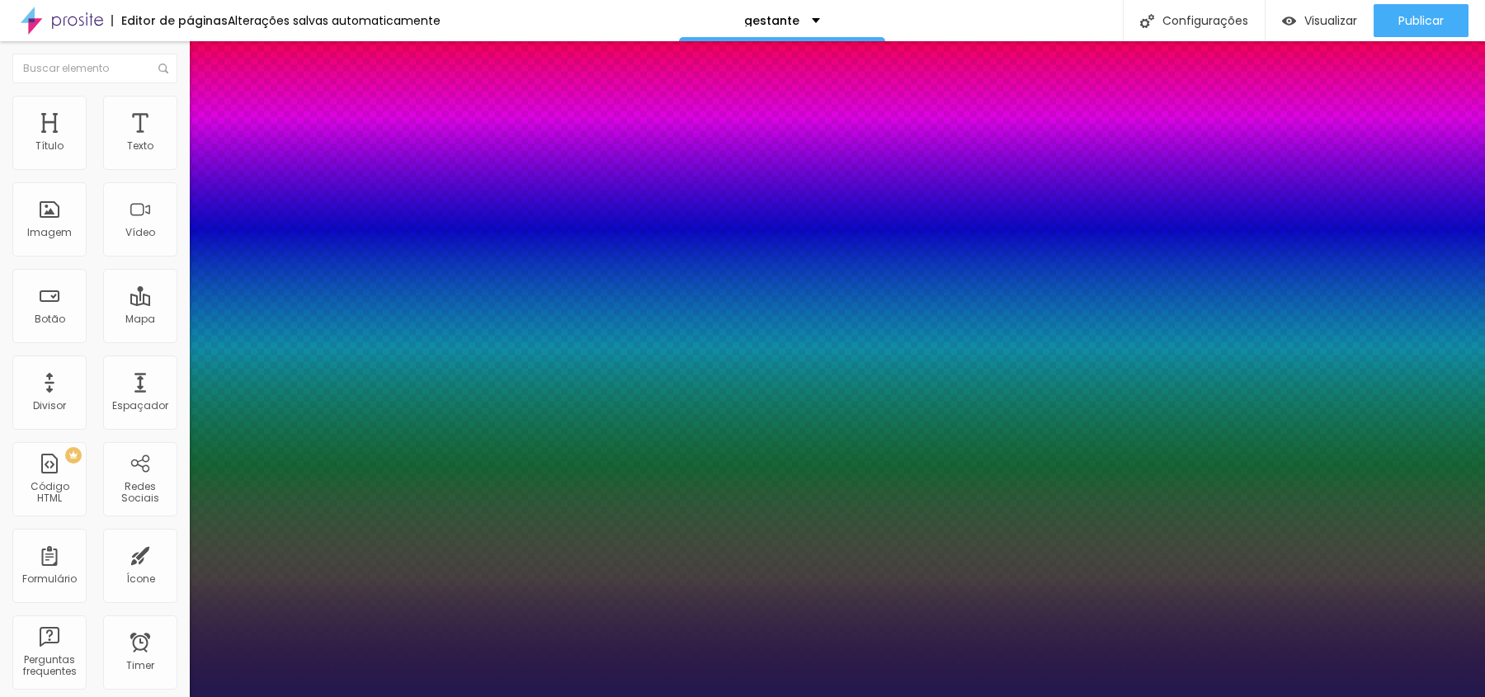
type input "1"
type input "21"
type input "1"
type input "22"
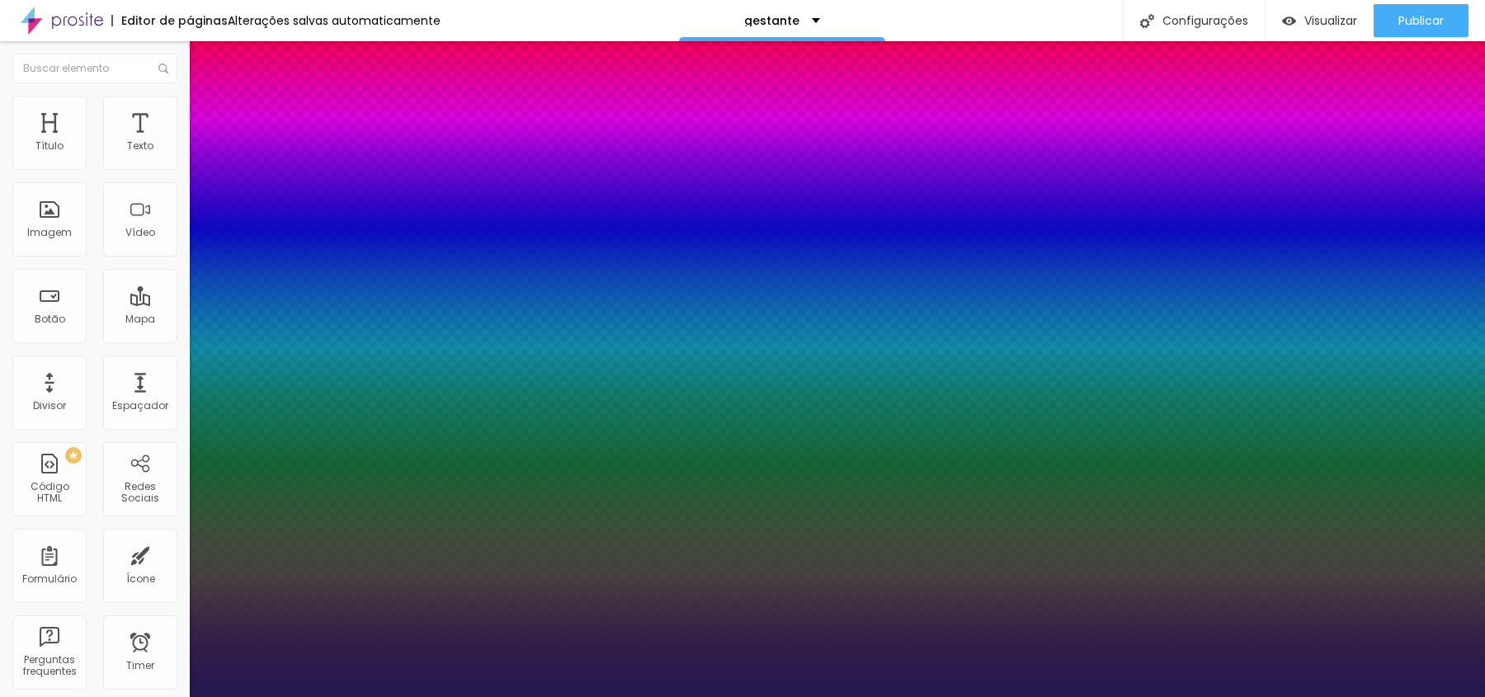
type input "22"
type input "1"
type input "23"
type input "1"
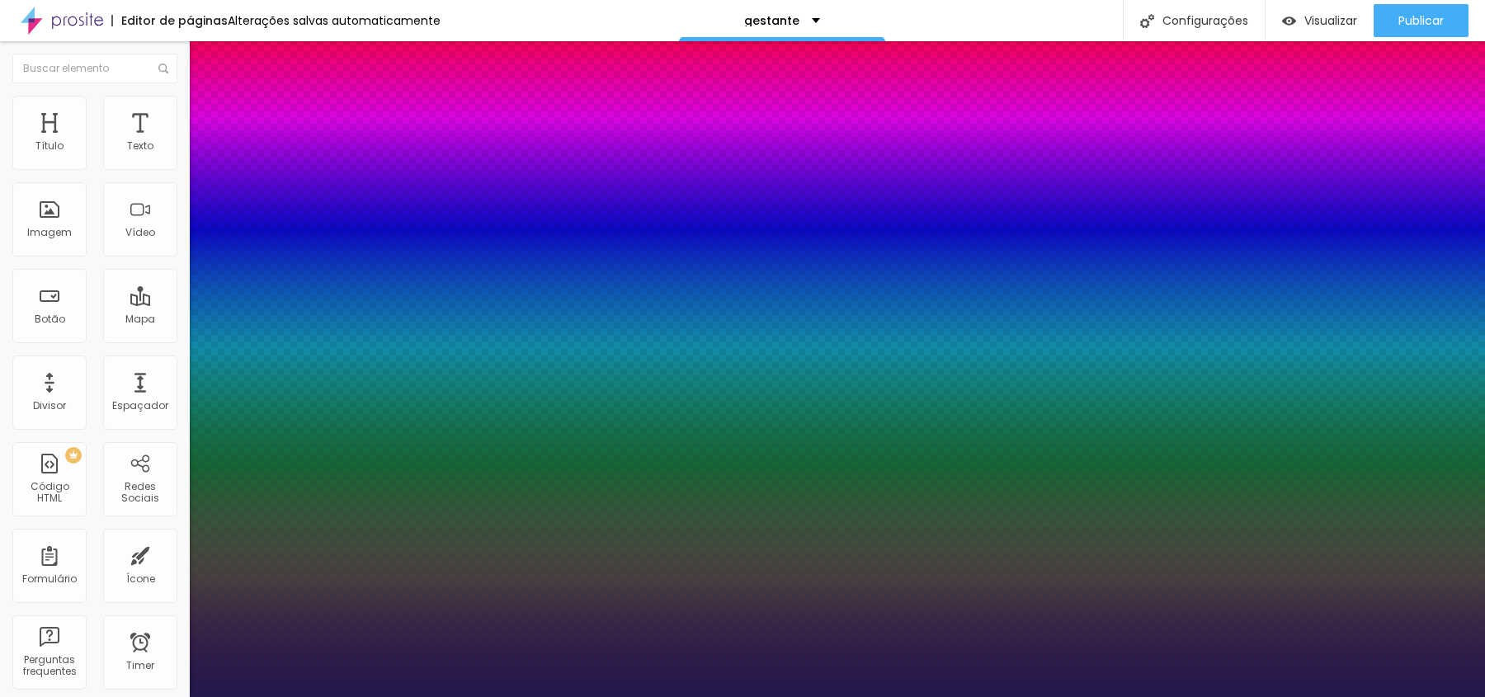
type input "23"
click at [803, 696] on div at bounding box center [742, 697] width 1485 height 0
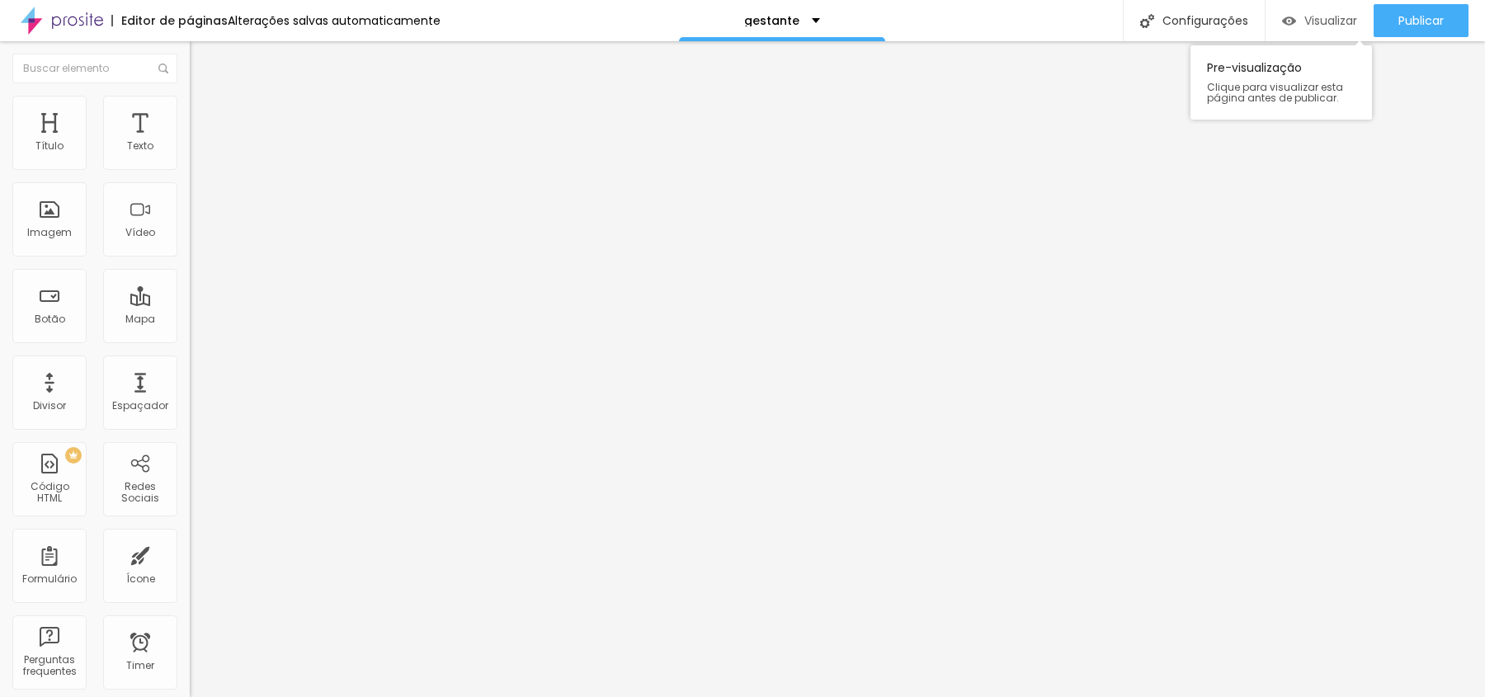
click at [1337, 14] on span "Visualizar" at bounding box center [1330, 20] width 53 height 13
click at [190, 97] on img at bounding box center [197, 103] width 15 height 15
click at [190, 112] on li "Avançado" at bounding box center [285, 120] width 190 height 16
click at [190, 101] on li "Estilo" at bounding box center [285, 104] width 190 height 16
click at [205, 97] on span "Conteúdo" at bounding box center [230, 90] width 51 height 14
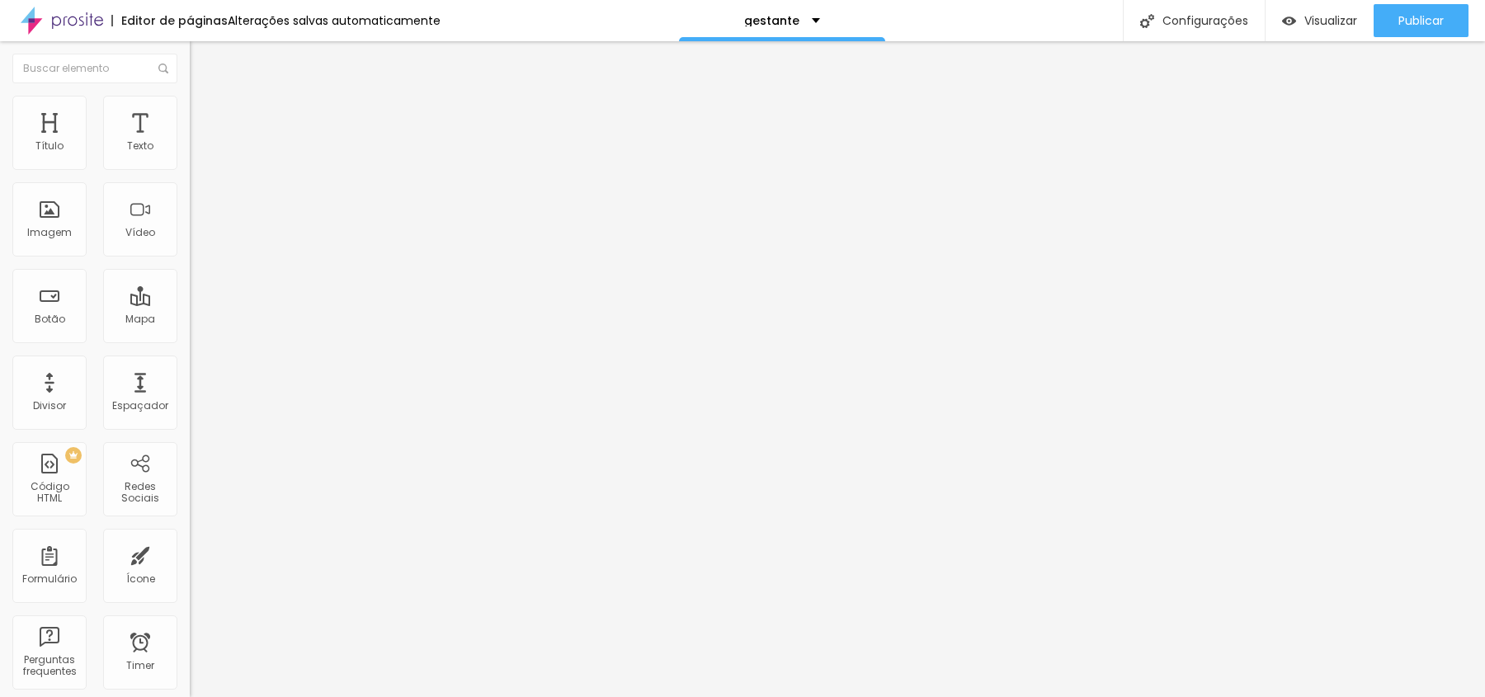
click at [190, 142] on span "Trocar imagem" at bounding box center [235, 135] width 90 height 14
click at [190, 258] on span "16:9 Cinema" at bounding box center [221, 251] width 63 height 14
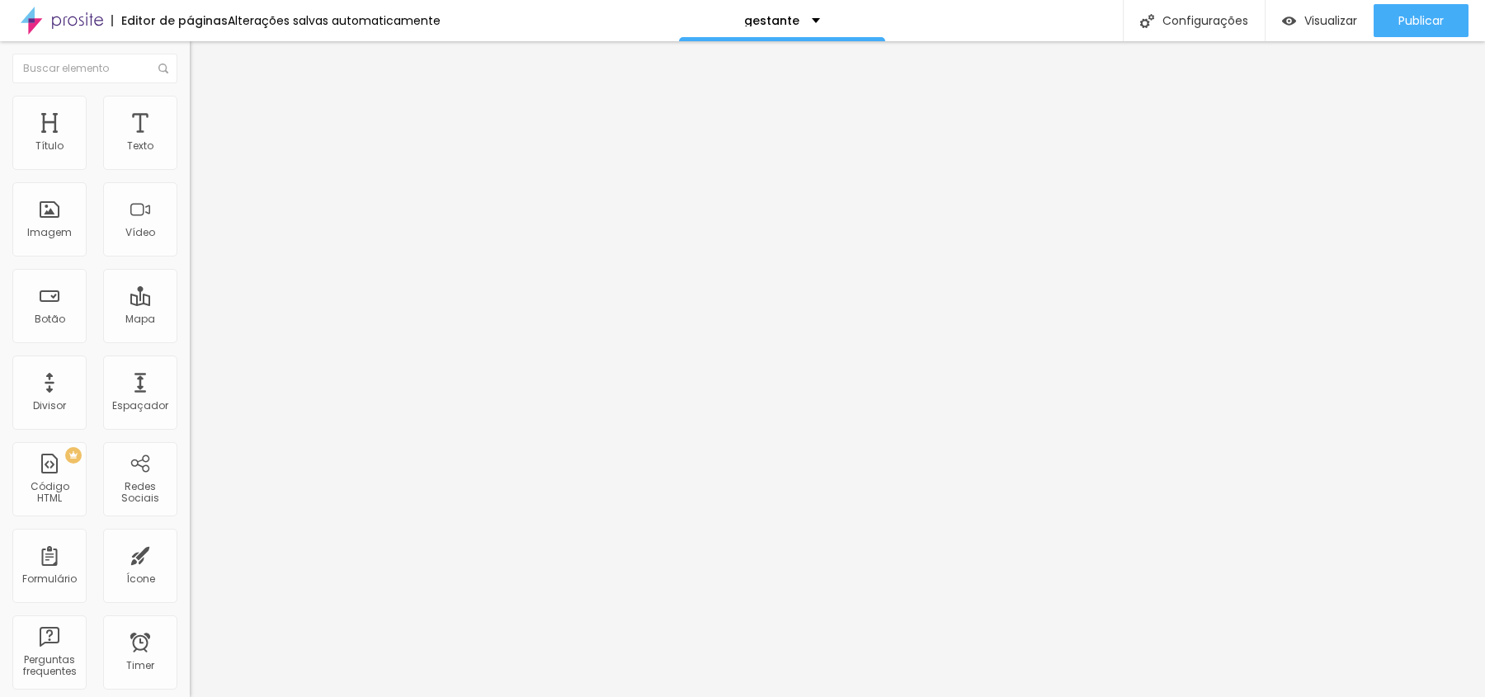
click at [190, 304] on span "Original" at bounding box center [210, 297] width 40 height 14
click at [1331, 10] on div "Visualizar" at bounding box center [1319, 20] width 75 height 33
